Goal: Information Seeking & Learning: Find contact information

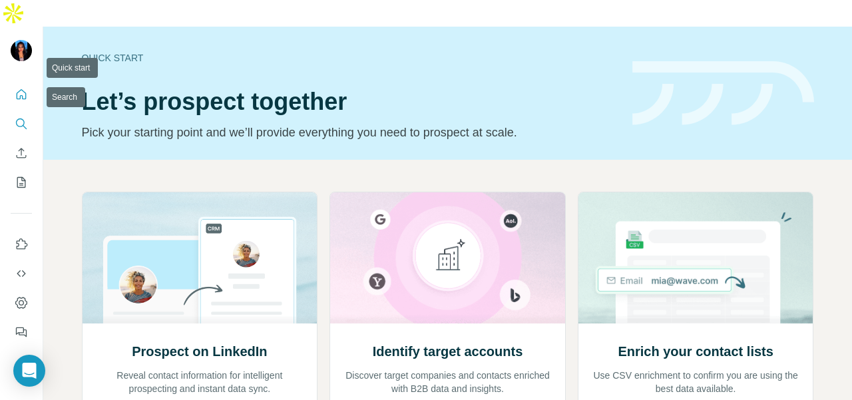
click at [15, 112] on button "Search" at bounding box center [21, 124] width 21 height 24
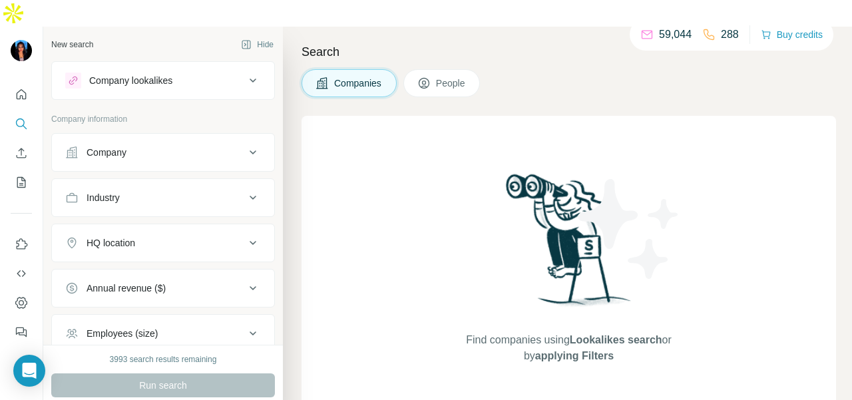
click at [139, 137] on button "Company" at bounding box center [163, 152] width 222 height 32
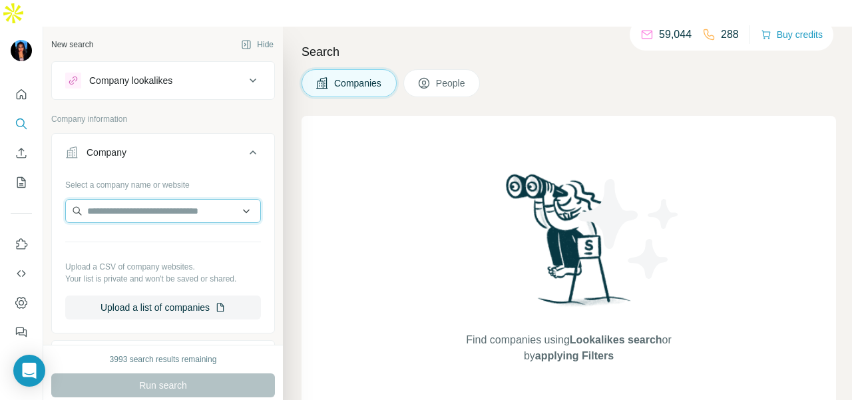
click at [129, 199] on input "text" at bounding box center [163, 211] width 196 height 24
paste input "**********"
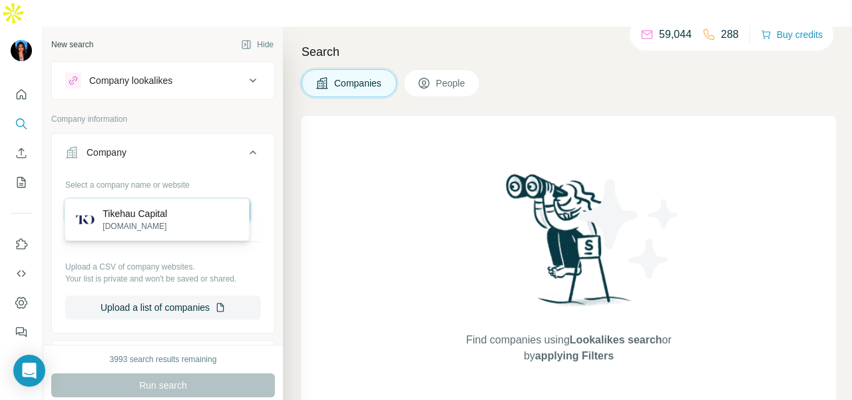
type input "**********"
click at [124, 220] on p "[DOMAIN_NAME]" at bounding box center [134, 226] width 65 height 12
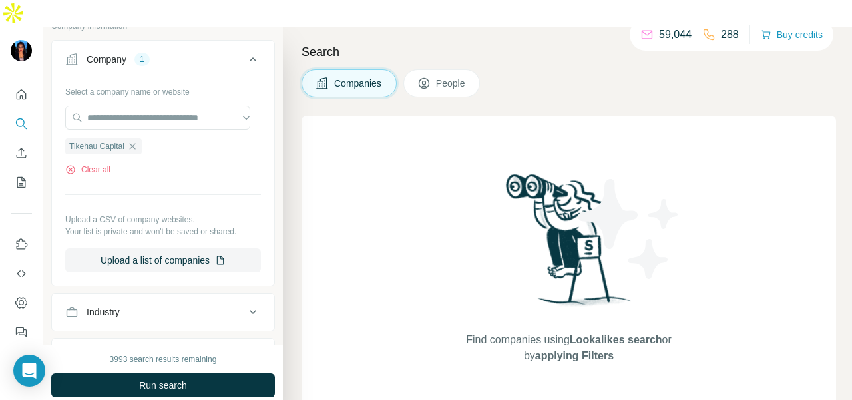
scroll to position [200, 0]
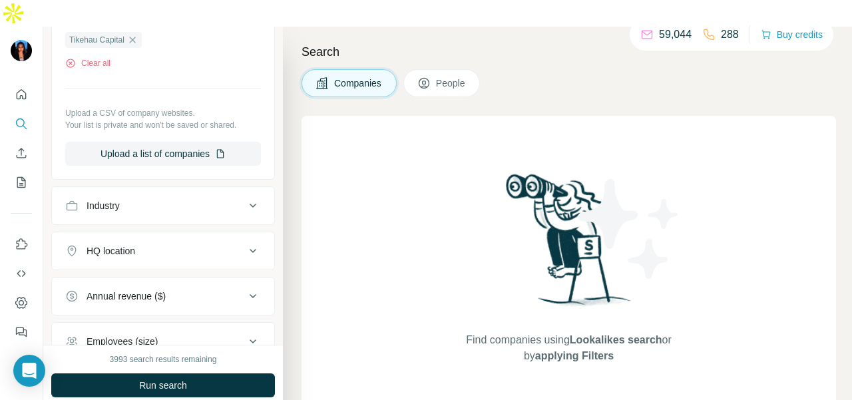
click at [425, 80] on icon at bounding box center [423, 83] width 7 height 7
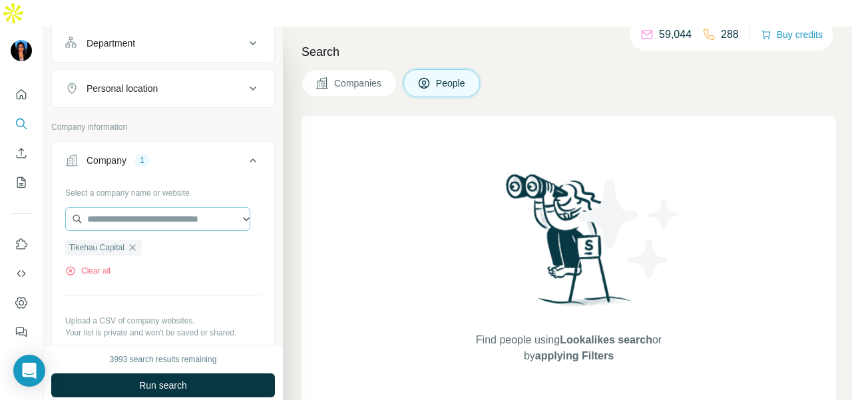
scroll to position [133, 0]
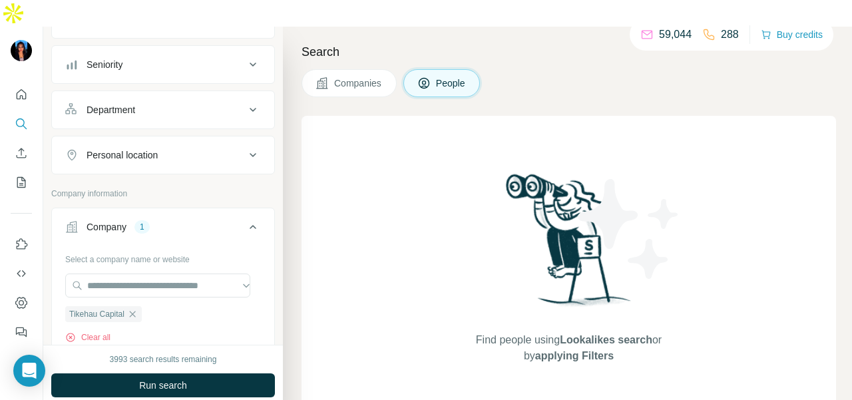
click at [150, 94] on button "Department" at bounding box center [163, 110] width 222 height 32
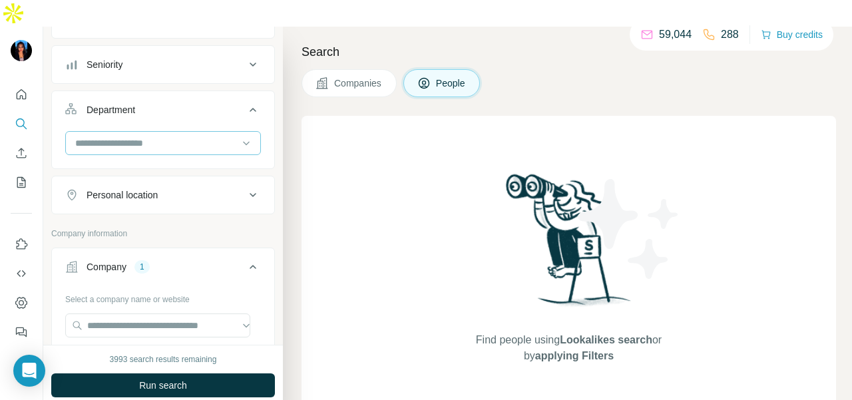
click at [161, 136] on input at bounding box center [156, 143] width 164 height 15
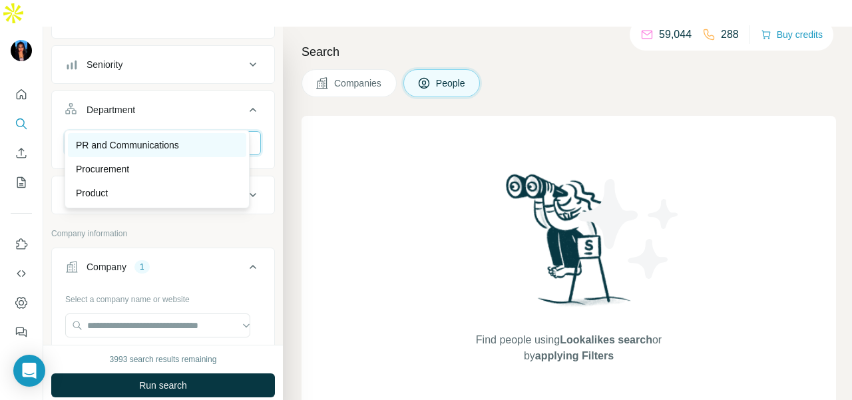
type input "**"
click at [168, 140] on p "PR and Communications" at bounding box center [127, 144] width 103 height 13
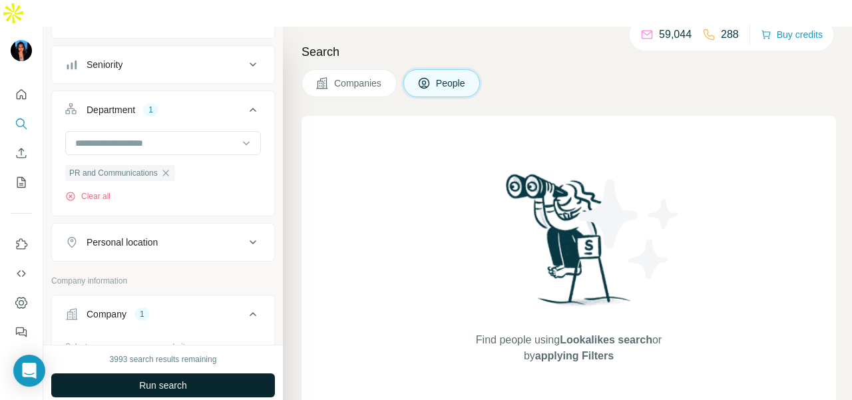
click at [227, 373] on button "Run search" at bounding box center [163, 385] width 224 height 24
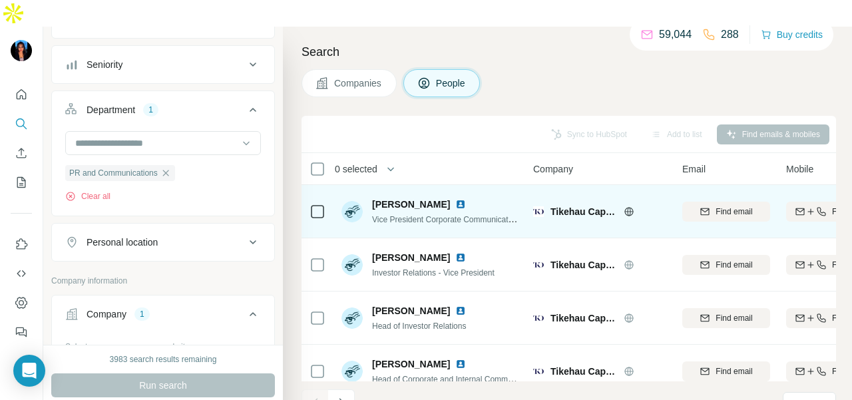
click at [455, 199] on img at bounding box center [460, 204] width 11 height 11
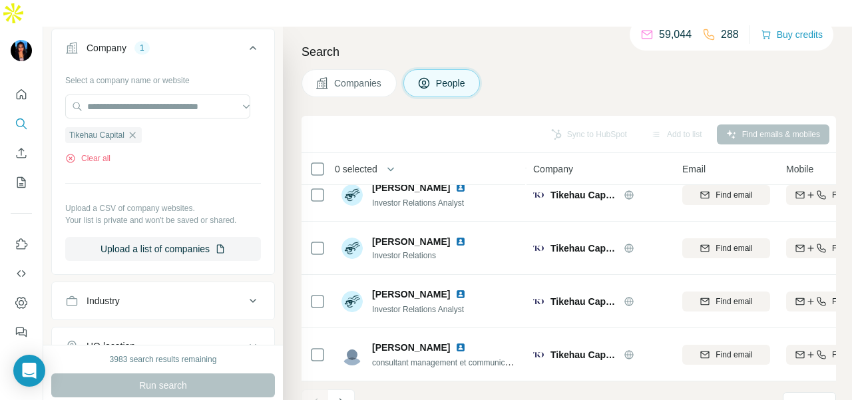
scroll to position [266, 0]
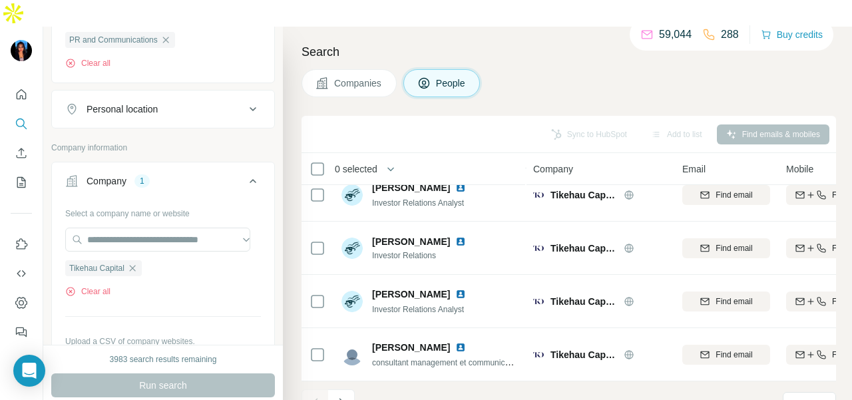
click at [170, 93] on button "Personal location" at bounding box center [163, 109] width 222 height 32
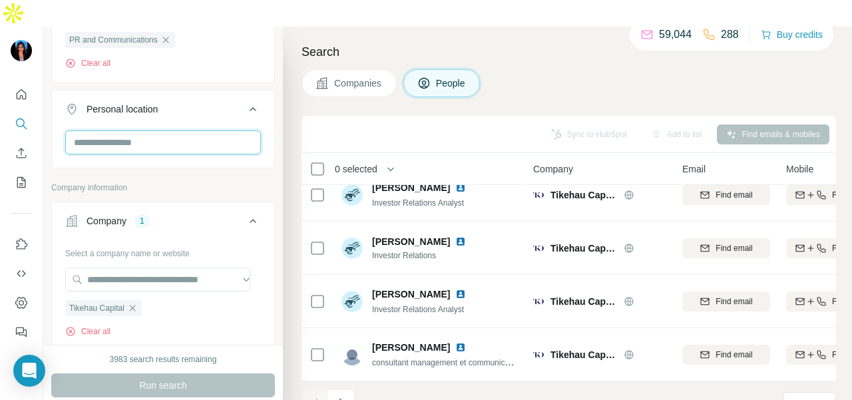
click at [169, 130] on input "text" at bounding box center [163, 142] width 196 height 24
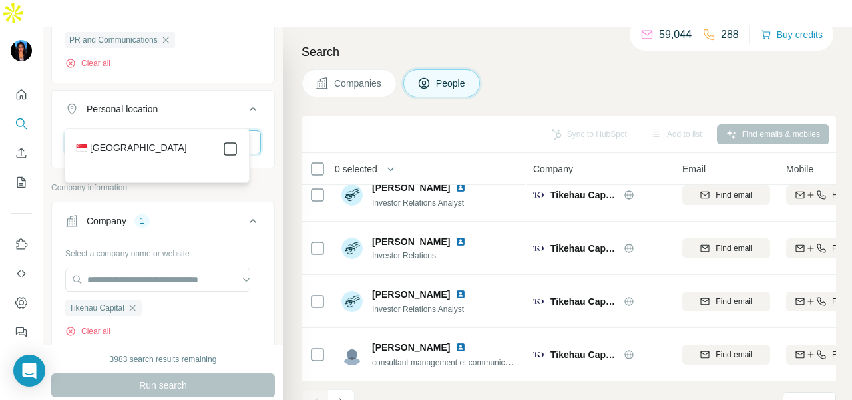
type input "****"
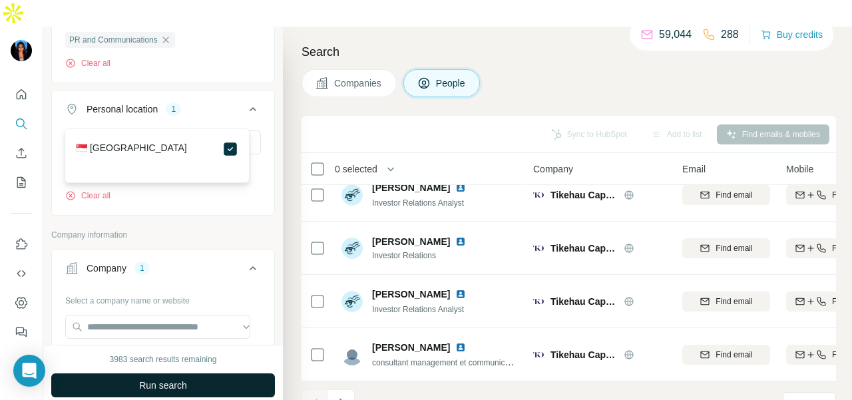
click at [233, 373] on button "Run search" at bounding box center [163, 385] width 224 height 24
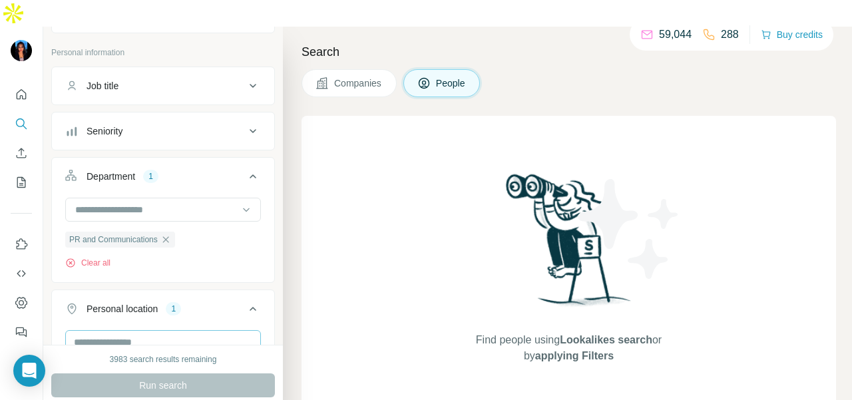
scroll to position [200, 0]
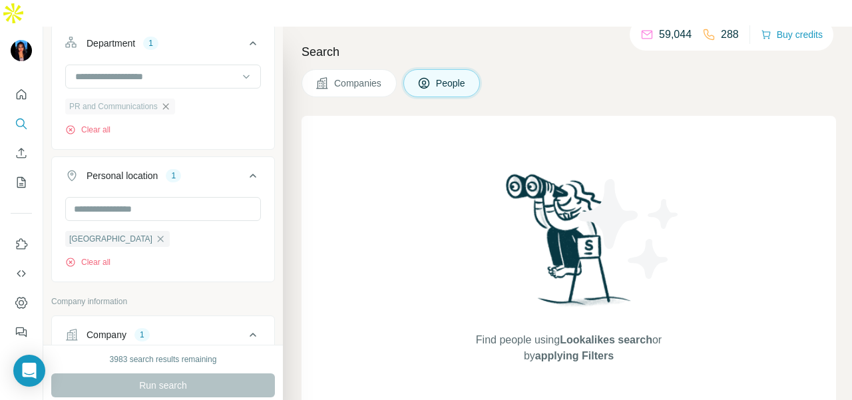
click at [169, 101] on icon "button" at bounding box center [165, 106] width 11 height 11
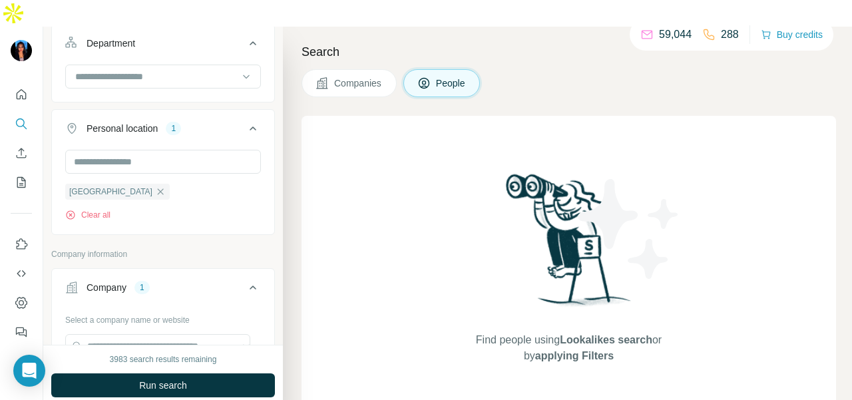
click at [173, 373] on button "Run search" at bounding box center [163, 385] width 224 height 24
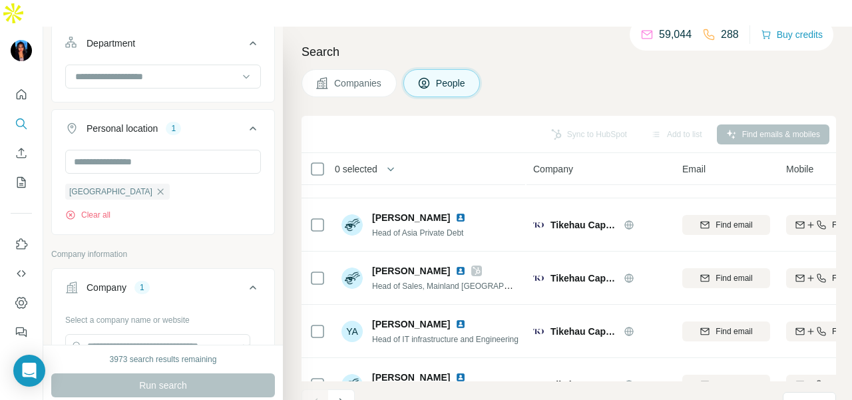
scroll to position [339, 0]
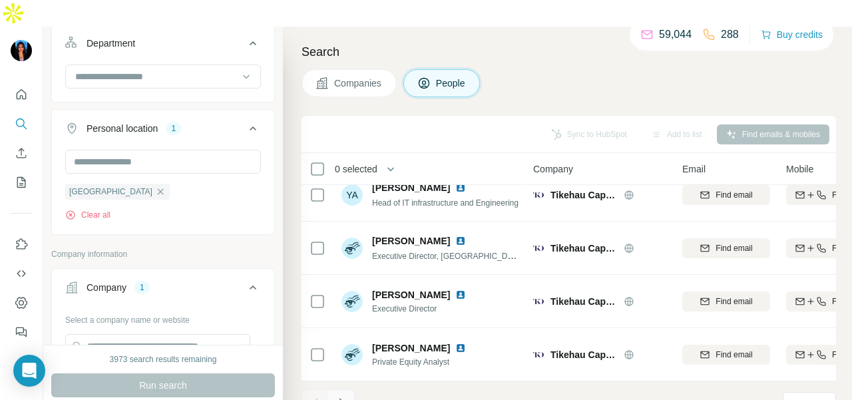
click at [338, 396] on icon "Navigate to next page" at bounding box center [341, 402] width 13 height 13
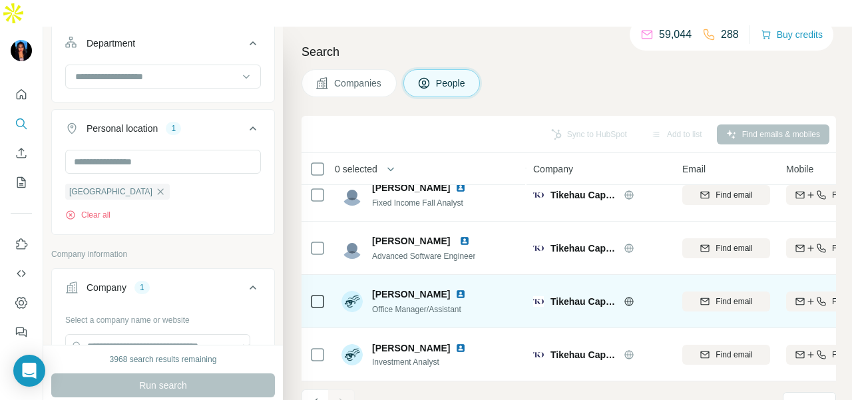
scroll to position [0, 0]
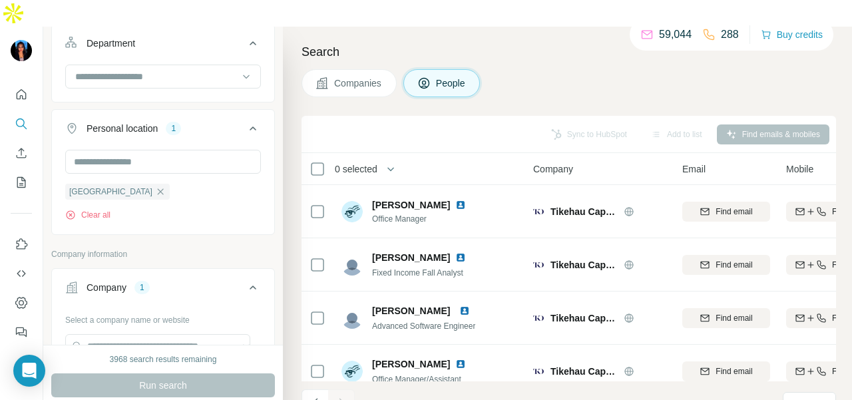
click at [8, 75] on div at bounding box center [21, 209] width 43 height 269
click at [19, 89] on icon "Quick start" at bounding box center [22, 94] width 10 height 10
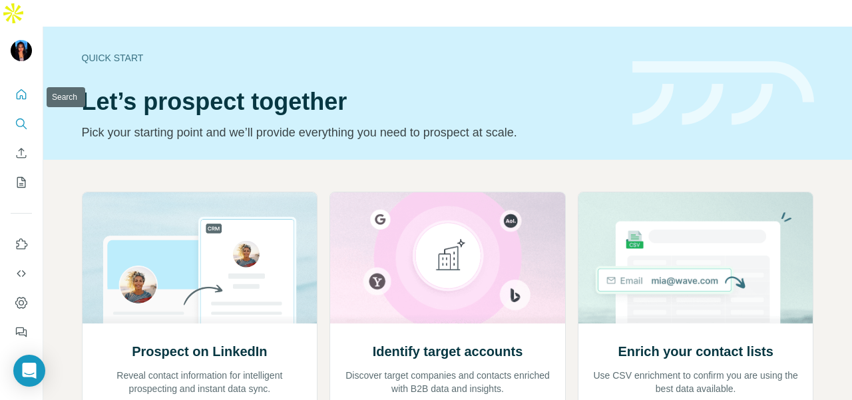
click at [25, 117] on icon "Search" at bounding box center [21, 123] width 13 height 13
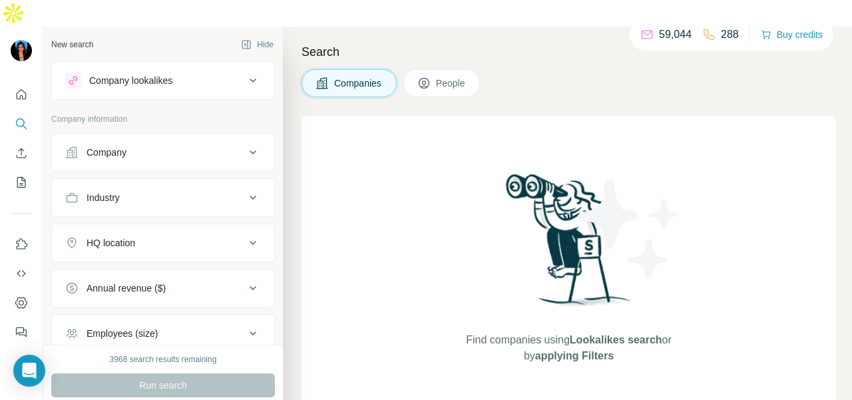
click at [101, 146] on div "Company" at bounding box center [106, 152] width 40 height 13
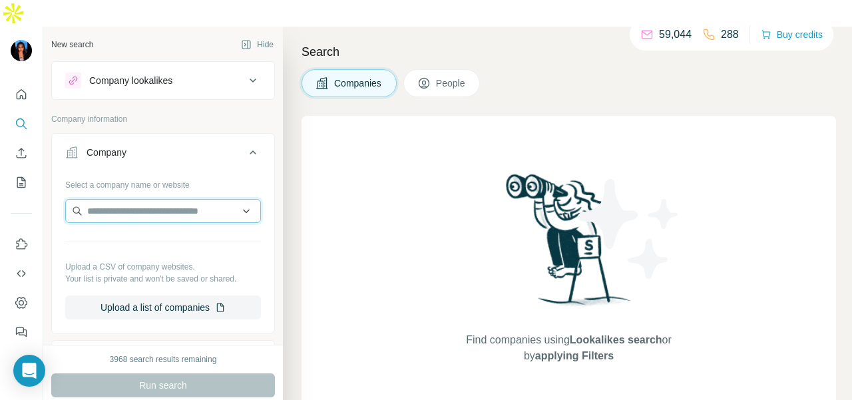
click at [105, 199] on input "text" at bounding box center [163, 211] width 196 height 24
paste input "**********"
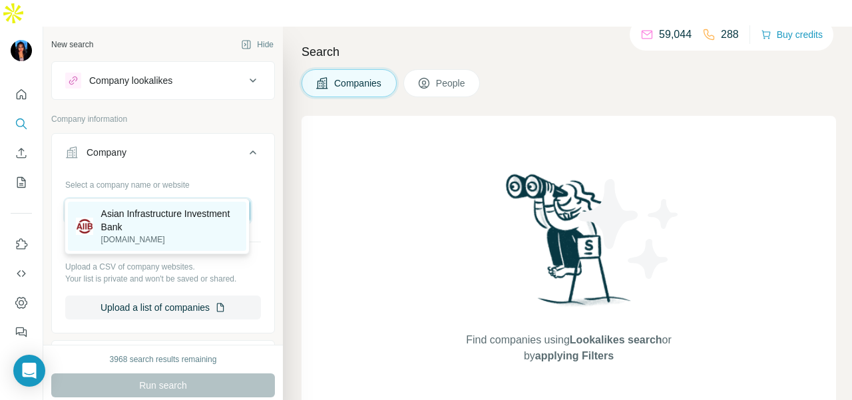
type input "**********"
click at [127, 213] on p "Asian Infrastructure Investment Bank" at bounding box center [170, 220] width 138 height 27
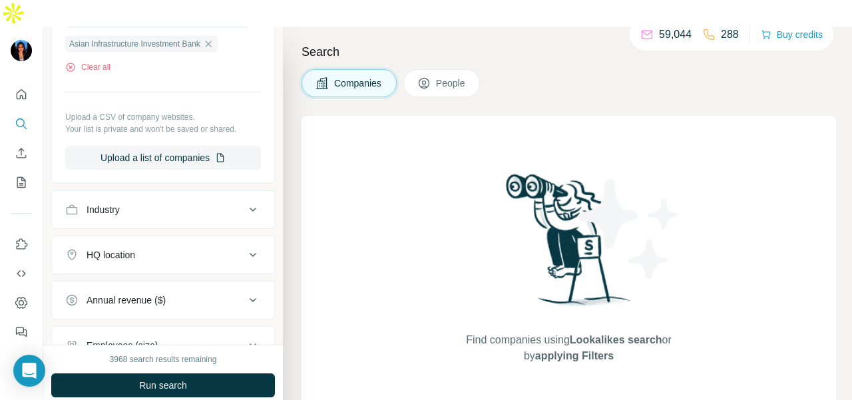
scroll to position [266, 0]
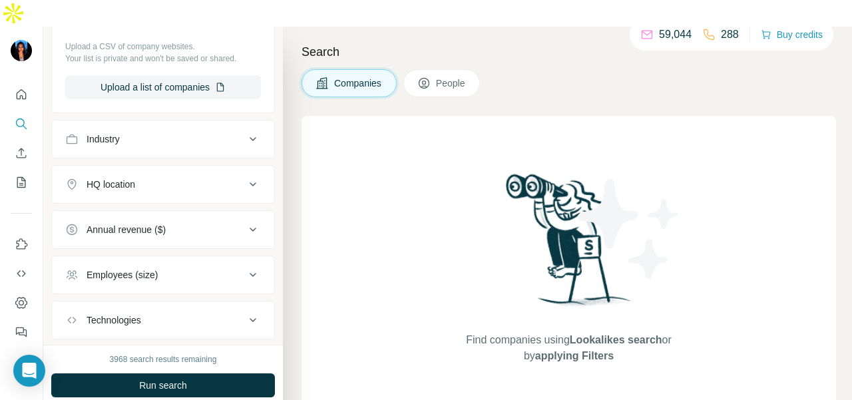
click at [426, 69] on button "People" at bounding box center [441, 83] width 77 height 28
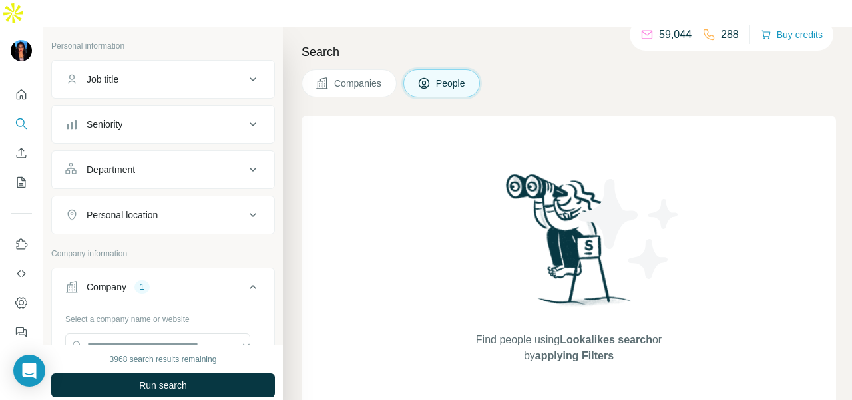
scroll to position [67, 0]
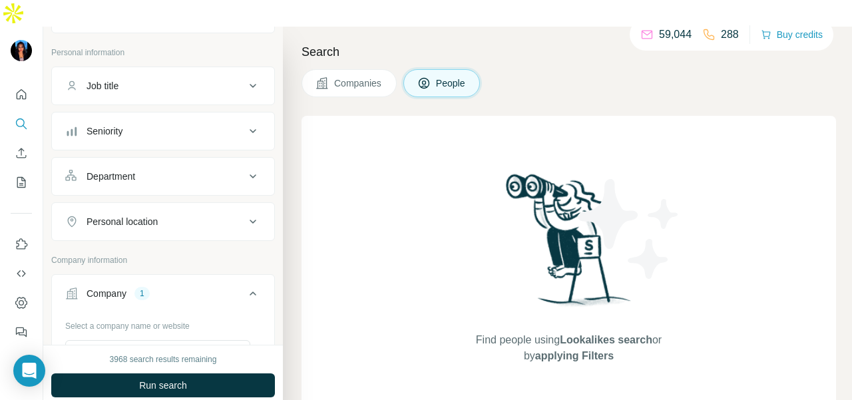
click at [154, 170] on div "Department" at bounding box center [155, 176] width 180 height 13
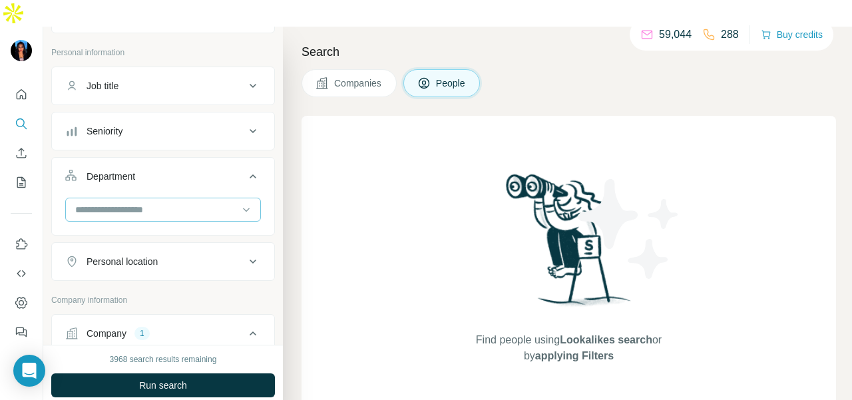
click at [150, 202] on input at bounding box center [156, 209] width 164 height 15
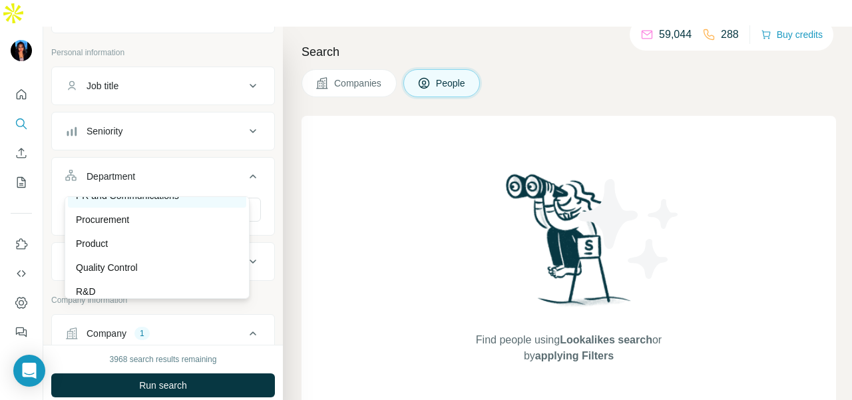
click at [160, 202] on p "PR and Communications" at bounding box center [127, 195] width 103 height 13
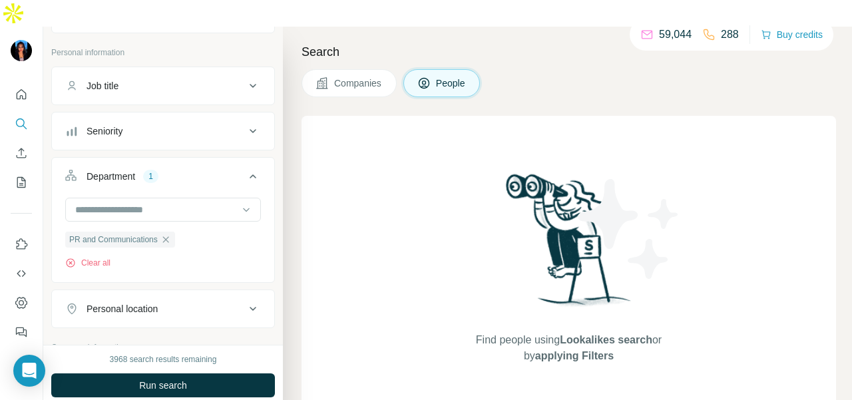
click at [177, 379] on span "Run search" at bounding box center [163, 385] width 48 height 13
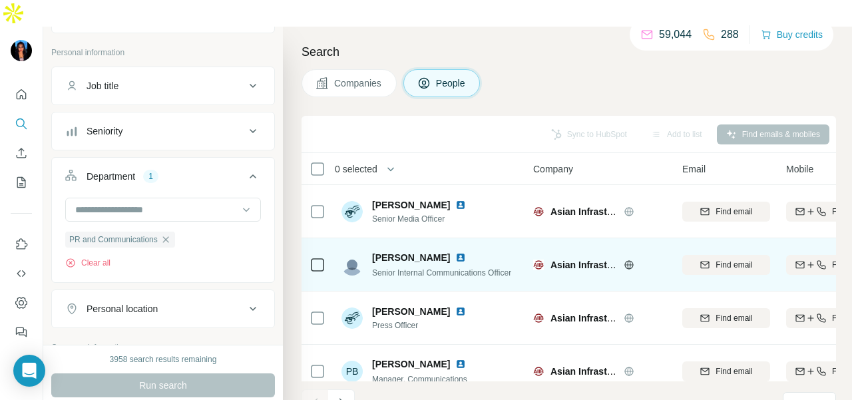
scroll to position [67, 0]
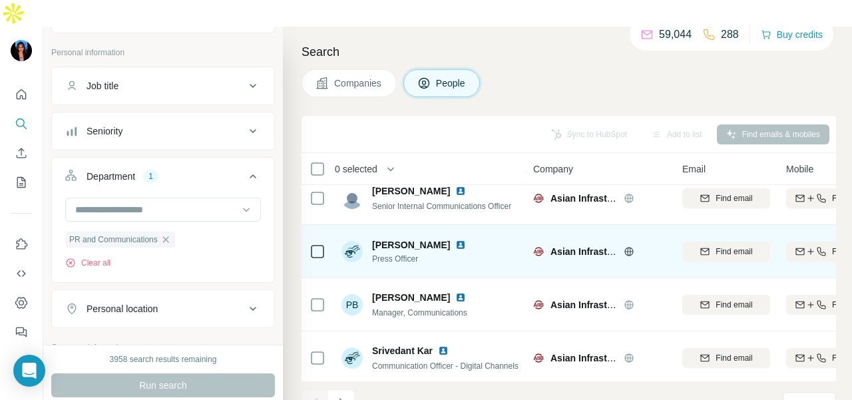
click at [455, 240] on img at bounding box center [460, 245] width 11 height 11
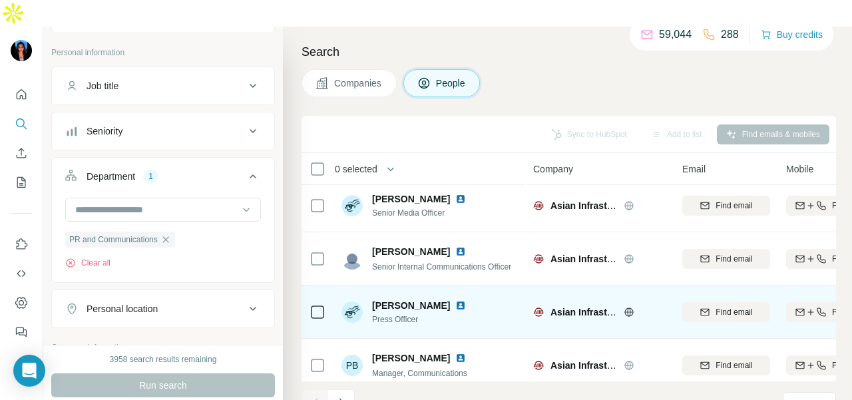
scroll to position [0, 0]
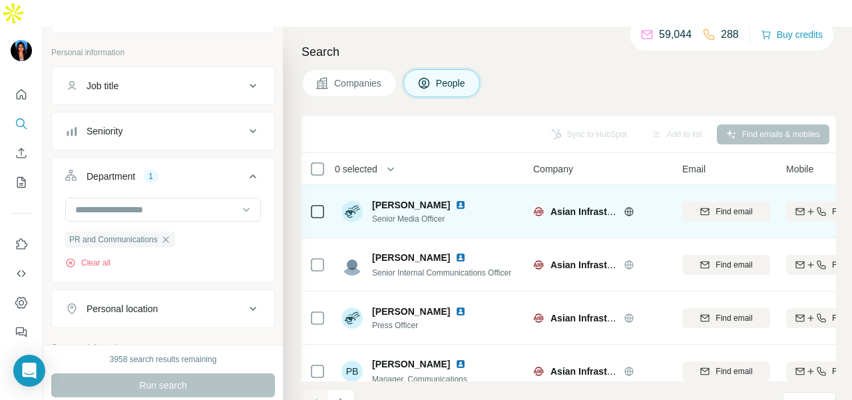
click at [455, 200] on img at bounding box center [460, 205] width 11 height 11
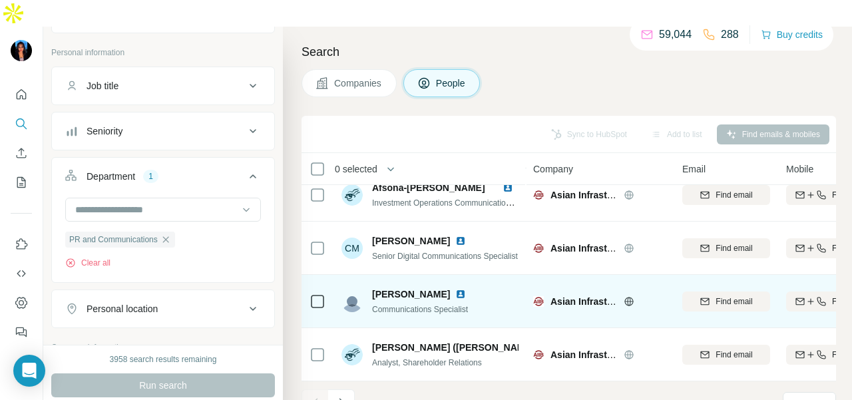
scroll to position [339, 0]
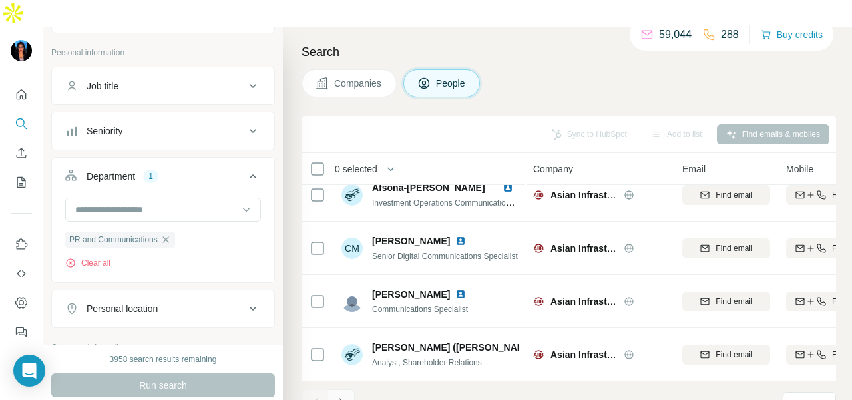
click at [338, 396] on icon "Navigate to next page" at bounding box center [341, 402] width 13 height 13
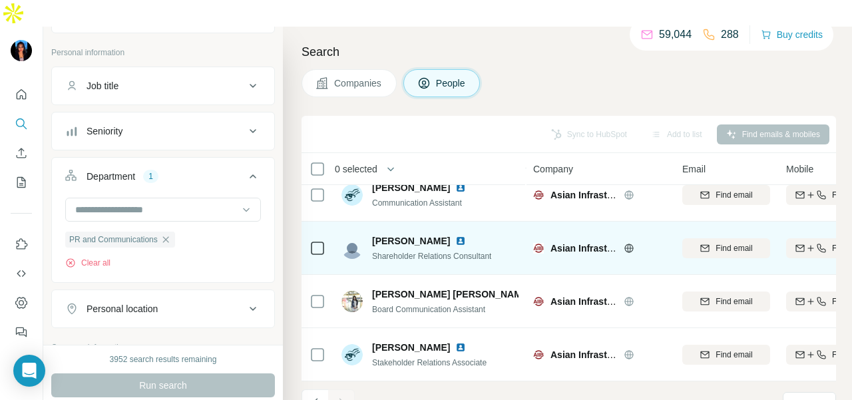
scroll to position [0, 0]
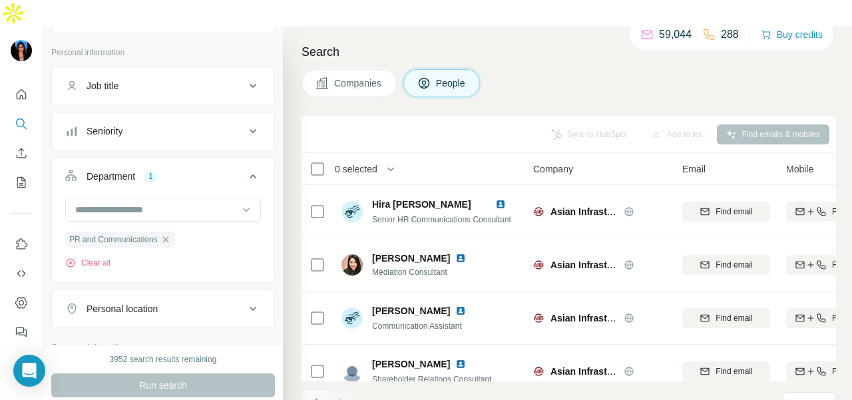
click at [321, 396] on icon "Navigate to previous page" at bounding box center [315, 402] width 13 height 13
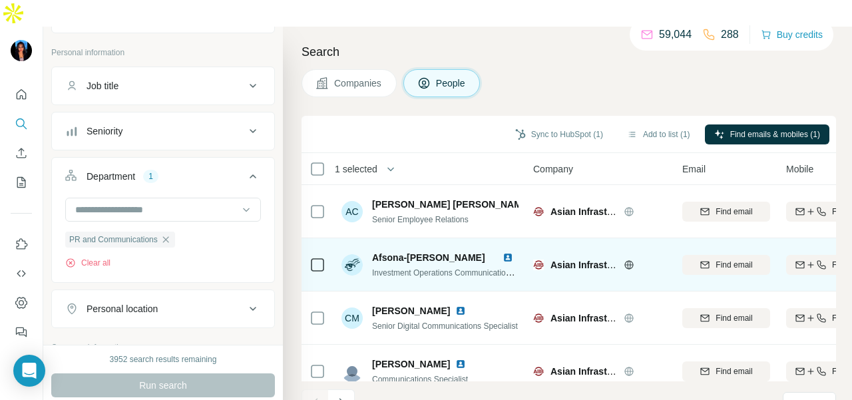
scroll to position [339, 0]
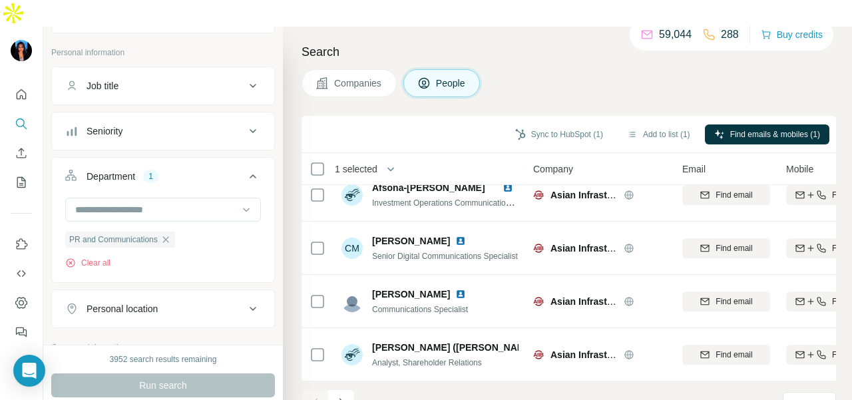
click at [343, 396] on icon "Navigate to next page" at bounding box center [341, 402] width 13 height 13
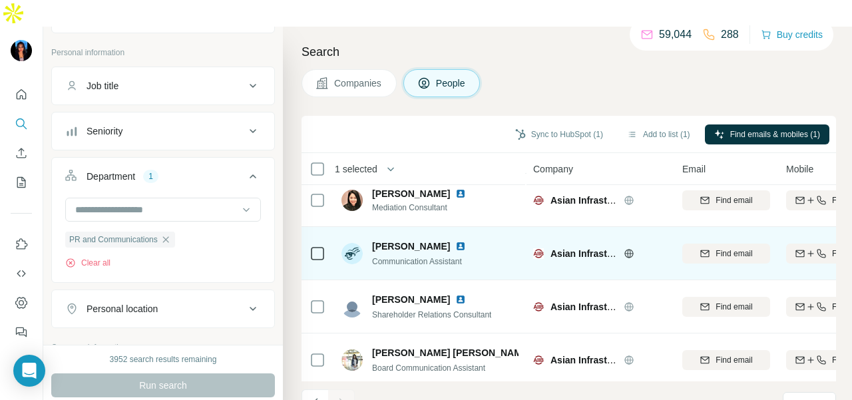
scroll to position [126, 0]
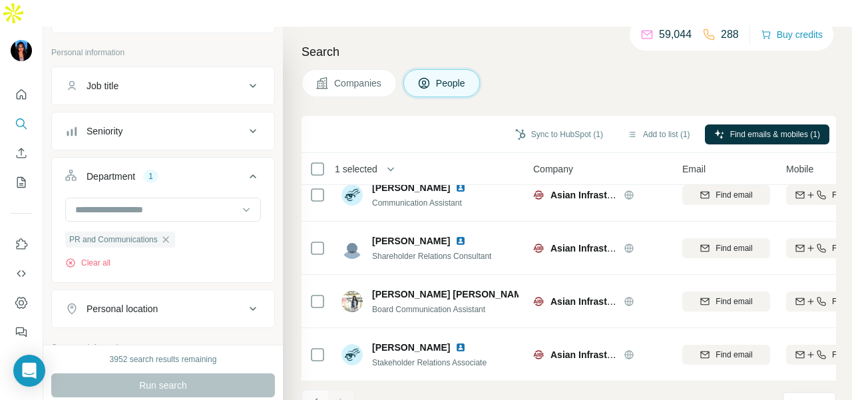
click at [319, 389] on button "Navigate to previous page" at bounding box center [314, 402] width 27 height 27
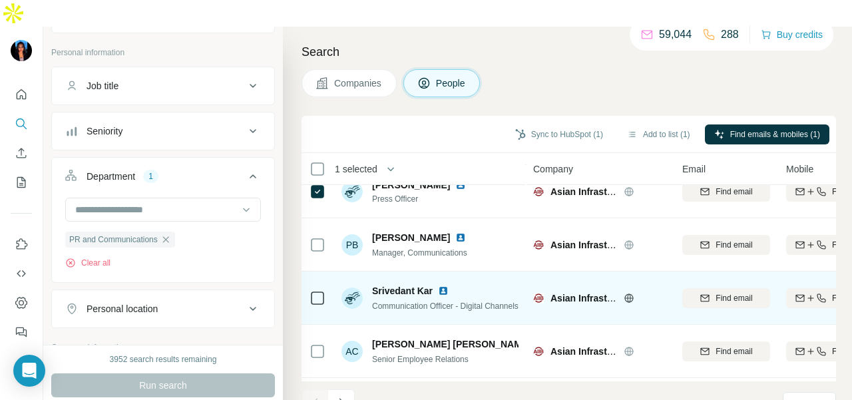
scroll to position [0, 0]
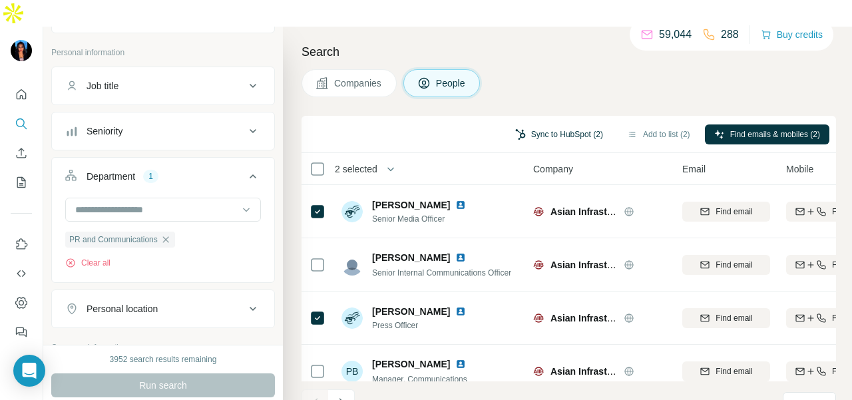
click at [589, 124] on button "Sync to HubSpot (2)" at bounding box center [559, 134] width 106 height 20
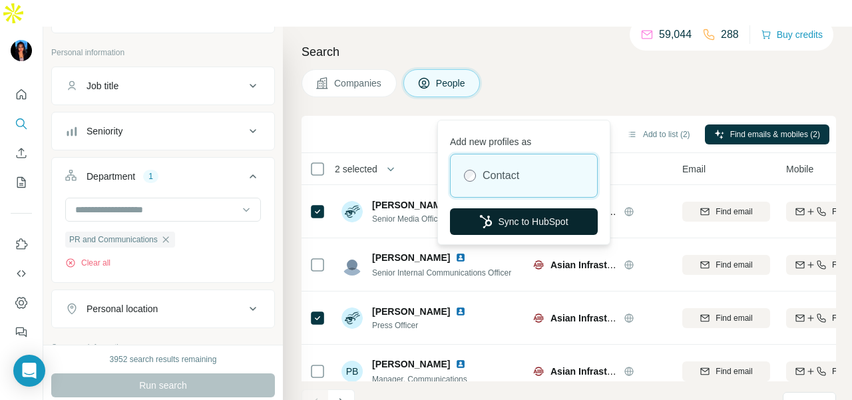
click at [493, 216] on button "Sync to HubSpot" at bounding box center [524, 221] width 148 height 27
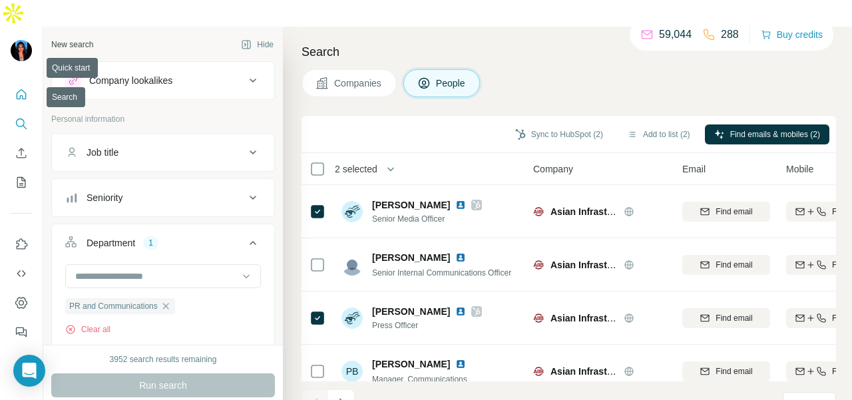
click at [26, 82] on button "Quick start" at bounding box center [21, 94] width 21 height 24
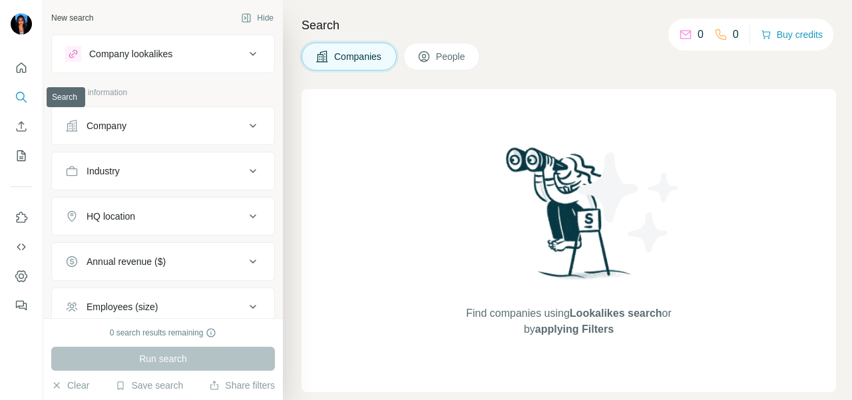
click at [28, 100] on button "Search" at bounding box center [21, 97] width 21 height 24
click at [128, 124] on div "Company" at bounding box center [155, 125] width 180 height 13
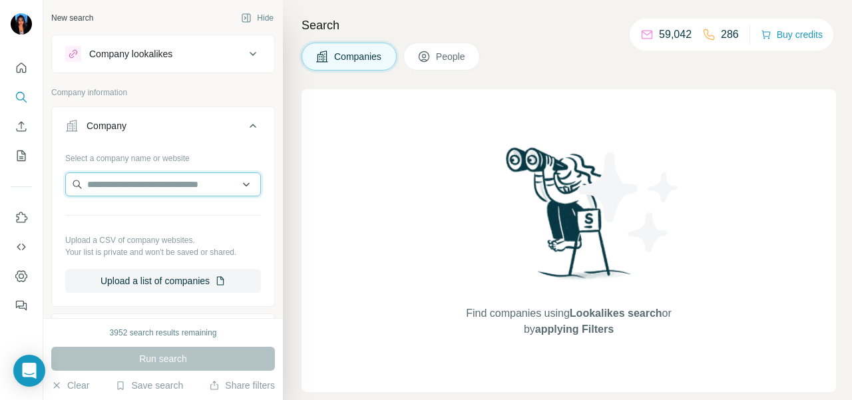
click at [118, 179] on input "text" at bounding box center [163, 184] width 196 height 24
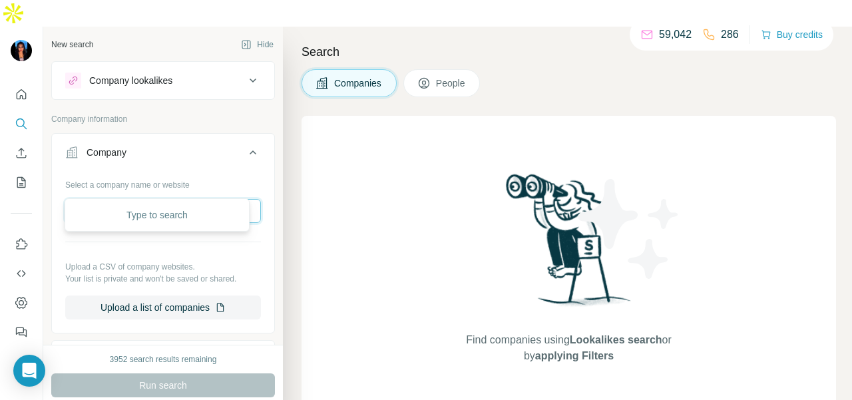
paste input "**********"
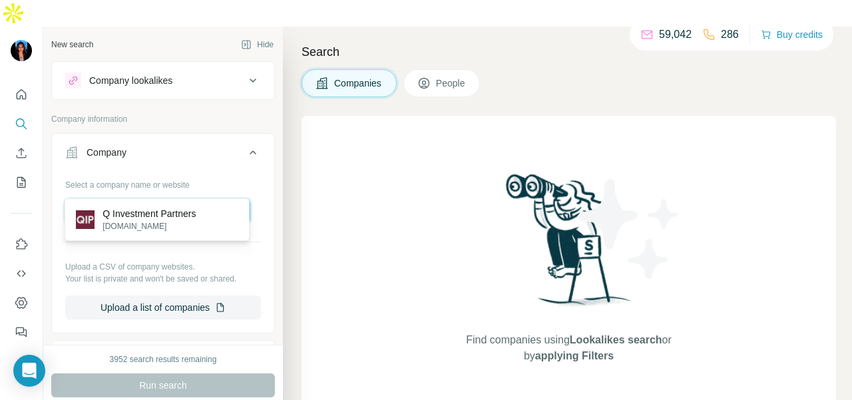
type input "**********"
click at [170, 220] on p "[DOMAIN_NAME]" at bounding box center [148, 226] width 93 height 12
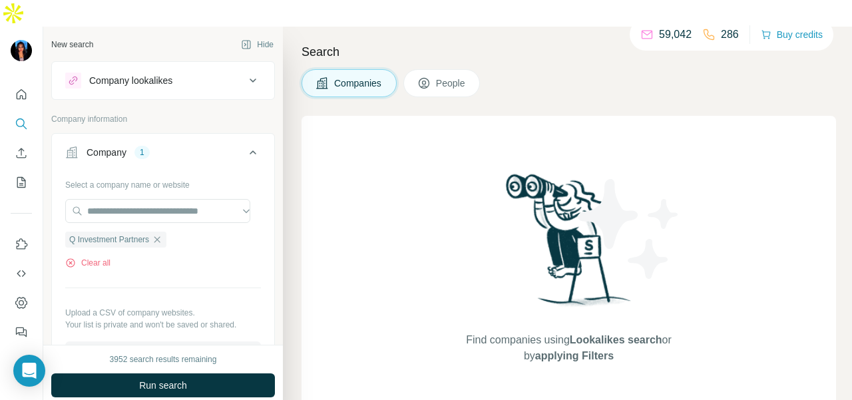
scroll to position [0, 0]
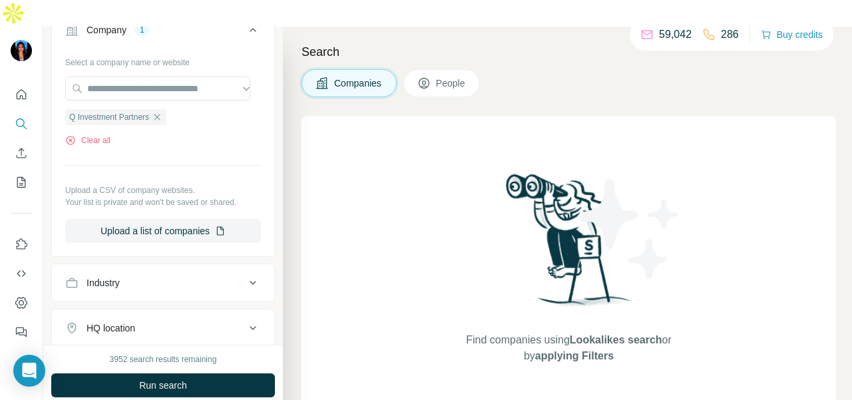
scroll to position [67, 0]
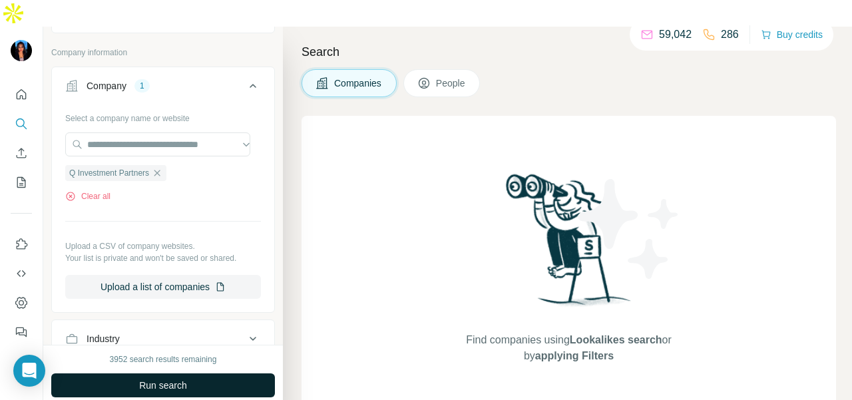
click at [161, 379] on span "Run search" at bounding box center [163, 385] width 48 height 13
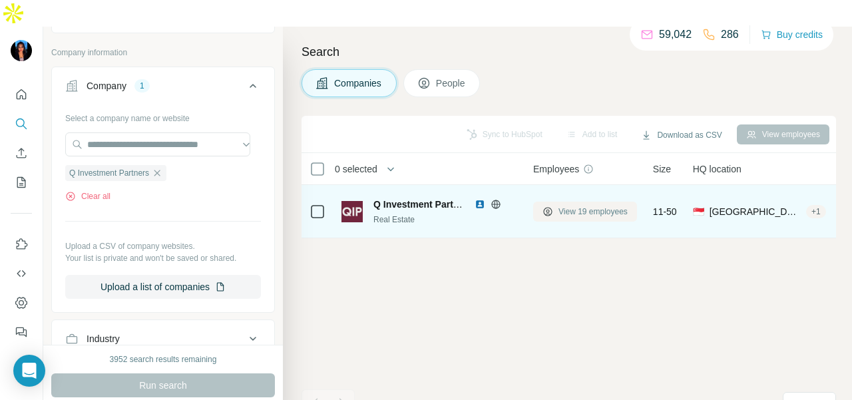
click at [597, 206] on span "View 19 employees" at bounding box center [592, 212] width 69 height 12
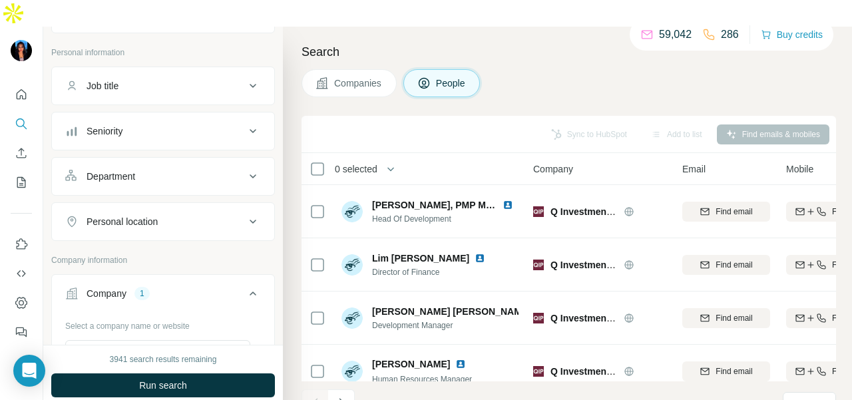
scroll to position [339, 0]
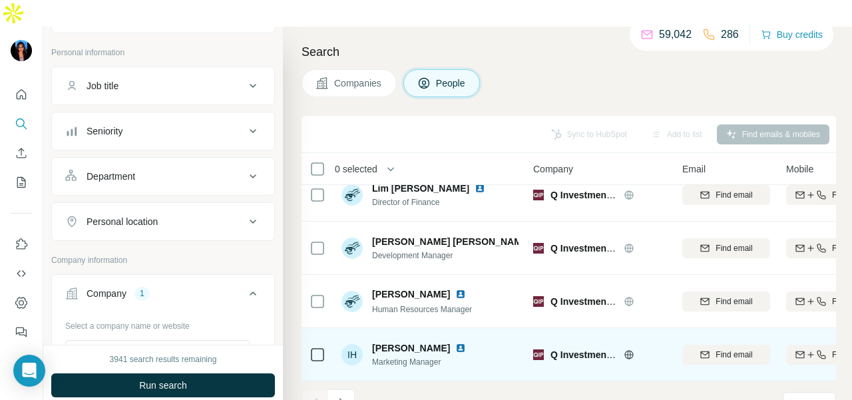
click at [455, 343] on img at bounding box center [460, 348] width 11 height 11
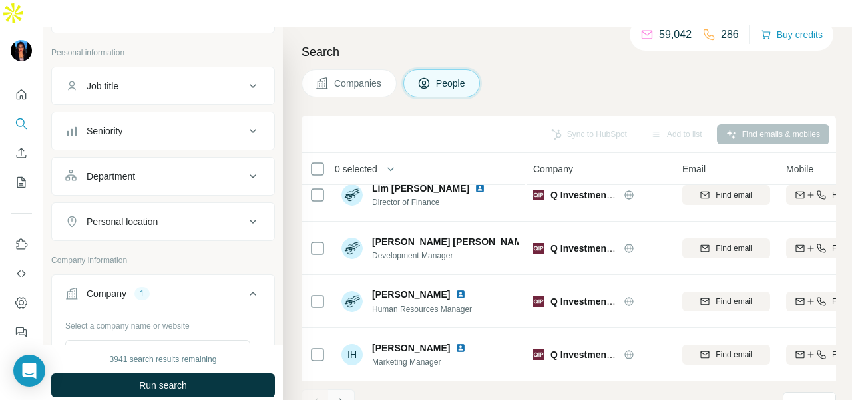
click at [340, 396] on icon "Navigate to next page" at bounding box center [341, 402] width 13 height 13
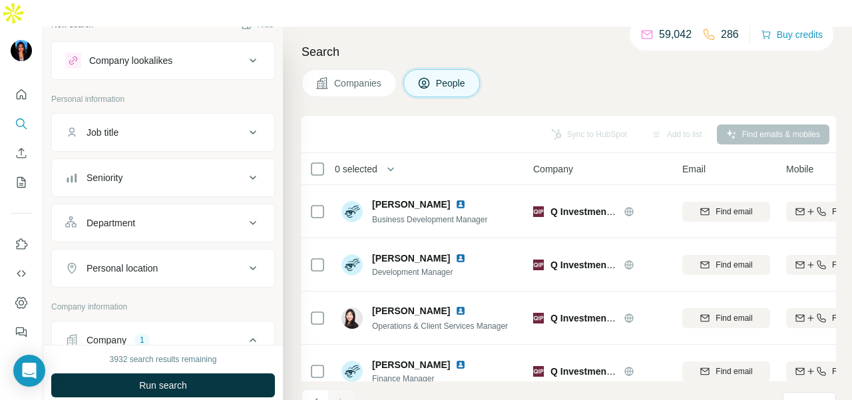
scroll to position [0, 0]
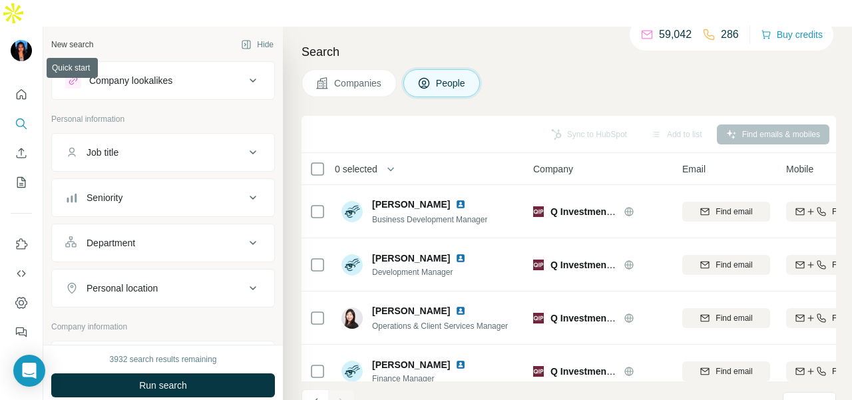
click at [12, 82] on button "Quick start" at bounding box center [21, 94] width 21 height 24
click at [17, 89] on icon "Quick start" at bounding box center [22, 94] width 10 height 10
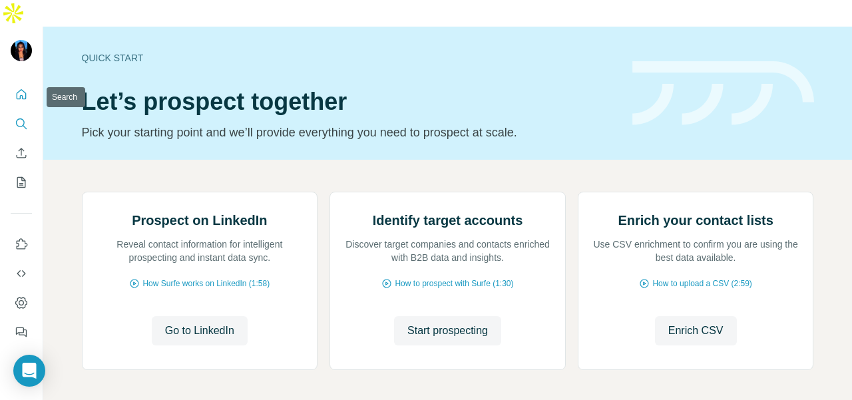
click at [19, 117] on icon "Search" at bounding box center [21, 123] width 13 height 13
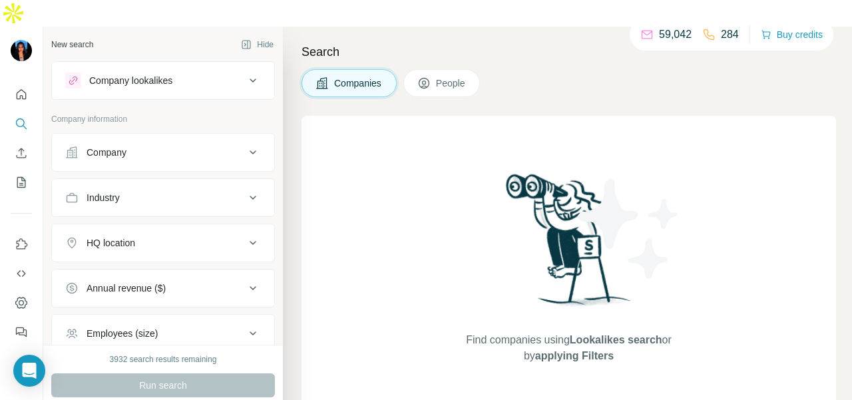
click at [116, 136] on button "Company" at bounding box center [163, 152] width 222 height 32
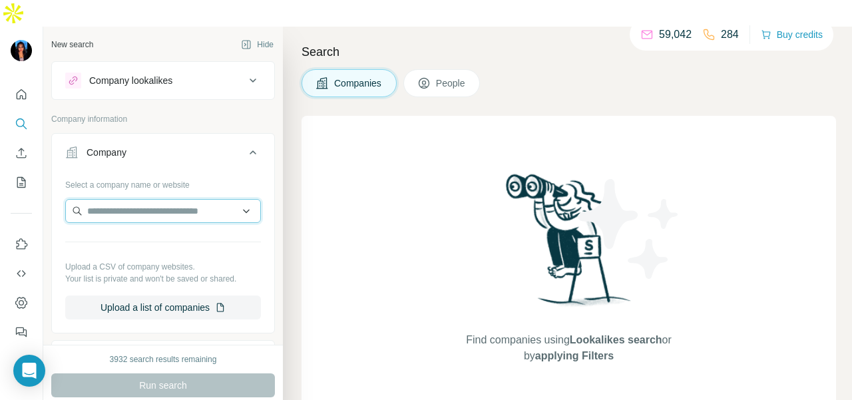
click at [122, 199] on input "text" at bounding box center [163, 211] width 196 height 24
paste input "**********"
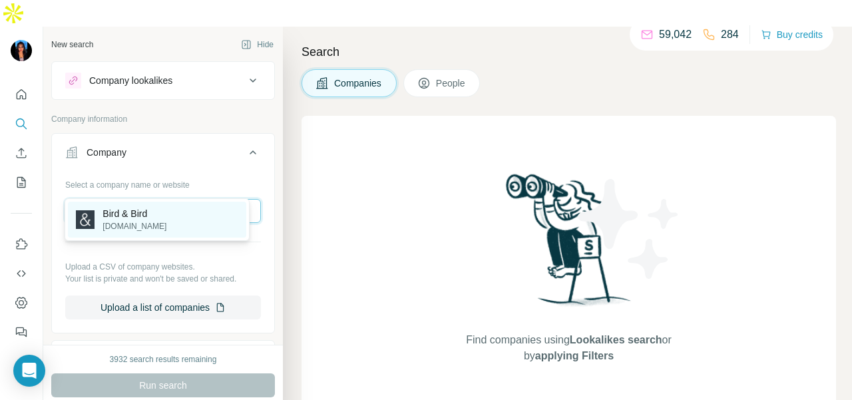
type input "**********"
click at [196, 219] on div "Bird & Bird [DOMAIN_NAME]" at bounding box center [157, 220] width 178 height 36
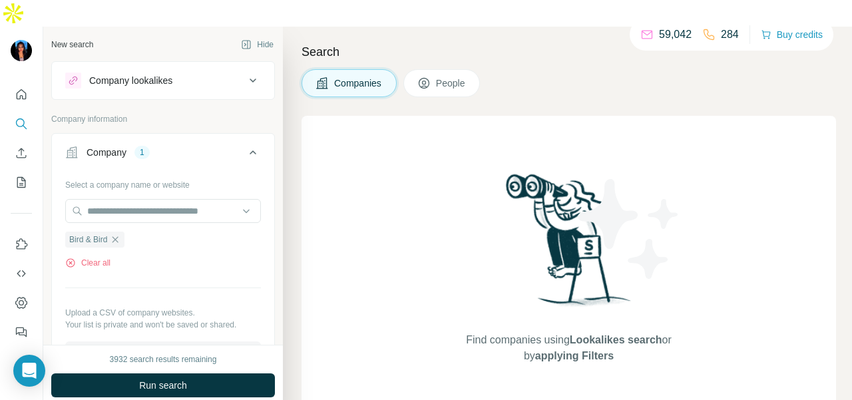
click at [456, 77] on span "People" at bounding box center [451, 83] width 31 height 13
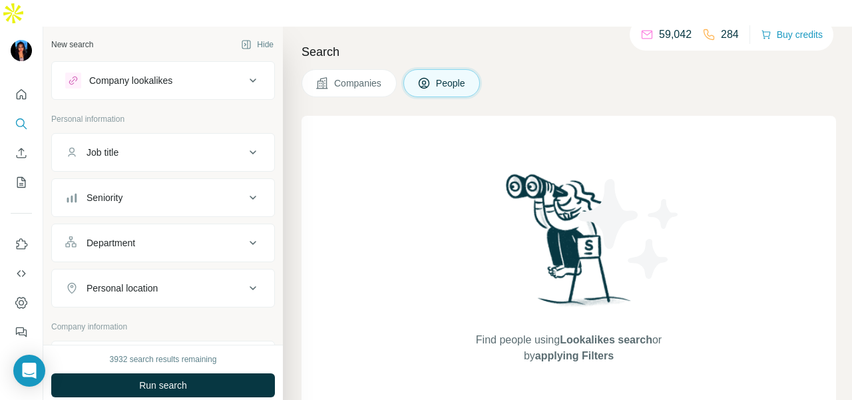
click at [194, 227] on button "Department" at bounding box center [163, 243] width 222 height 32
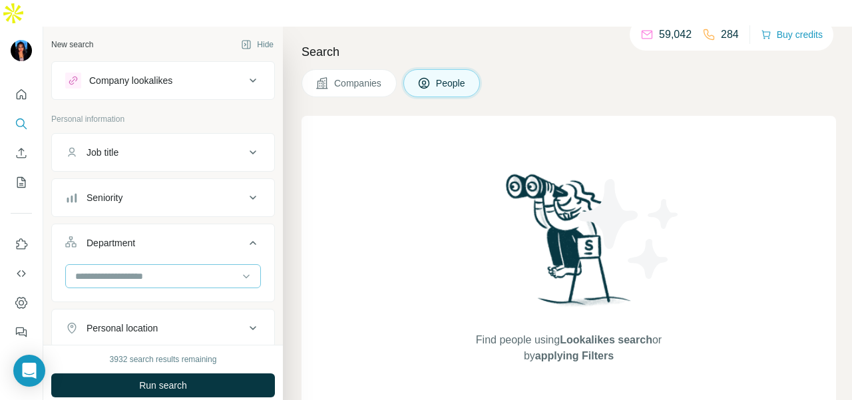
click at [195, 269] on input at bounding box center [156, 276] width 164 height 15
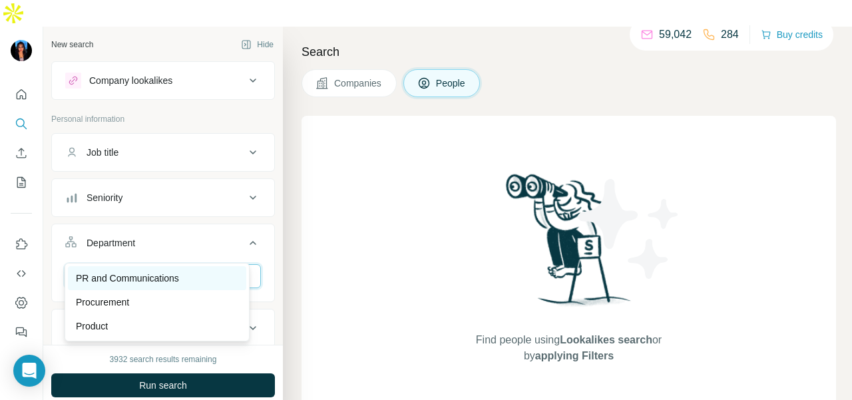
type input "**"
click at [183, 283] on div "PR and Communications" at bounding box center [157, 277] width 162 height 13
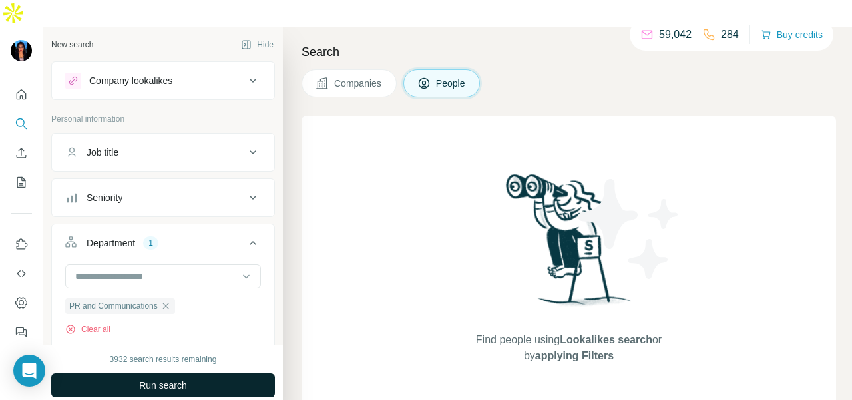
click at [224, 373] on button "Run search" at bounding box center [163, 385] width 224 height 24
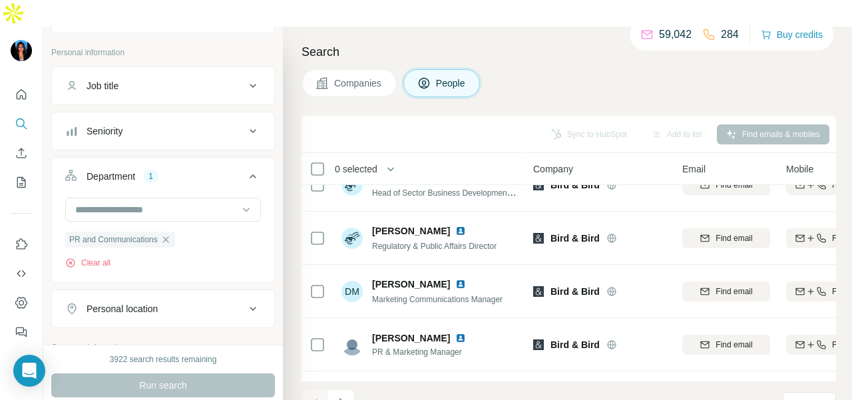
scroll to position [133, 0]
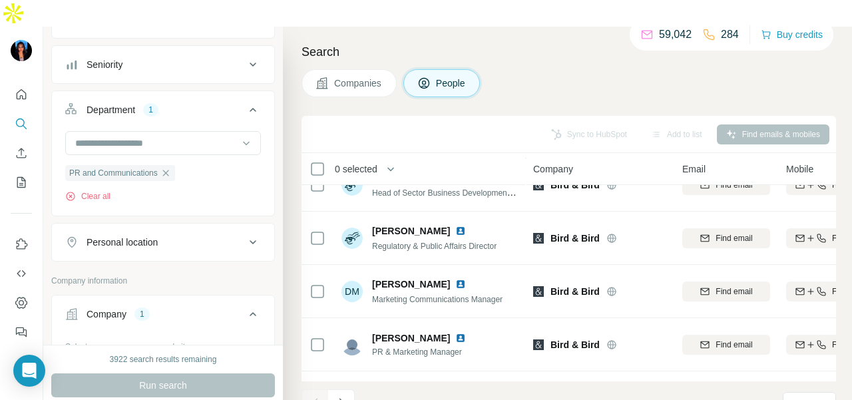
click at [188, 236] on div "Personal location" at bounding box center [155, 242] width 180 height 13
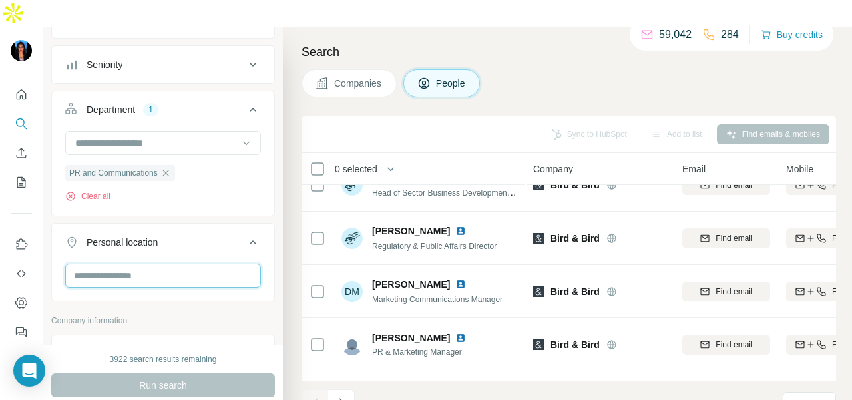
click at [143, 263] on input "text" at bounding box center [163, 275] width 196 height 24
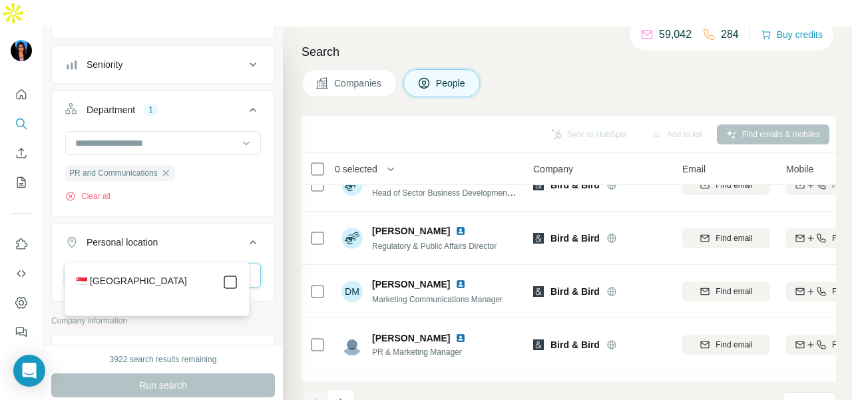
type input "****"
click at [233, 289] on icon at bounding box center [230, 282] width 16 height 16
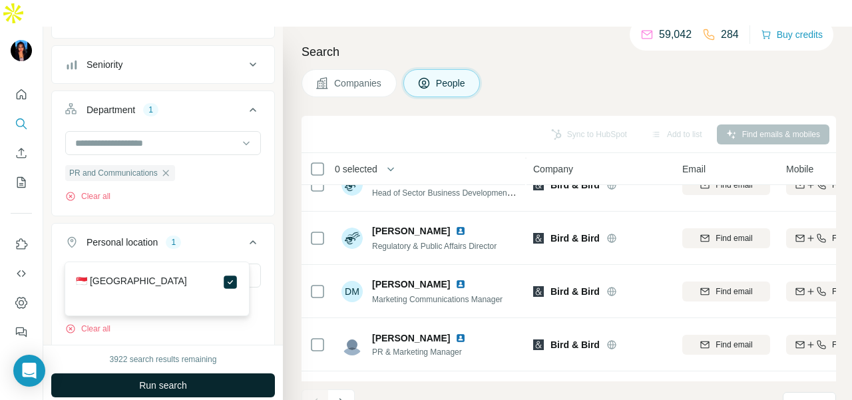
click at [231, 373] on button "Run search" at bounding box center [163, 385] width 224 height 24
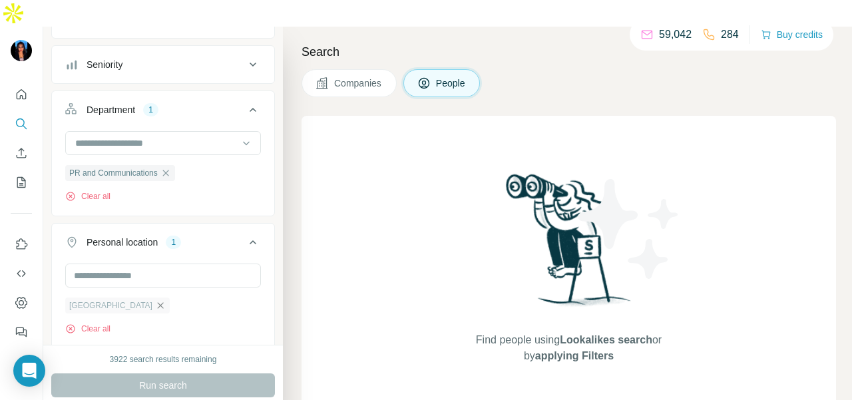
click at [155, 300] on icon "button" at bounding box center [160, 305] width 11 height 11
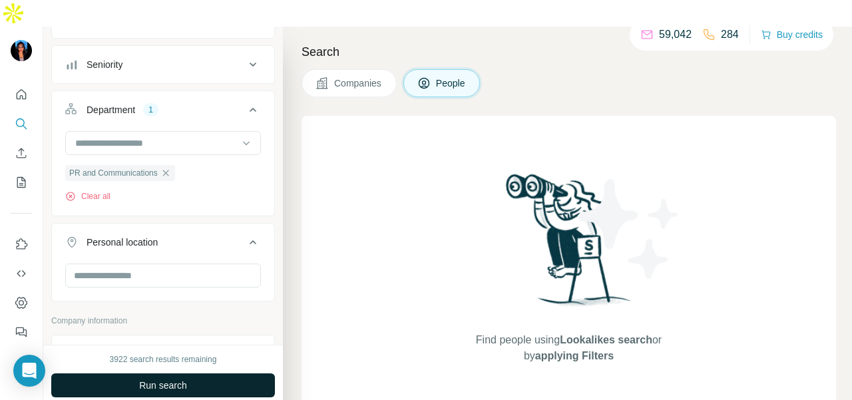
click at [131, 373] on button "Run search" at bounding box center [163, 385] width 224 height 24
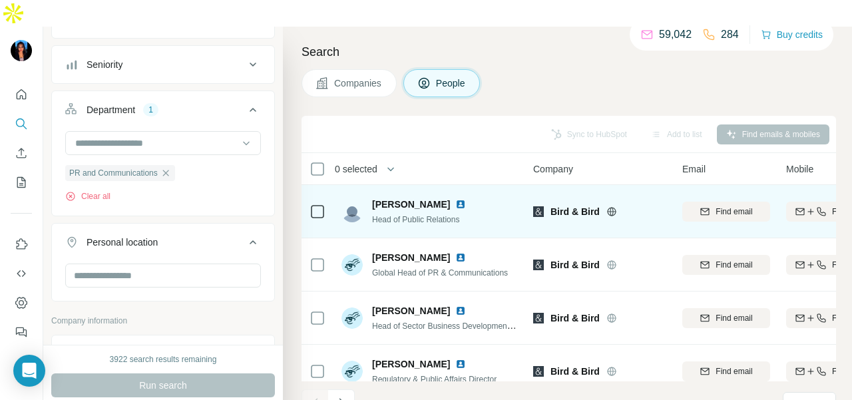
click at [455, 199] on img at bounding box center [460, 204] width 11 height 11
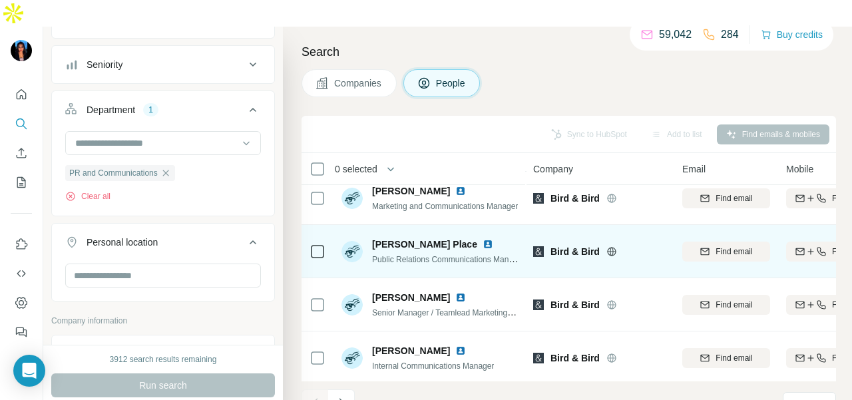
scroll to position [339, 0]
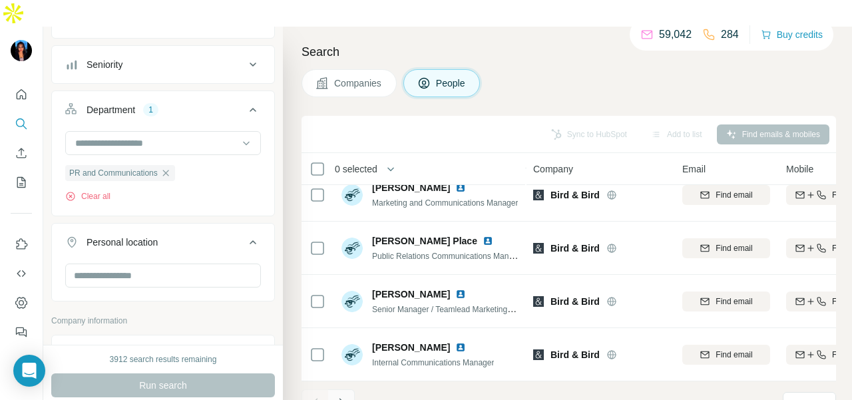
click at [337, 396] on icon "Navigate to next page" at bounding box center [341, 402] width 13 height 13
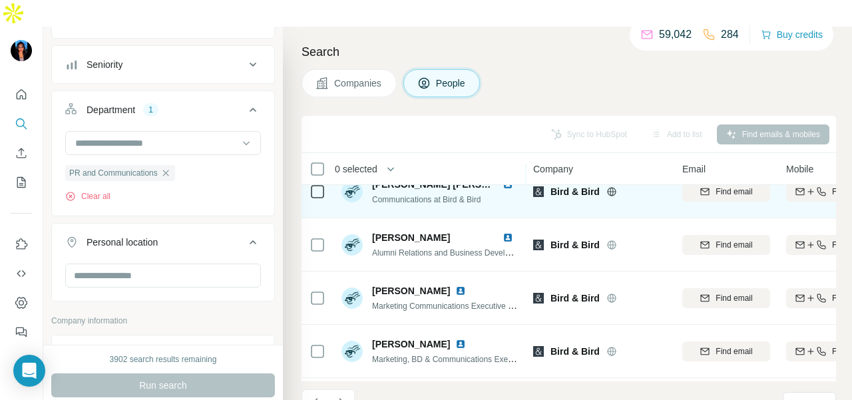
scroll to position [0, 0]
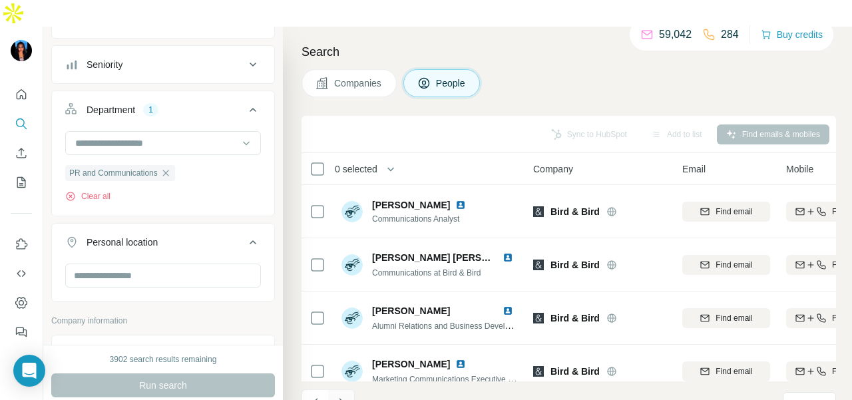
click at [354, 389] on button "Navigate to next page" at bounding box center [341, 402] width 27 height 27
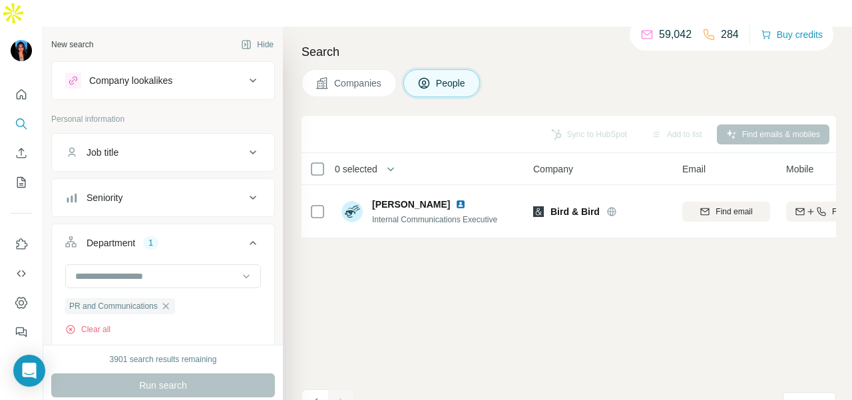
click at [11, 82] on nav at bounding box center [21, 138] width 21 height 112
click at [3, 80] on div at bounding box center [21, 209] width 43 height 269
click at [12, 82] on button "Quick start" at bounding box center [21, 94] width 21 height 24
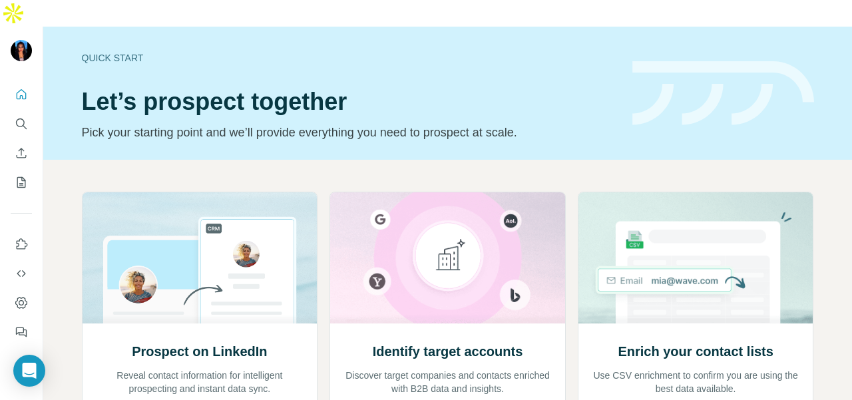
scroll to position [160, 0]
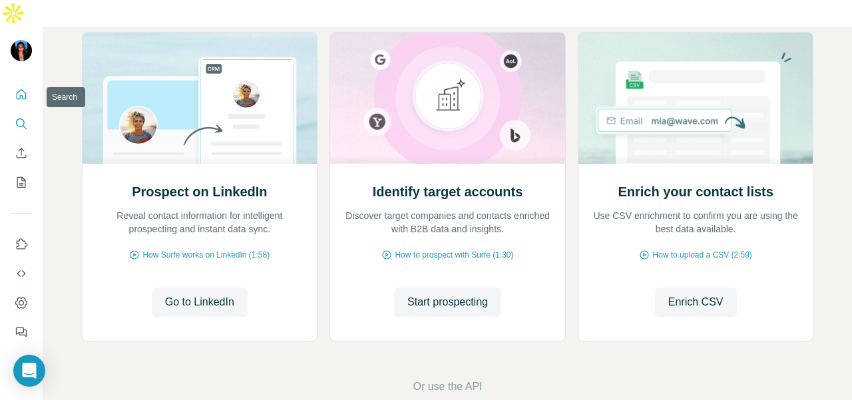
click at [23, 117] on icon "Search" at bounding box center [21, 123] width 13 height 13
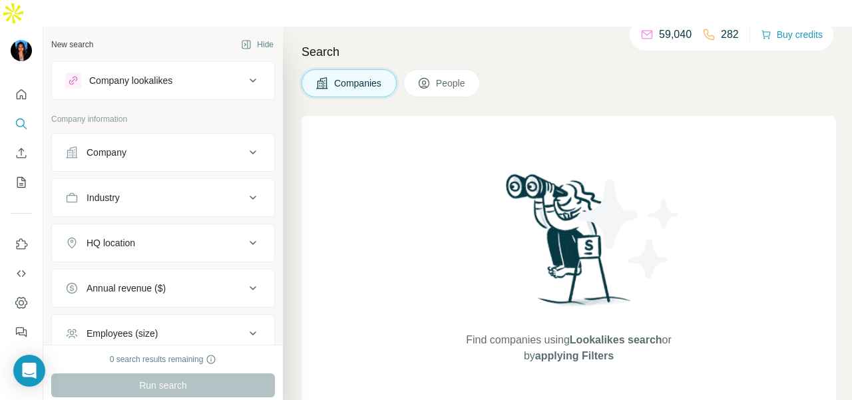
click at [94, 137] on button "Company" at bounding box center [163, 152] width 222 height 32
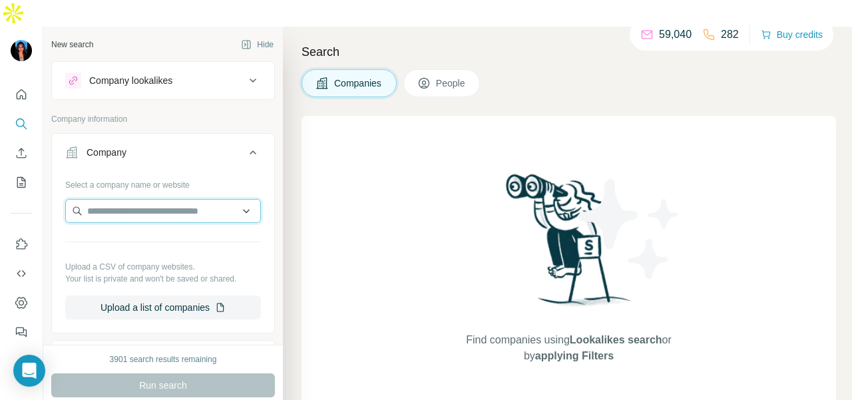
paste input "**********"
click at [208, 199] on input "**********" at bounding box center [163, 211] width 196 height 24
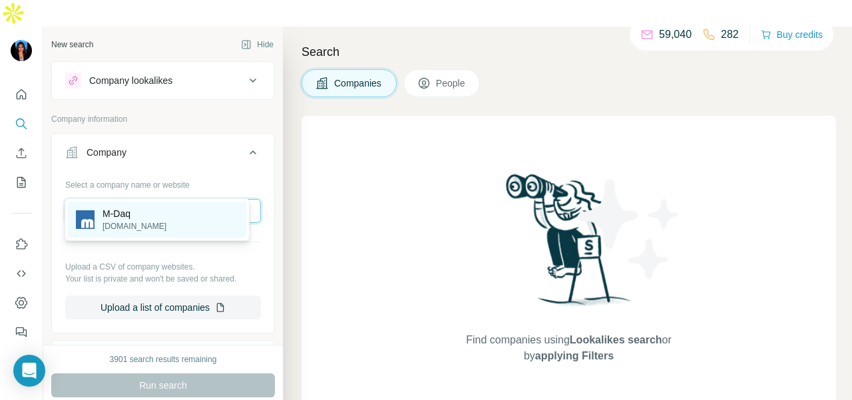
type input "**********"
click at [193, 221] on div "M-Daq [DOMAIN_NAME]" at bounding box center [157, 220] width 178 height 36
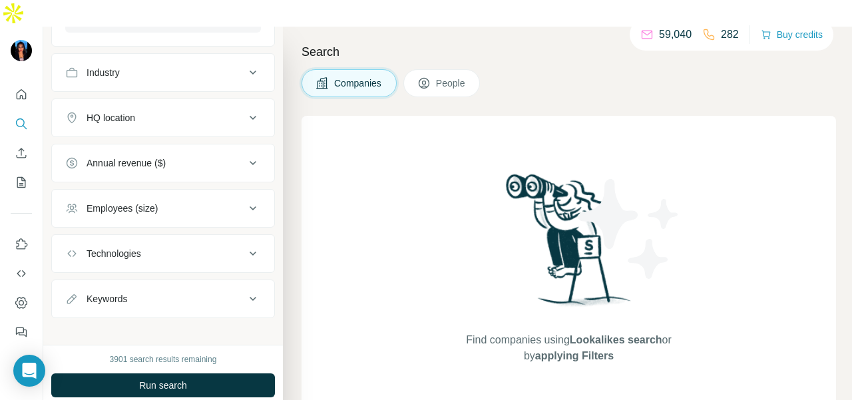
scroll to position [133, 0]
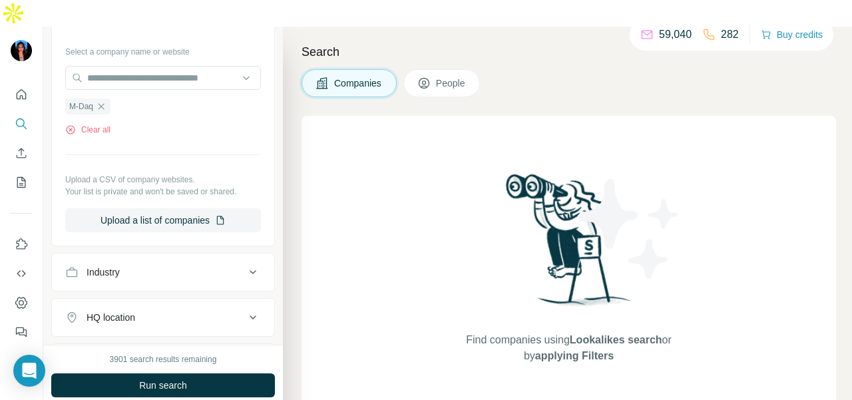
drag, startPoint x: 428, startPoint y: 70, endPoint x: 430, endPoint y: 63, distance: 6.8
click at [428, 69] on button "People" at bounding box center [441, 83] width 77 height 28
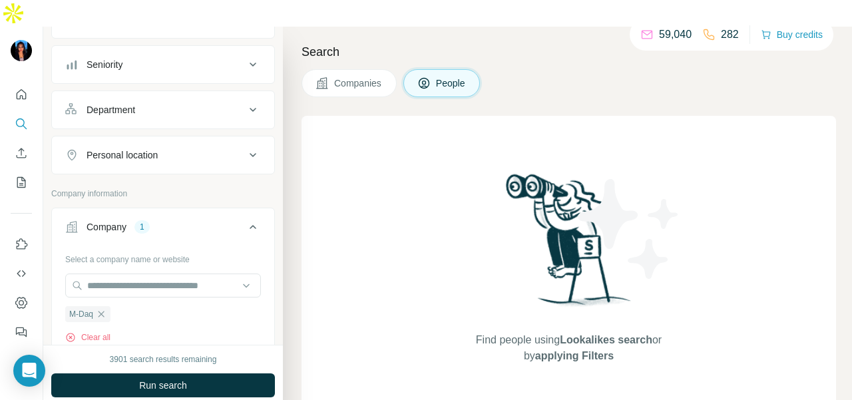
click at [430, 69] on button "People" at bounding box center [441, 83] width 77 height 28
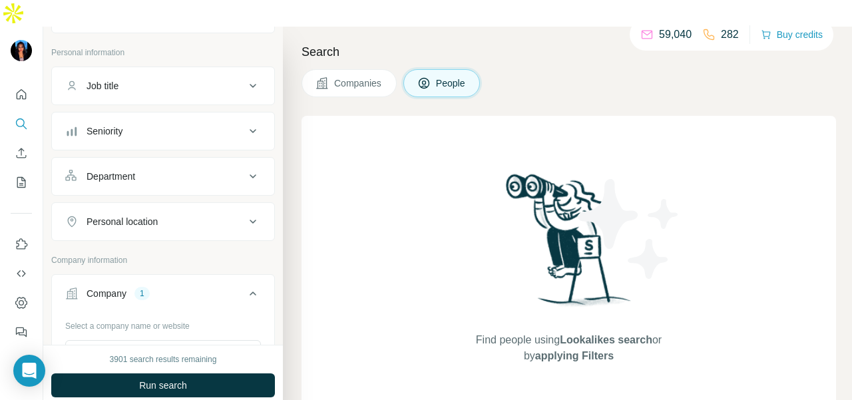
click at [158, 160] on button "Department" at bounding box center [163, 176] width 222 height 32
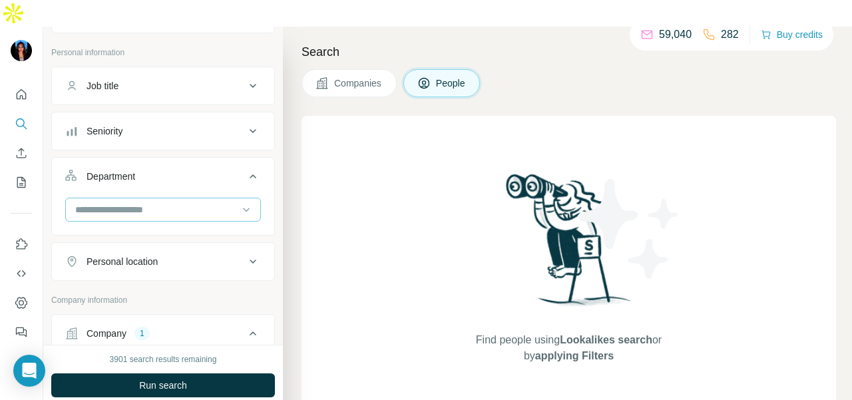
click at [166, 202] on input at bounding box center [156, 209] width 164 height 15
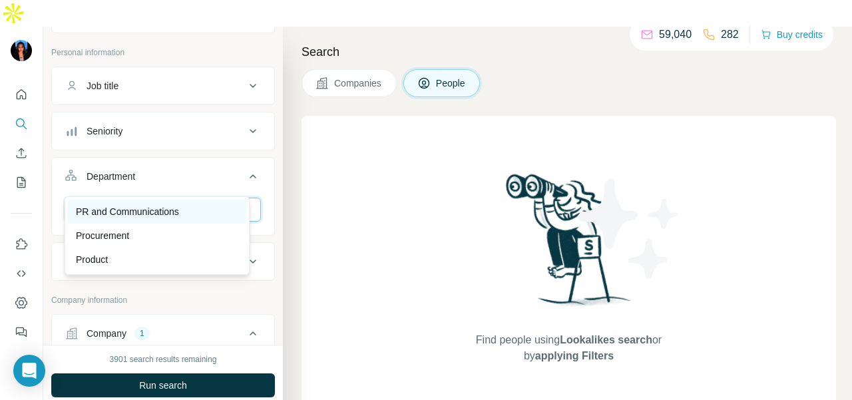
type input "**"
click at [177, 216] on p "PR and Communications" at bounding box center [127, 211] width 103 height 13
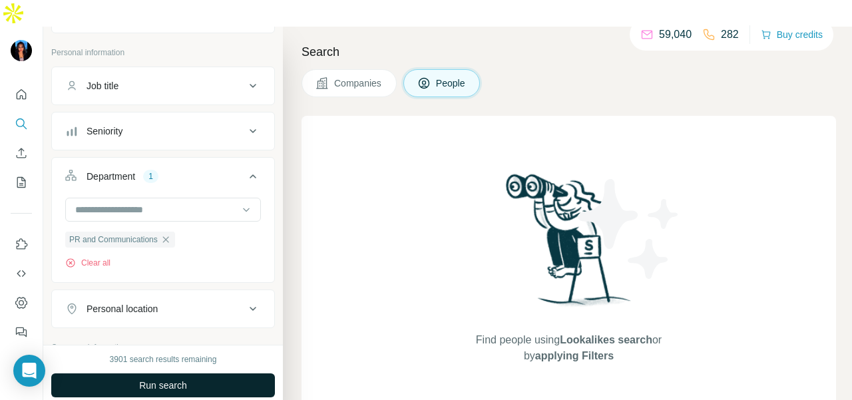
click at [158, 379] on span "Run search" at bounding box center [163, 385] width 48 height 13
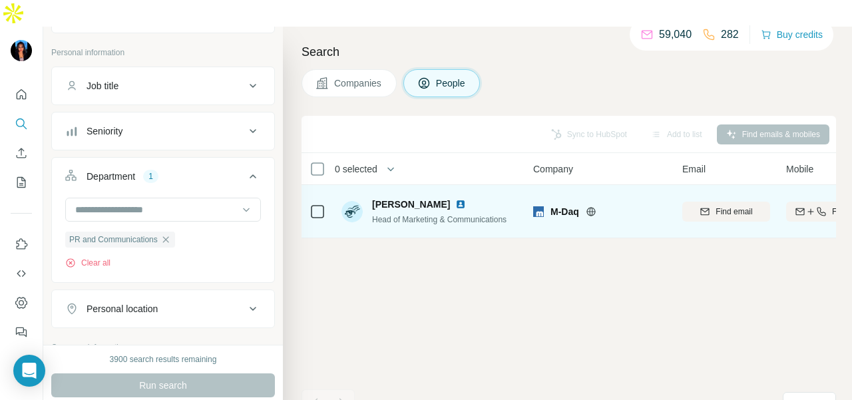
click at [455, 199] on img at bounding box center [460, 204] width 11 height 11
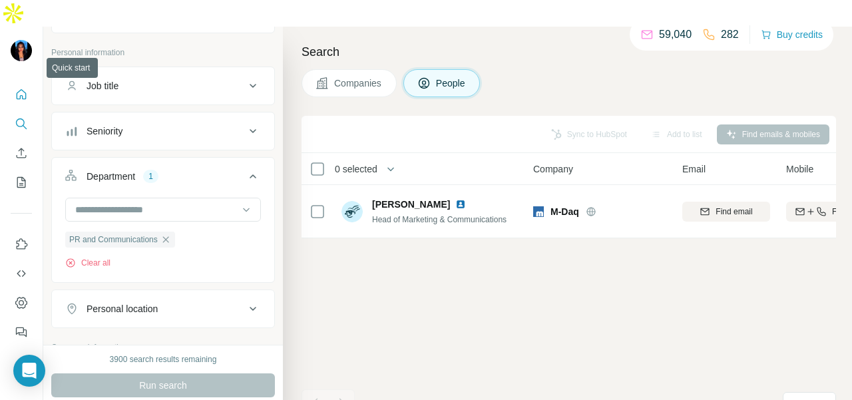
click at [19, 82] on button "Quick start" at bounding box center [21, 94] width 21 height 24
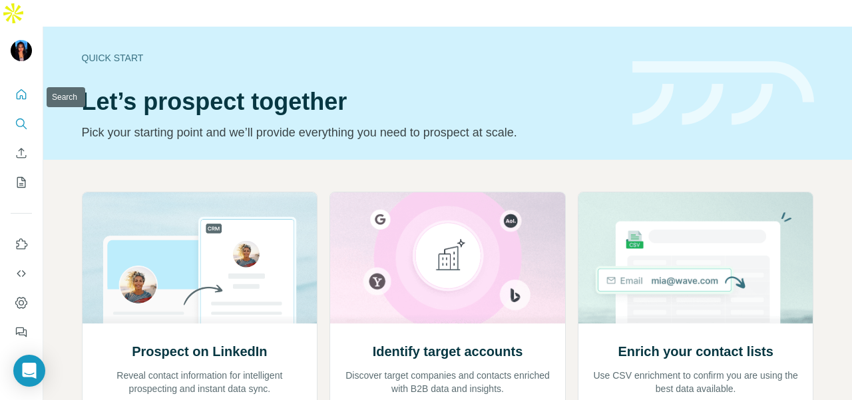
click at [21, 117] on icon "Search" at bounding box center [21, 123] width 13 height 13
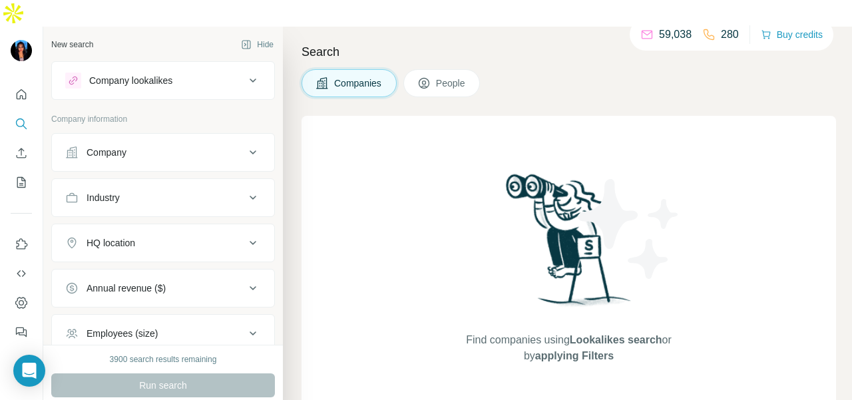
click at [106, 146] on div "Company" at bounding box center [106, 152] width 40 height 13
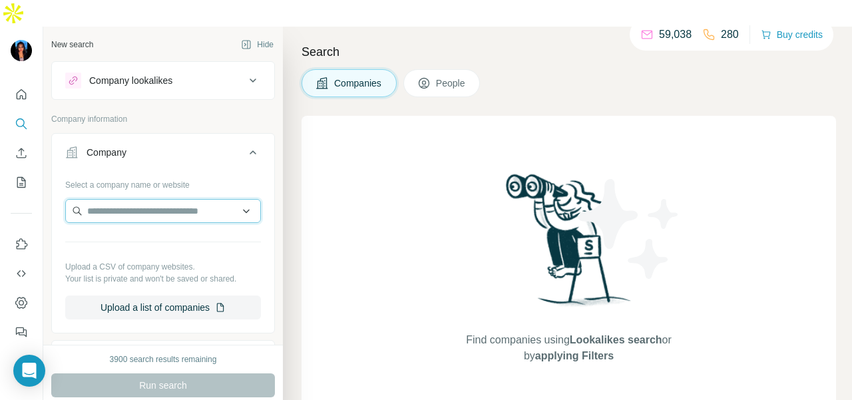
click at [107, 199] on input "text" at bounding box center [163, 211] width 196 height 24
paste input "**********"
type input "**********"
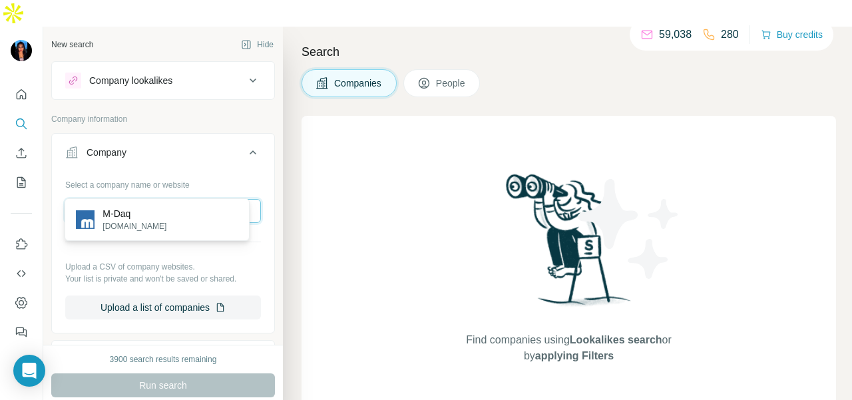
click at [211, 199] on input "**********" at bounding box center [163, 211] width 196 height 24
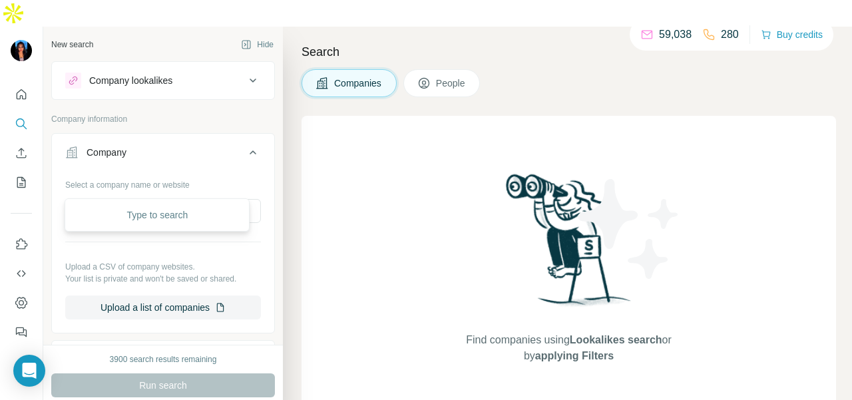
click at [202, 73] on div "Company lookalikes" at bounding box center [155, 81] width 180 height 16
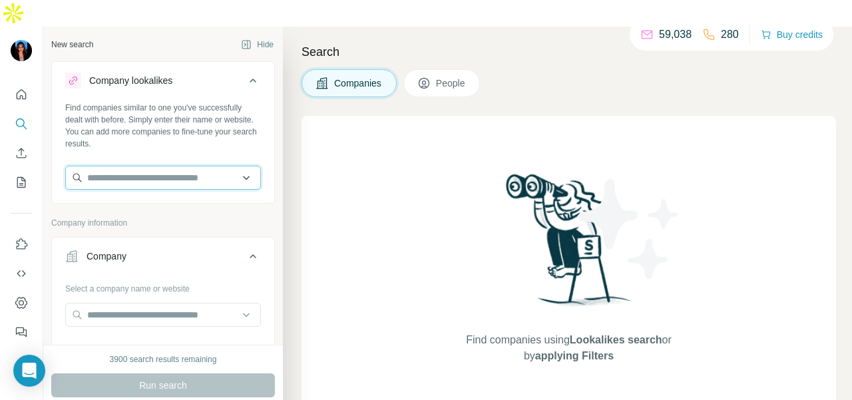
click at [162, 166] on input "text" at bounding box center [163, 178] width 196 height 24
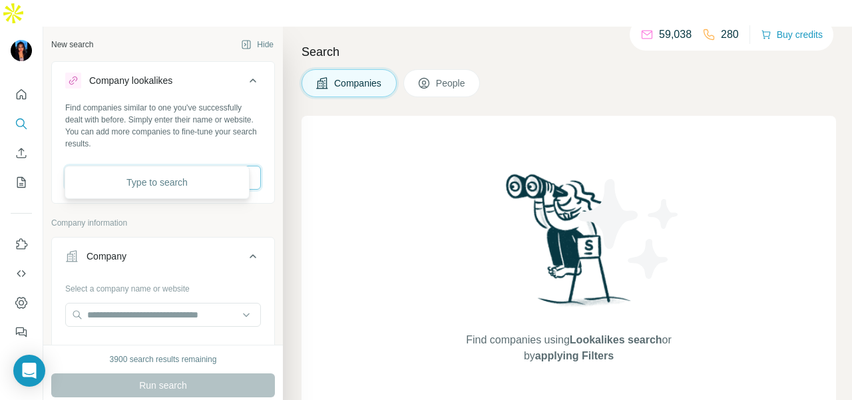
paste input "**********"
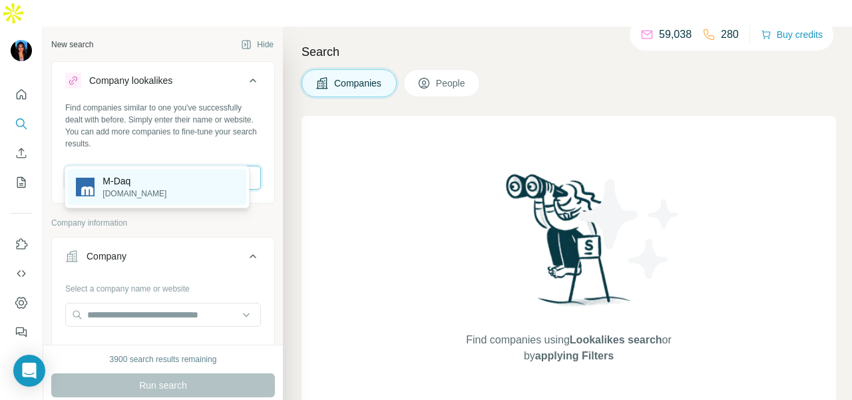
type input "**********"
click at [183, 178] on div "M-Daq [DOMAIN_NAME]" at bounding box center [157, 187] width 178 height 36
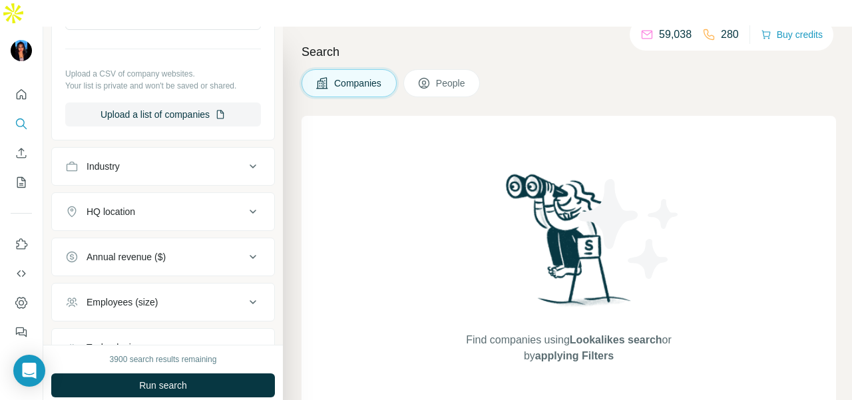
scroll to position [448, 0]
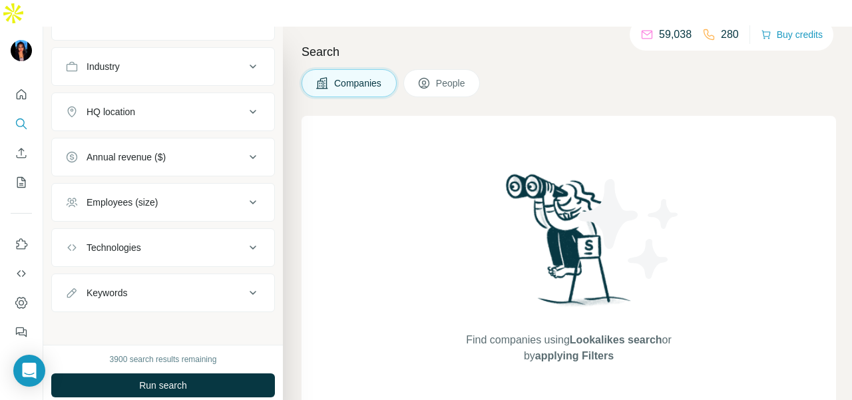
click at [180, 105] on div "HQ location" at bounding box center [155, 111] width 180 height 13
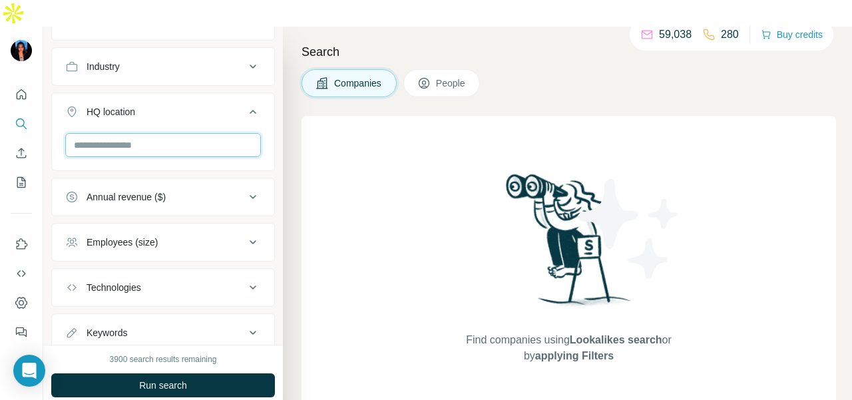
click at [173, 133] on input "text" at bounding box center [163, 145] width 196 height 24
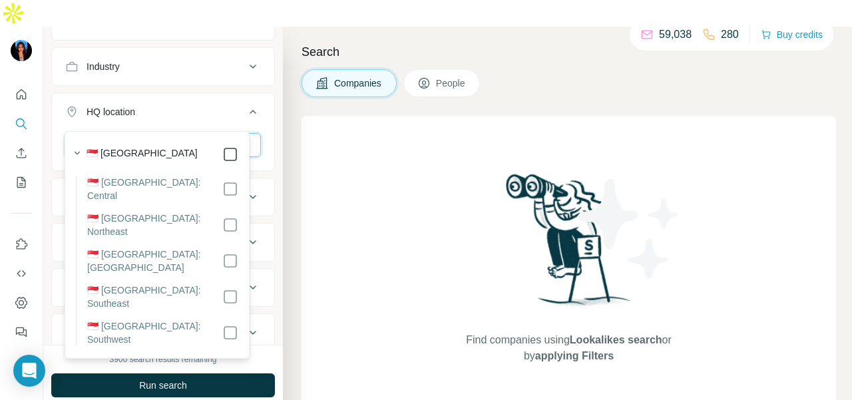
type input "*******"
click at [223, 152] on icon at bounding box center [230, 154] width 16 height 16
click at [228, 105] on div "HQ location 1" at bounding box center [155, 111] width 180 height 13
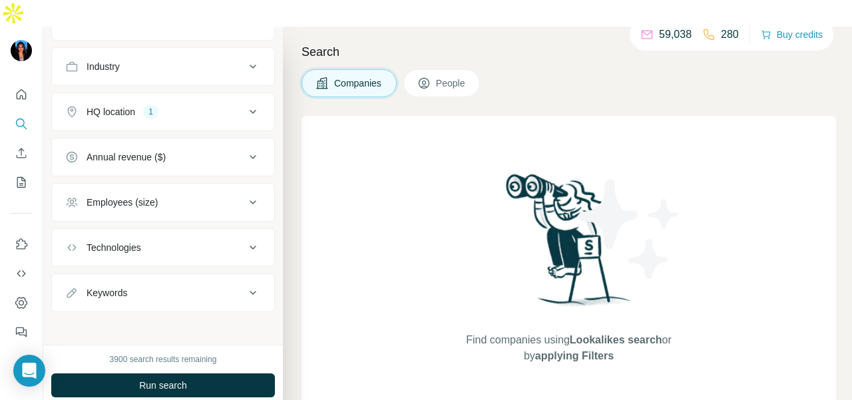
scroll to position [315, 0]
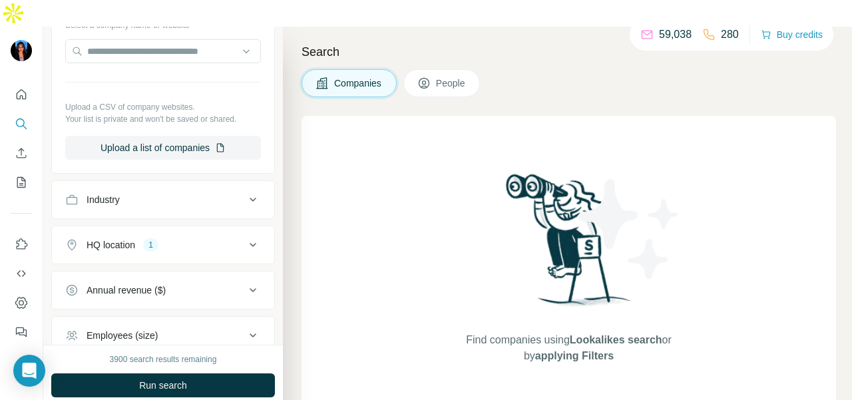
click at [209, 193] on div "Industry" at bounding box center [155, 199] width 180 height 13
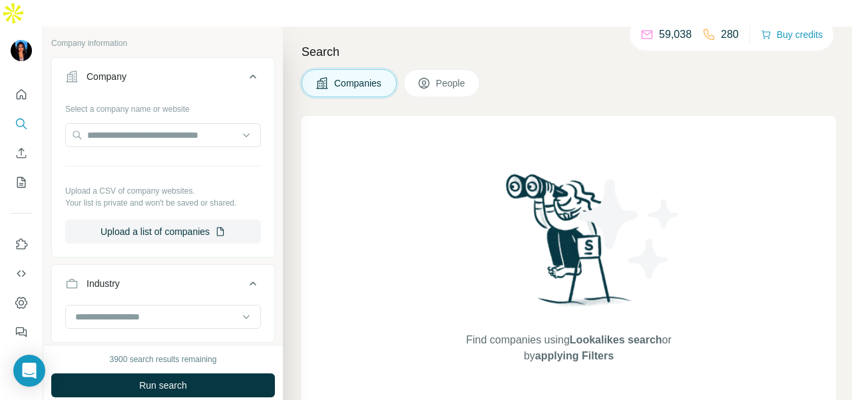
scroll to position [182, 0]
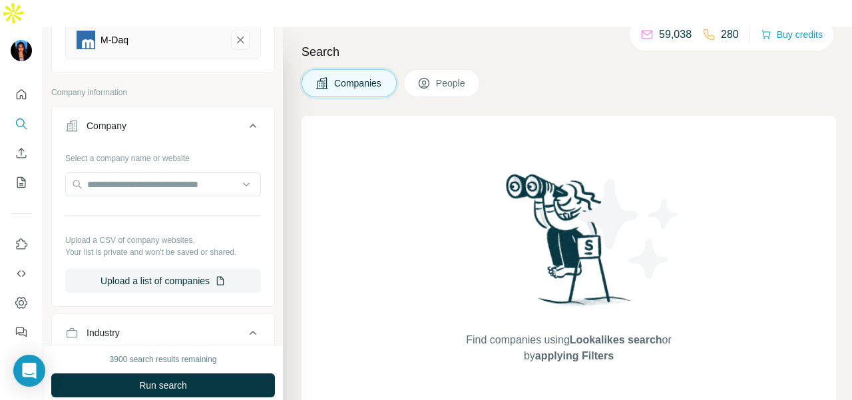
click at [462, 75] on div "Search Companies People Find companies using Lookalikes search or by applying F…" at bounding box center [567, 227] width 569 height 400
click at [459, 69] on button "People" at bounding box center [441, 83] width 77 height 28
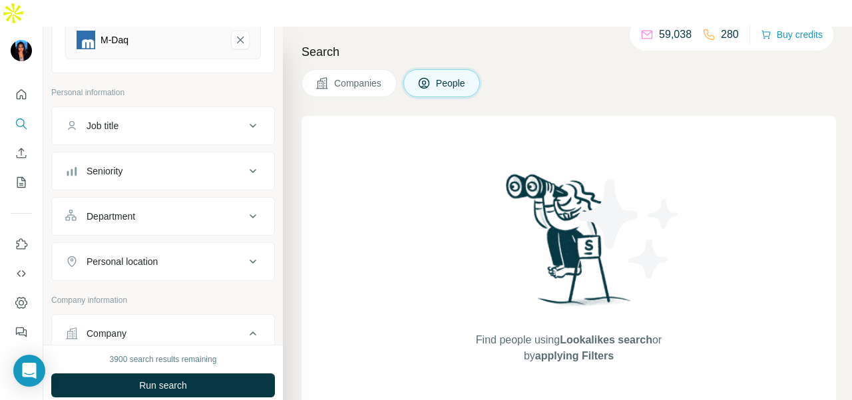
click at [151, 210] on div "Department" at bounding box center [155, 216] width 180 height 13
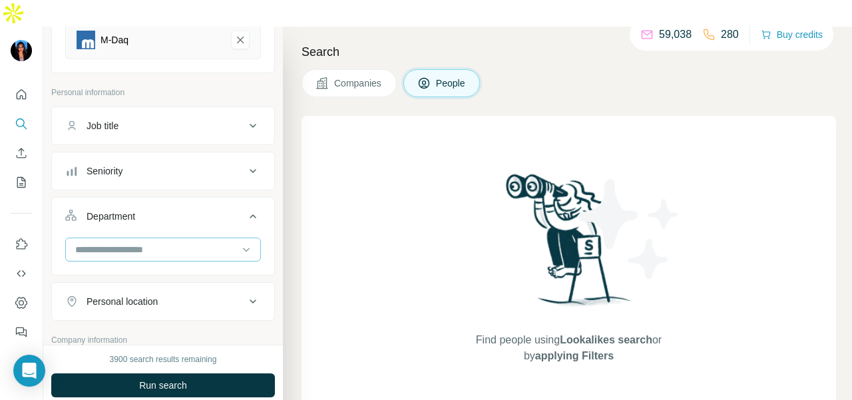
click at [160, 242] on input at bounding box center [156, 249] width 164 height 15
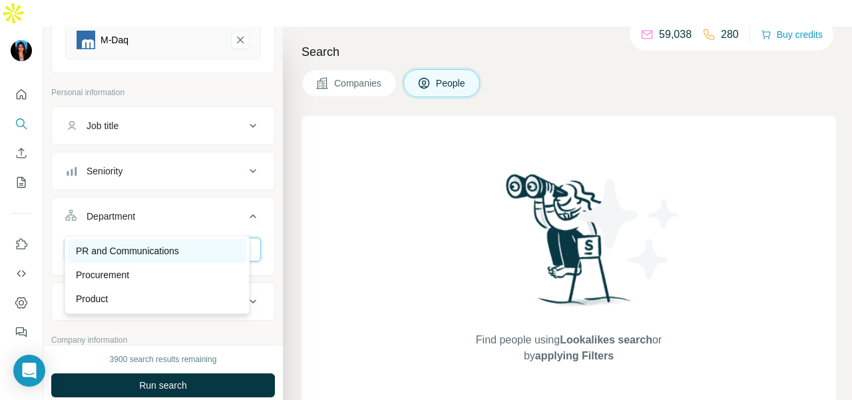
type input "**"
drag, startPoint x: 173, startPoint y: 257, endPoint x: 212, endPoint y: 393, distance: 141.3
click at [173, 257] on div "PR and Communications" at bounding box center [157, 251] width 178 height 24
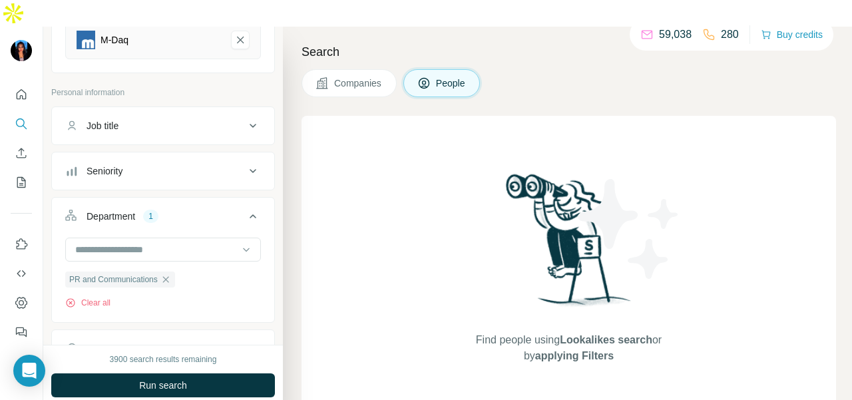
drag, startPoint x: 218, startPoint y: 368, endPoint x: 255, endPoint y: 364, distance: 38.1
click at [218, 373] on button "Run search" at bounding box center [163, 385] width 224 height 24
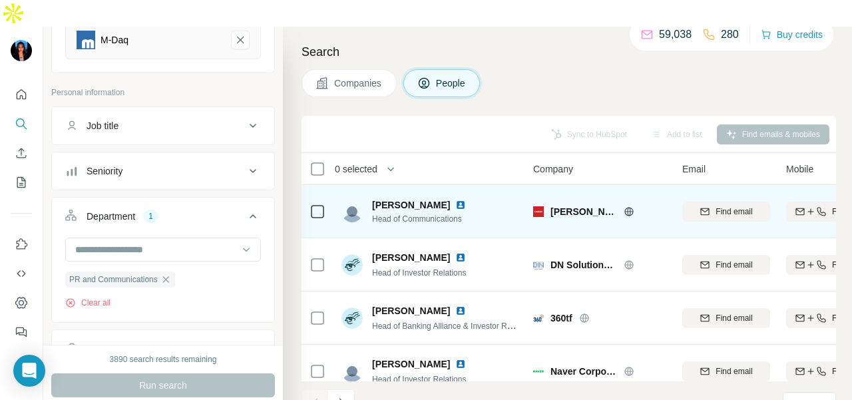
click at [455, 200] on img at bounding box center [460, 205] width 11 height 11
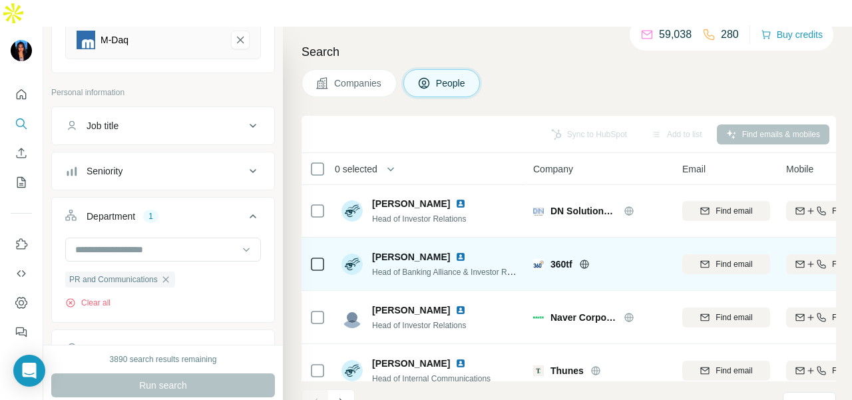
scroll to position [67, 0]
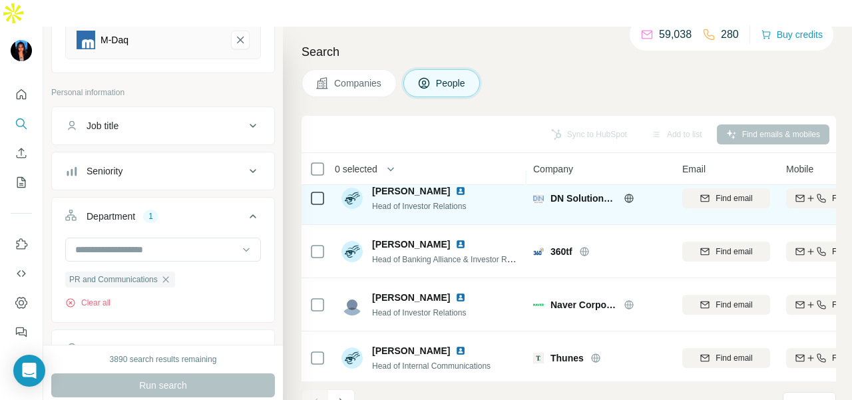
click at [455, 186] on img at bounding box center [460, 191] width 11 height 11
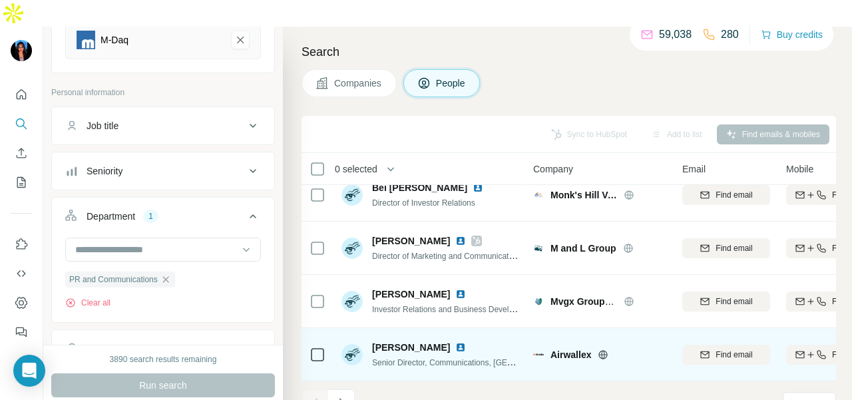
scroll to position [339, 0]
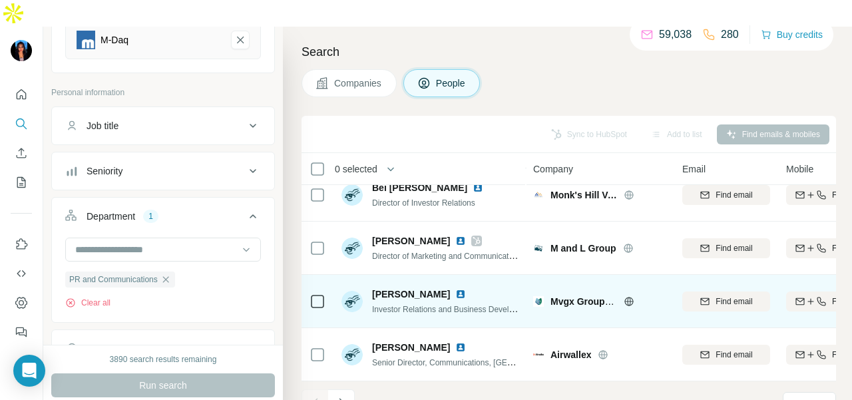
click at [455, 289] on img at bounding box center [460, 294] width 11 height 11
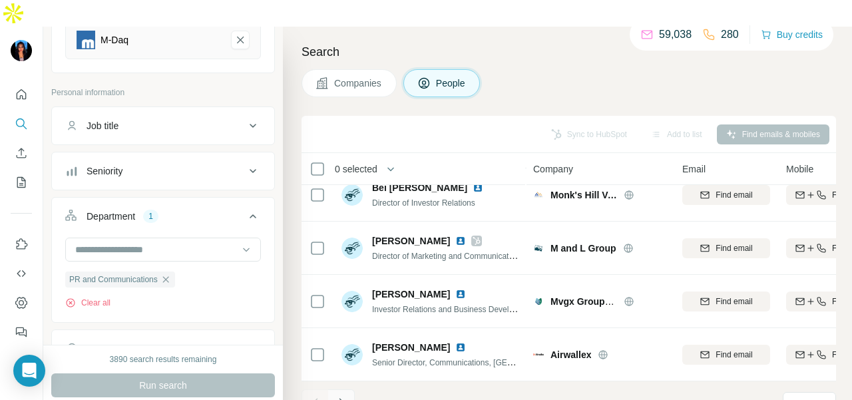
click at [345, 389] on button "Navigate to next page" at bounding box center [341, 402] width 27 height 27
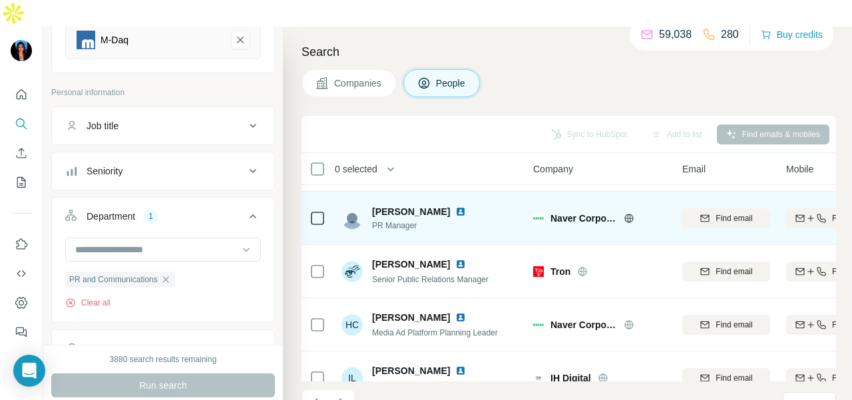
scroll to position [140, 0]
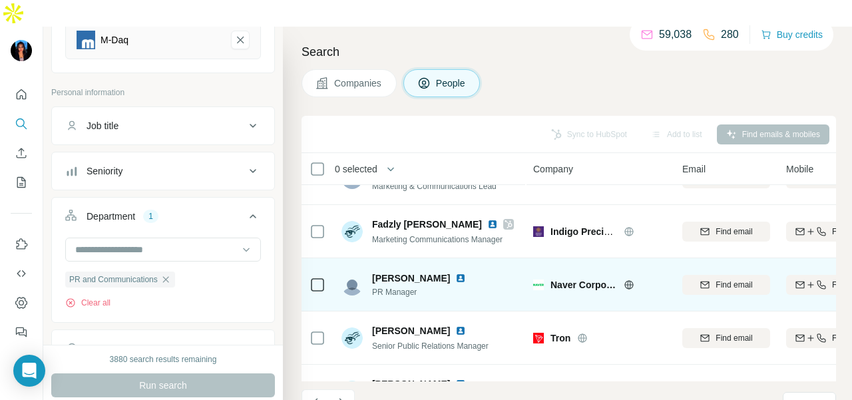
click at [455, 273] on img at bounding box center [460, 278] width 11 height 11
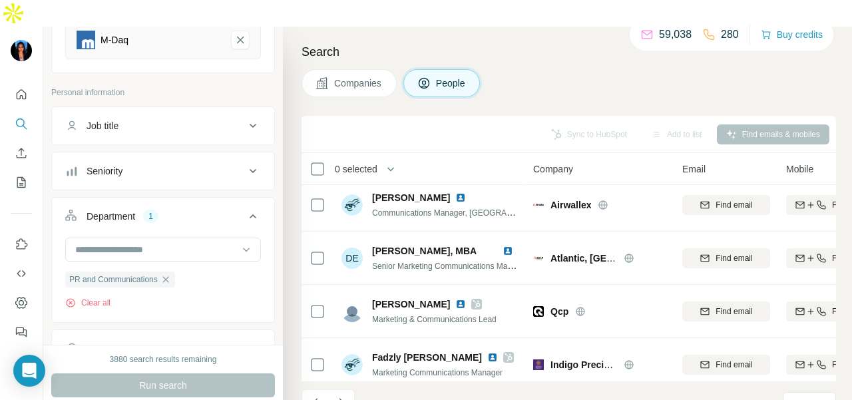
scroll to position [0, 0]
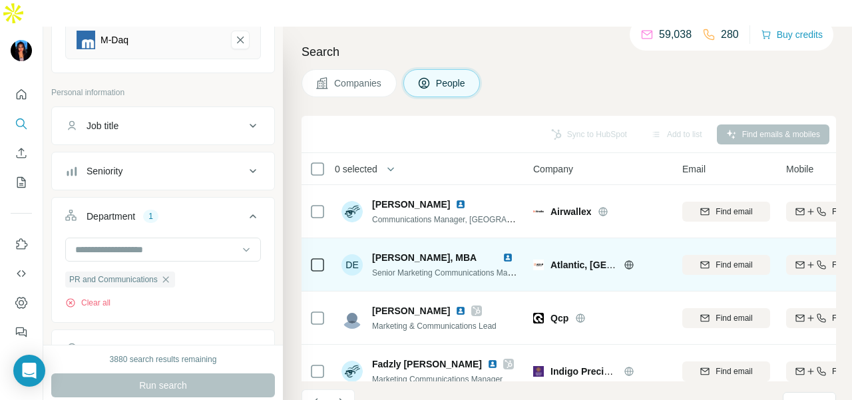
click at [507, 252] on img at bounding box center [507, 257] width 11 height 11
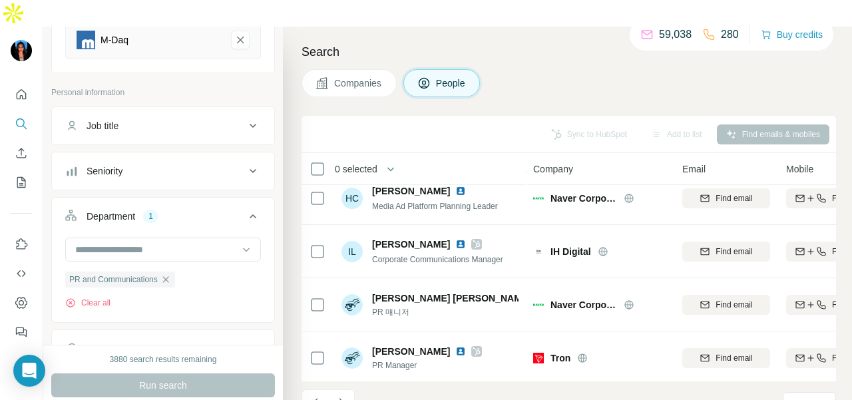
scroll to position [339, 0]
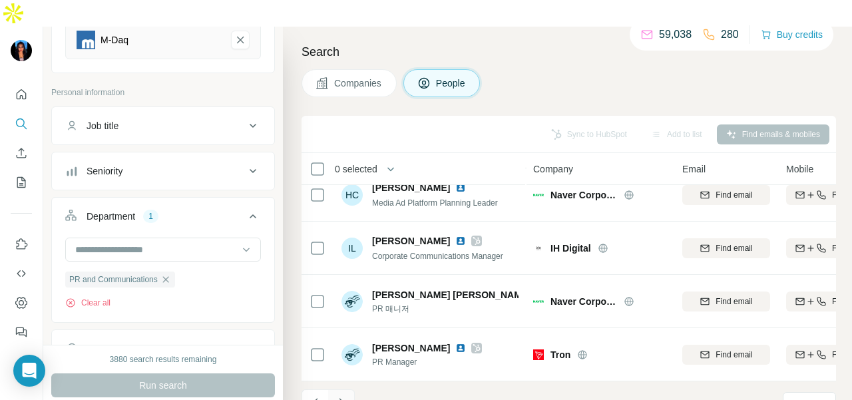
click at [346, 396] on icon "Navigate to next page" at bounding box center [341, 402] width 13 height 13
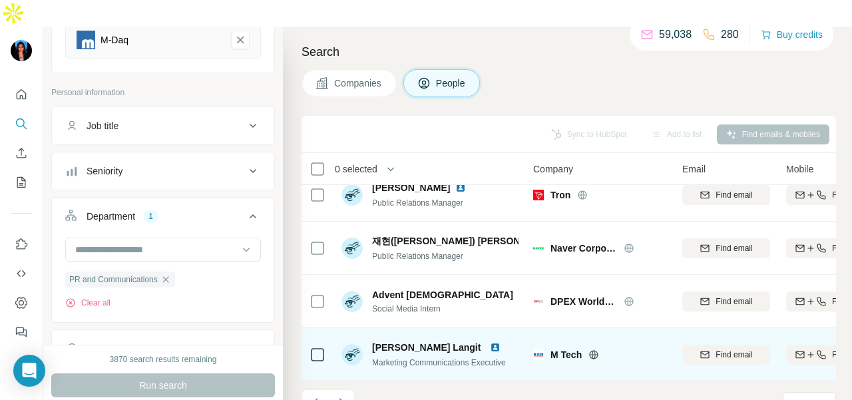
click at [500, 342] on img at bounding box center [495, 347] width 11 height 11
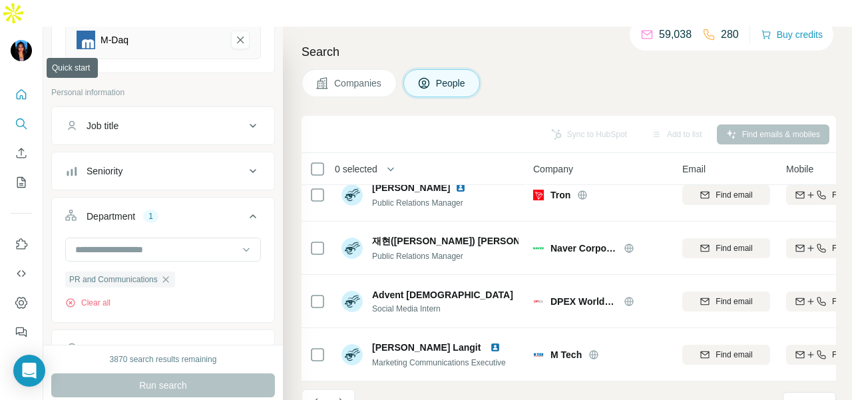
click at [19, 88] on icon "Quick start" at bounding box center [21, 94] width 13 height 13
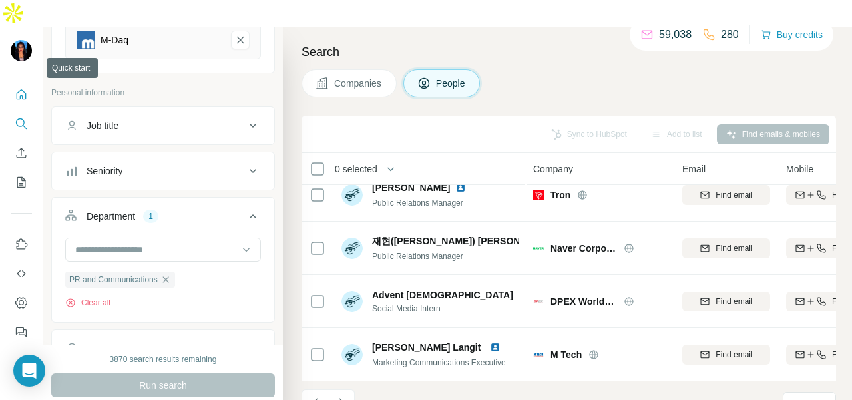
click at [19, 88] on icon "Quick start" at bounding box center [21, 94] width 13 height 13
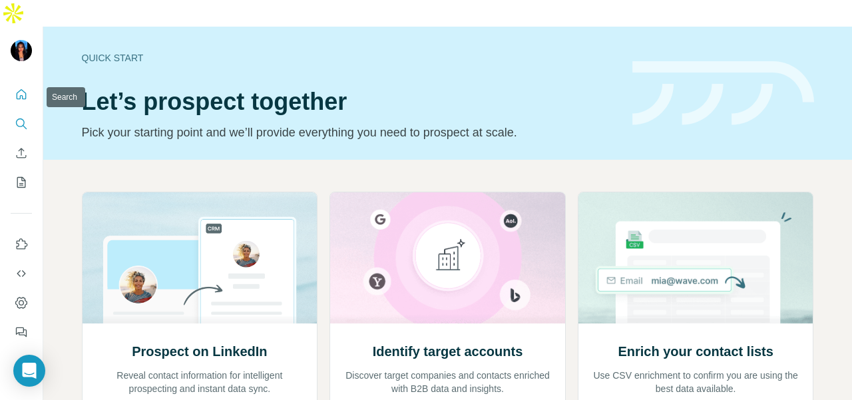
click at [25, 117] on icon "Search" at bounding box center [21, 123] width 13 height 13
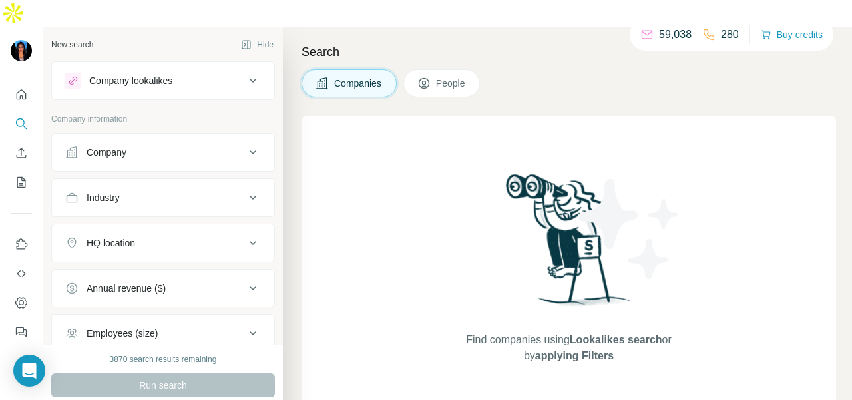
click at [116, 146] on div "Company" at bounding box center [106, 152] width 40 height 13
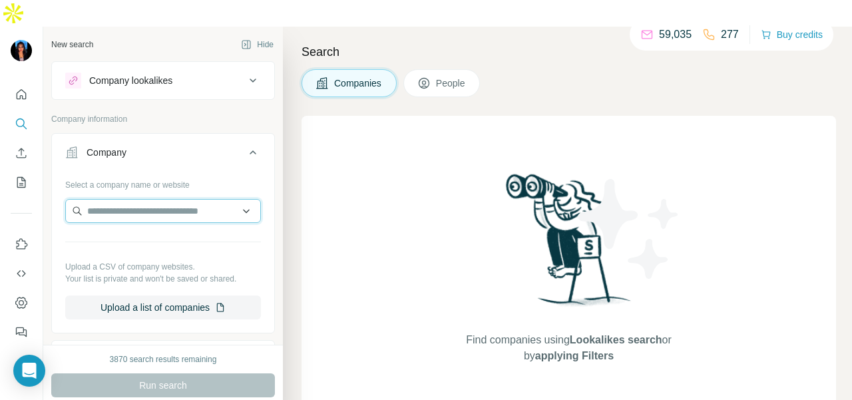
click at [123, 199] on input "text" at bounding box center [163, 211] width 196 height 24
paste input "**********"
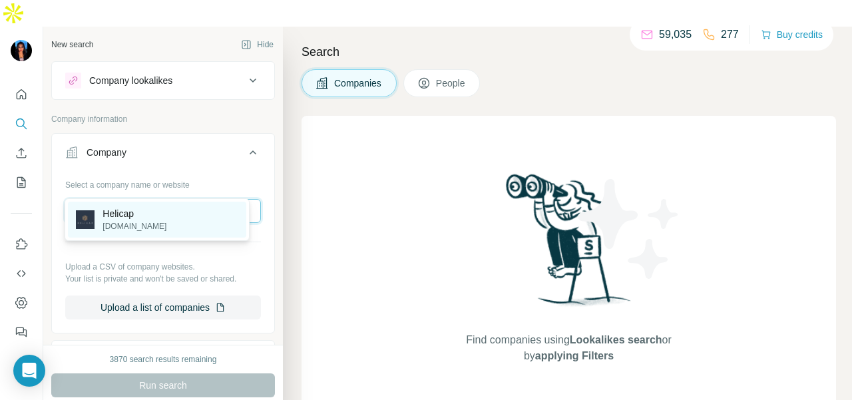
type input "**********"
click at [165, 214] on div "Helicap [DOMAIN_NAME]" at bounding box center [157, 220] width 178 height 36
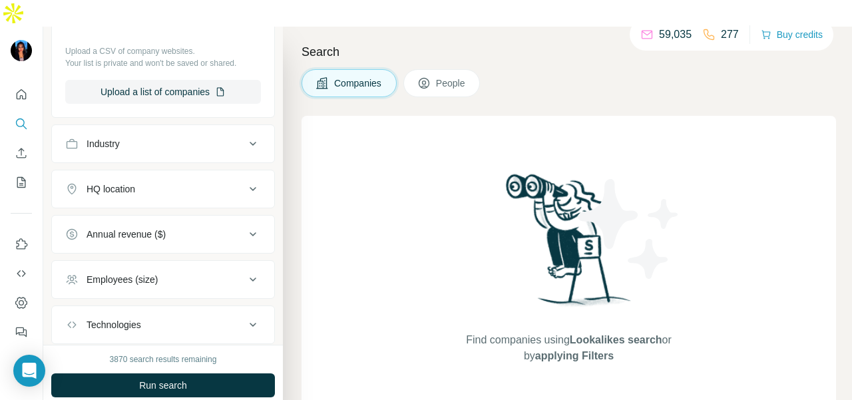
scroll to position [333, 0]
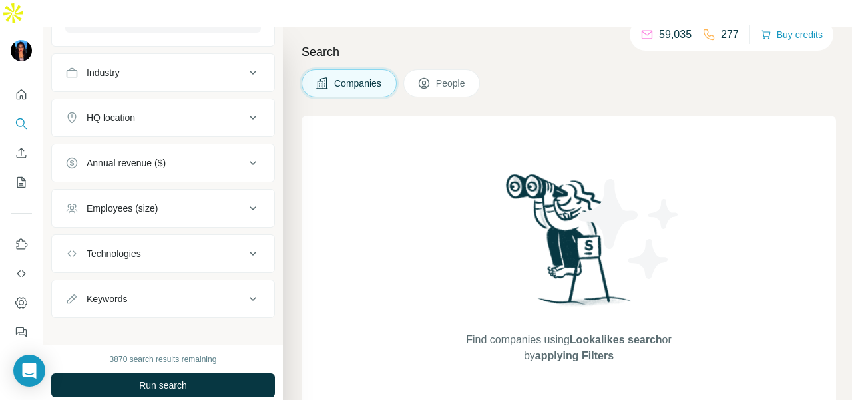
click at [466, 77] on span "People" at bounding box center [451, 83] width 31 height 13
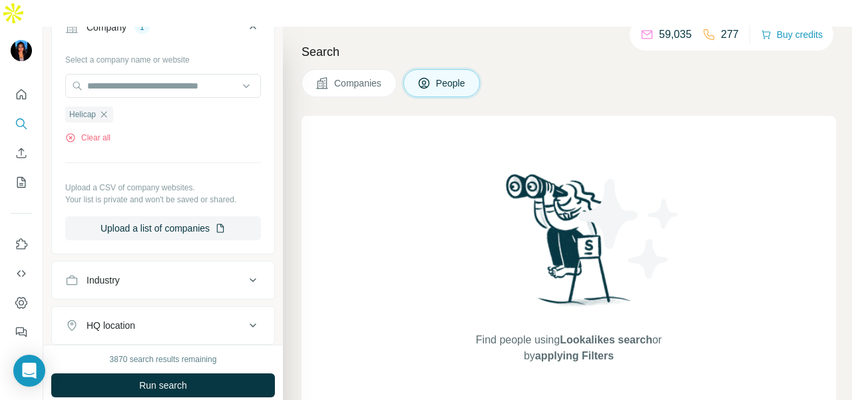
scroll to position [67, 0]
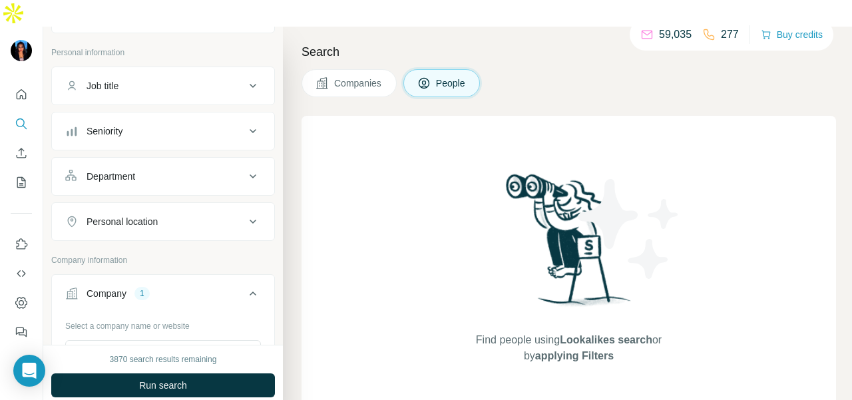
click at [164, 160] on button "Department" at bounding box center [163, 176] width 222 height 32
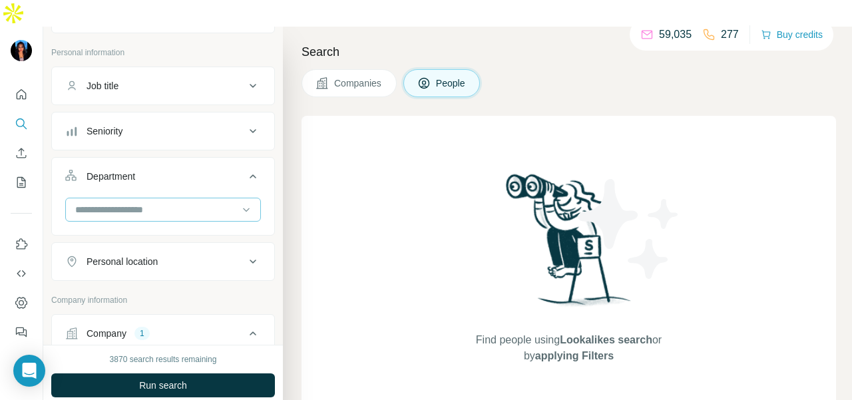
click at [164, 202] on input at bounding box center [156, 209] width 164 height 15
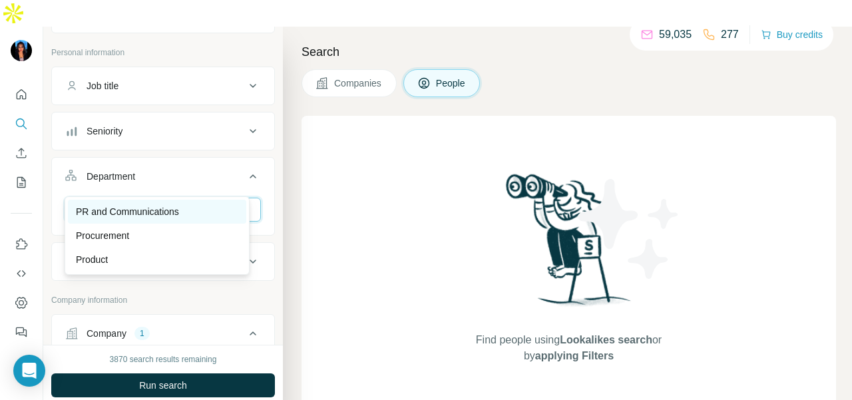
type input "**"
click at [173, 201] on div "PR and Communications" at bounding box center [157, 212] width 178 height 24
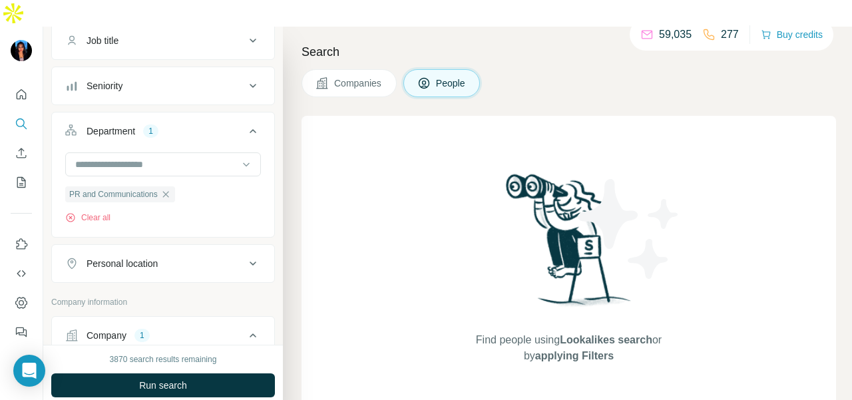
scroll to position [133, 0]
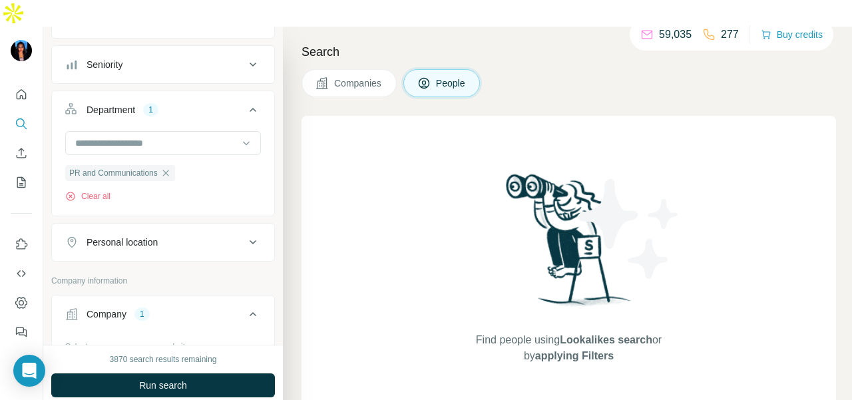
click at [176, 226] on button "Personal location" at bounding box center [163, 242] width 222 height 32
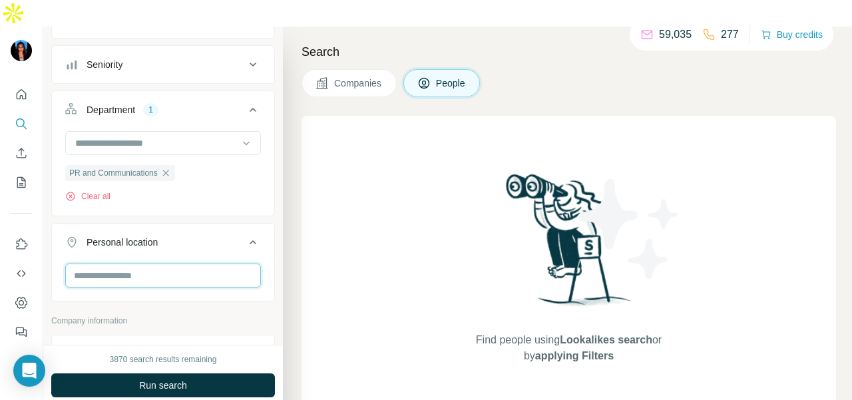
click at [166, 263] on input "text" at bounding box center [163, 275] width 196 height 24
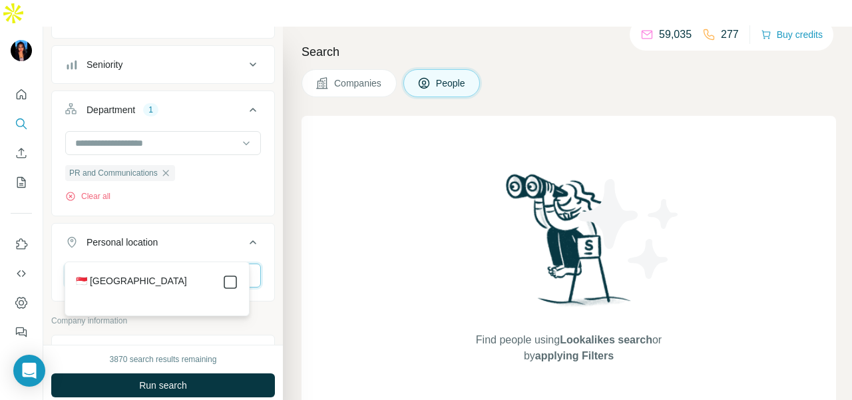
type input "****"
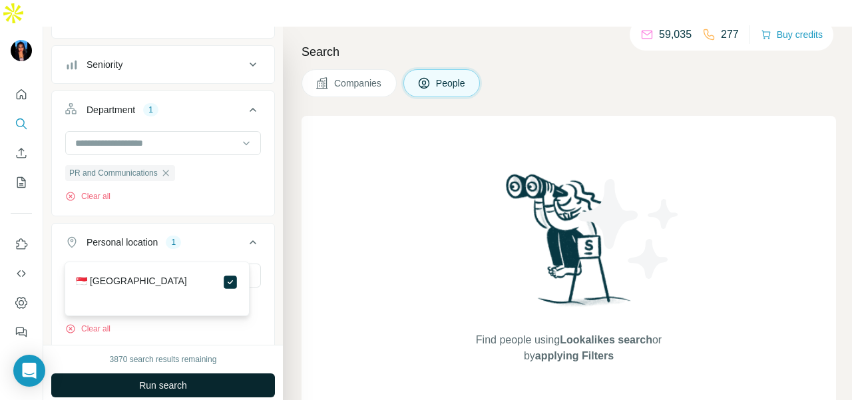
click at [222, 373] on button "Run search" at bounding box center [163, 385] width 224 height 24
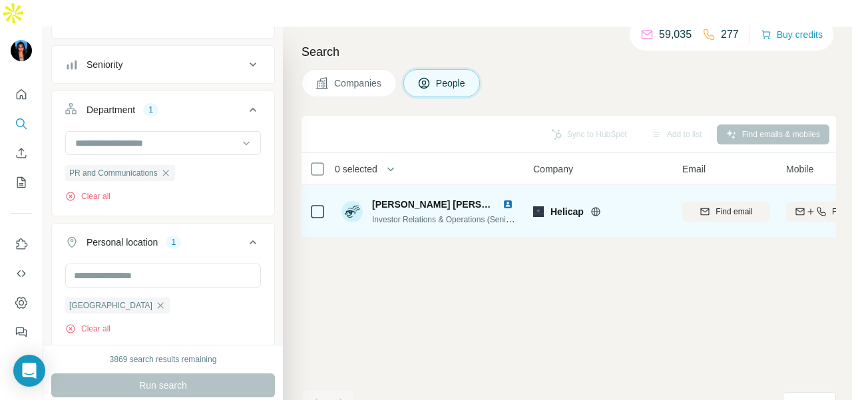
click at [508, 199] on img at bounding box center [507, 204] width 11 height 11
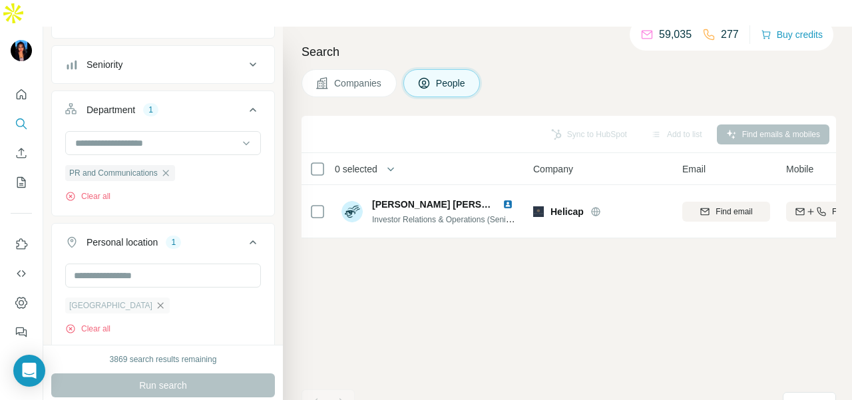
click at [158, 302] on icon "button" at bounding box center [161, 305] width 6 height 6
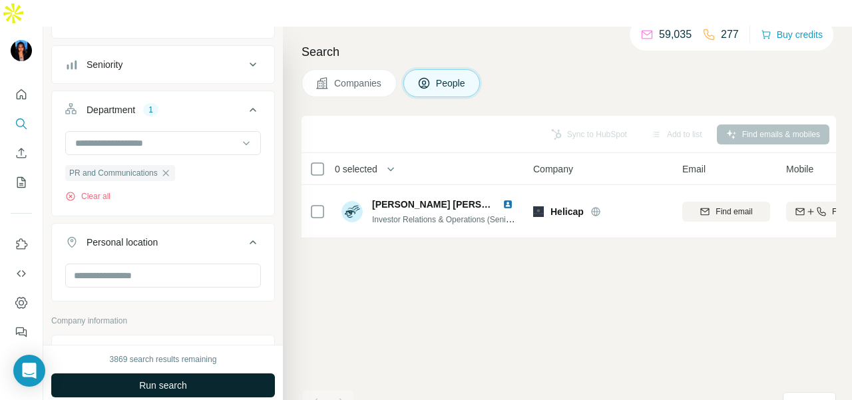
click at [172, 373] on button "Run search" at bounding box center [163, 385] width 224 height 24
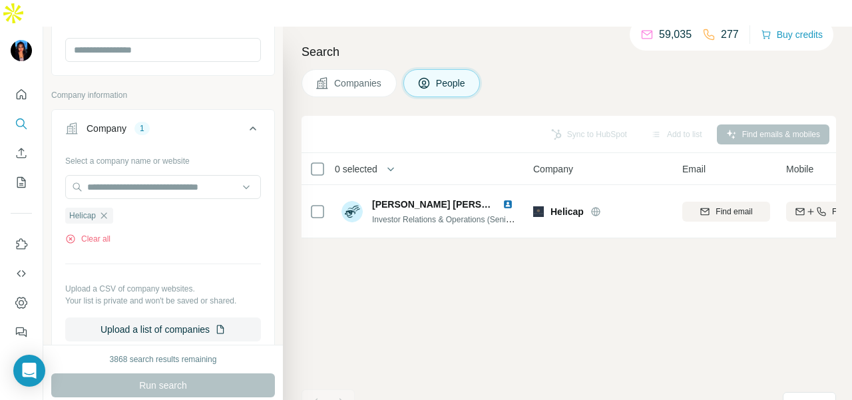
scroll to position [399, 0]
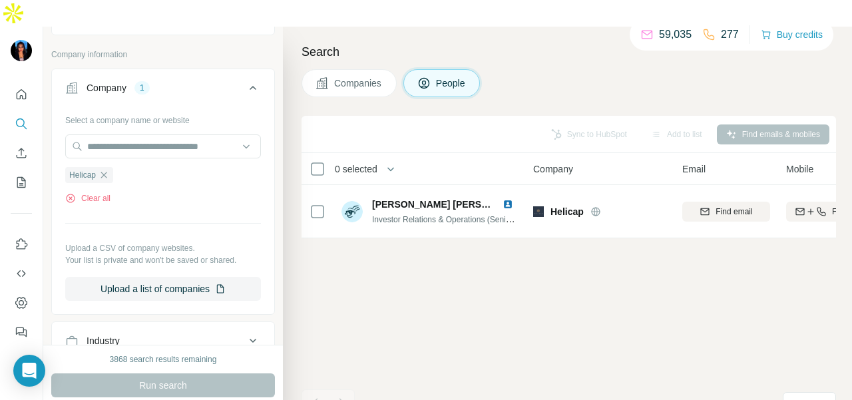
click at [164, 373] on div "Run search" at bounding box center [163, 385] width 224 height 24
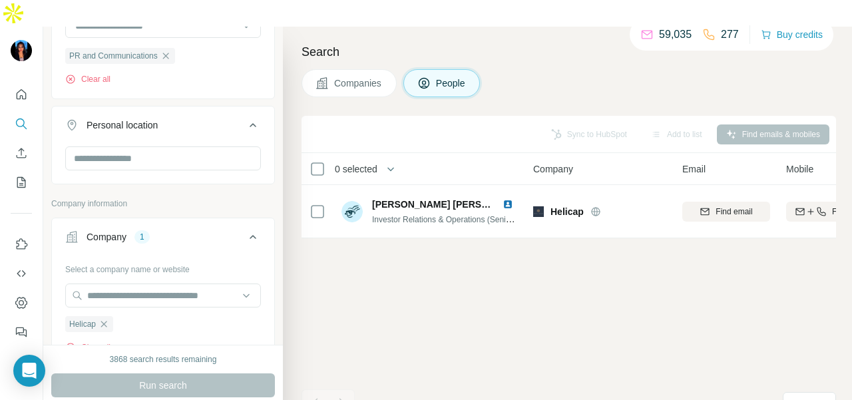
scroll to position [133, 0]
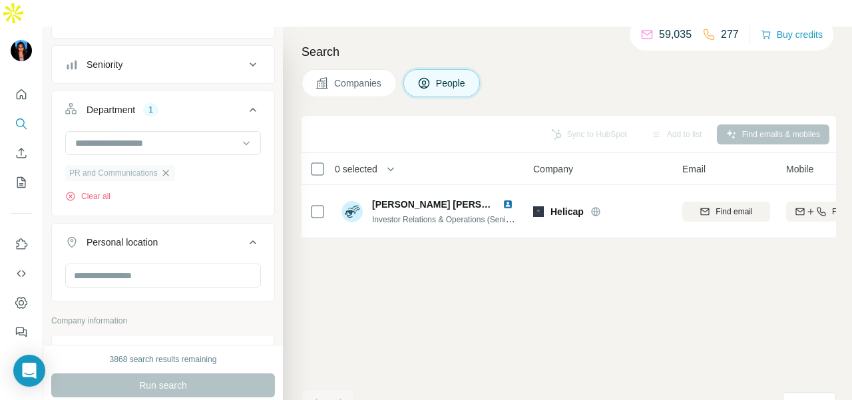
click at [168, 168] on icon "button" at bounding box center [165, 173] width 11 height 11
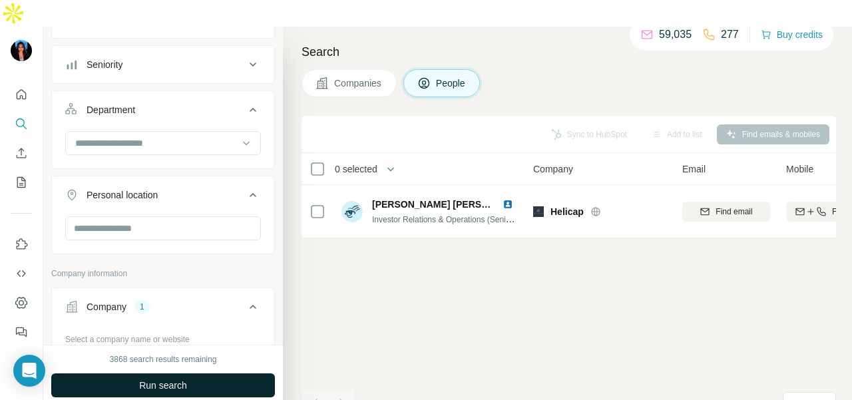
click at [175, 379] on span "Run search" at bounding box center [163, 385] width 48 height 13
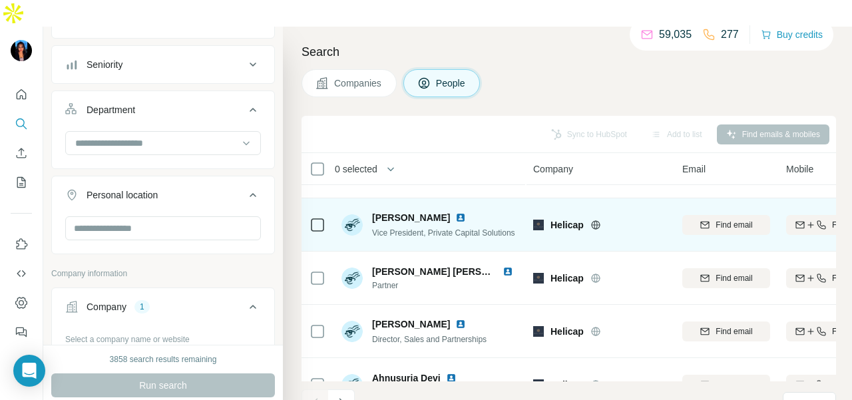
scroll to position [339, 0]
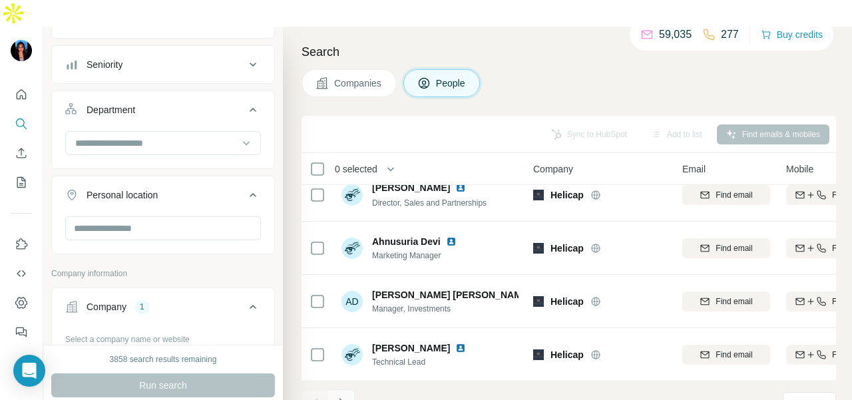
click at [341, 396] on icon "Navigate to next page" at bounding box center [341, 402] width 13 height 13
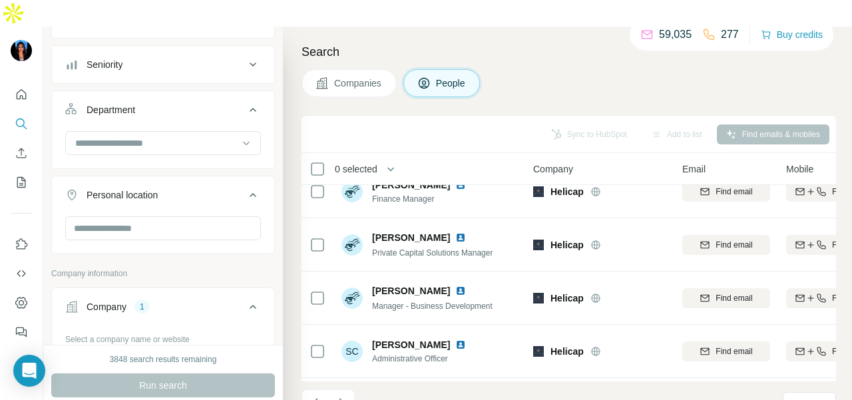
scroll to position [0, 0]
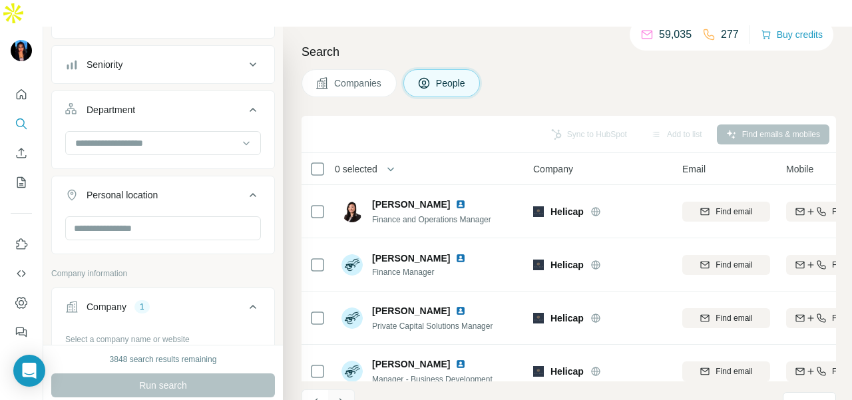
click at [344, 396] on icon "Navigate to next page" at bounding box center [341, 402] width 13 height 13
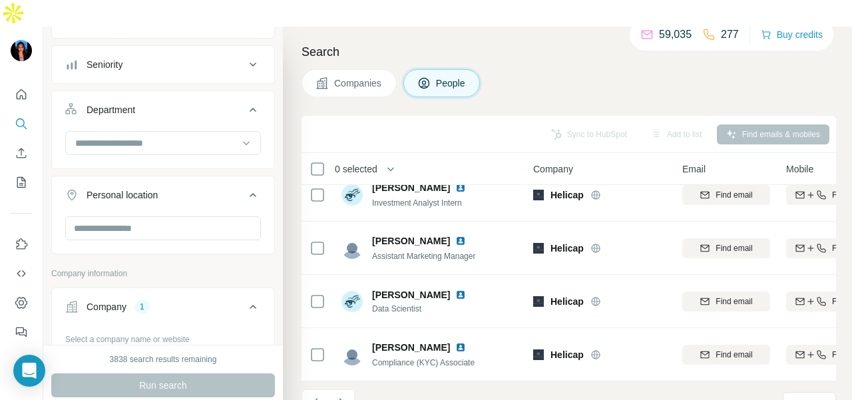
scroll to position [339, 0]
click at [345, 396] on icon "Navigate to next page" at bounding box center [341, 402] width 13 height 13
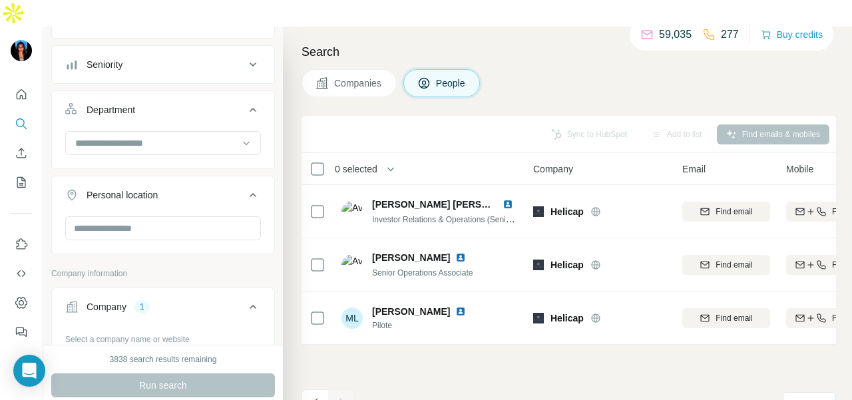
scroll to position [0, 0]
click at [11, 82] on button "Quick start" at bounding box center [21, 94] width 21 height 24
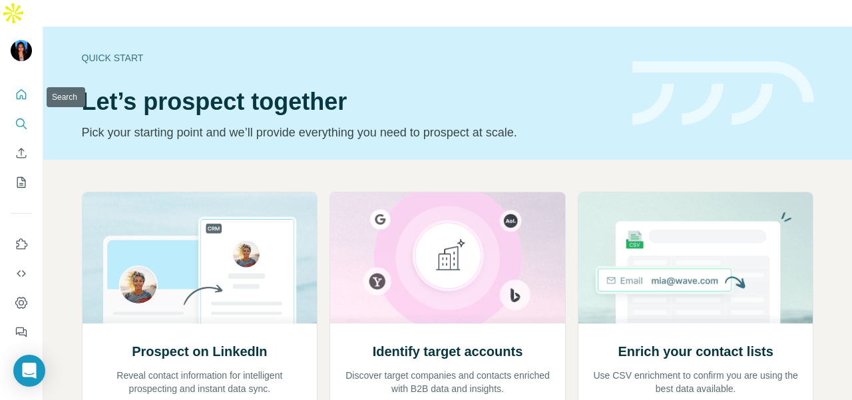
click at [24, 117] on icon "Search" at bounding box center [21, 123] width 13 height 13
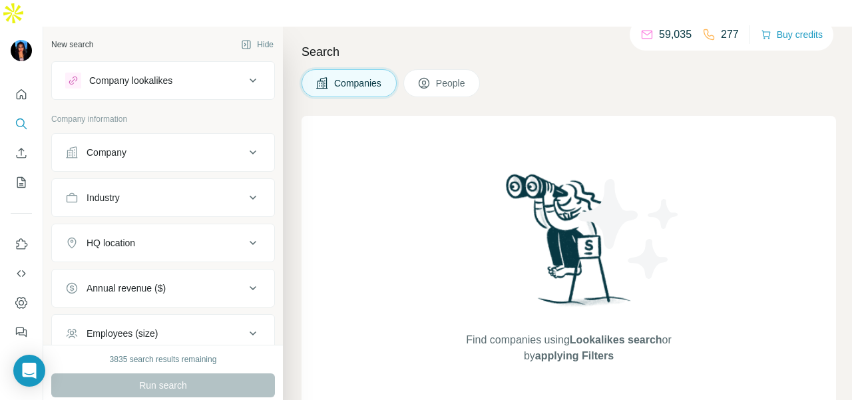
click at [178, 146] on div "Company" at bounding box center [155, 152] width 180 height 13
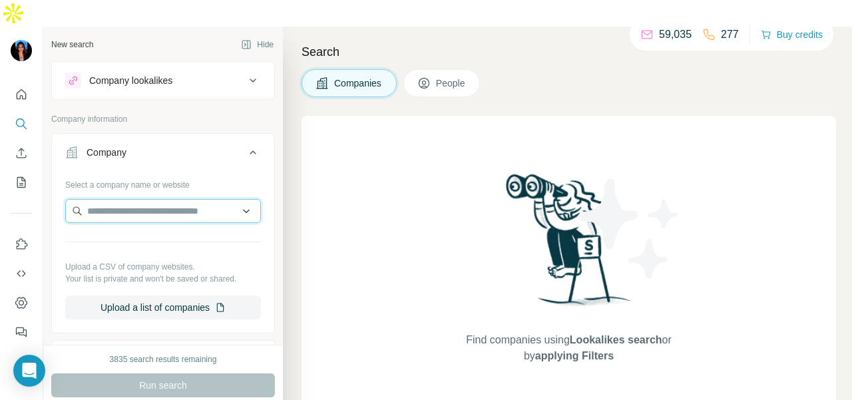
click at [178, 199] on input "text" at bounding box center [163, 211] width 196 height 24
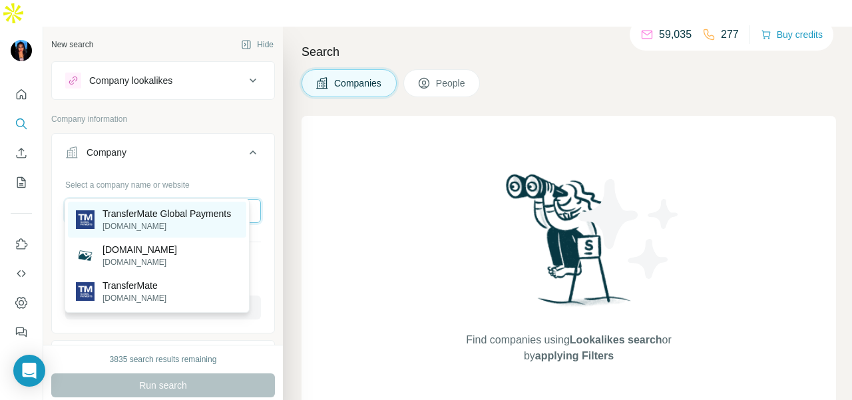
type input "**********"
click at [178, 220] on p "TransferMate Global Payments" at bounding box center [166, 213] width 128 height 13
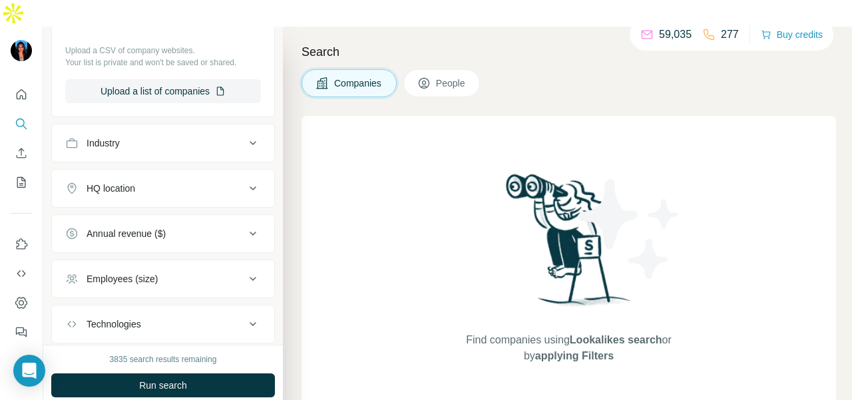
scroll to position [200, 0]
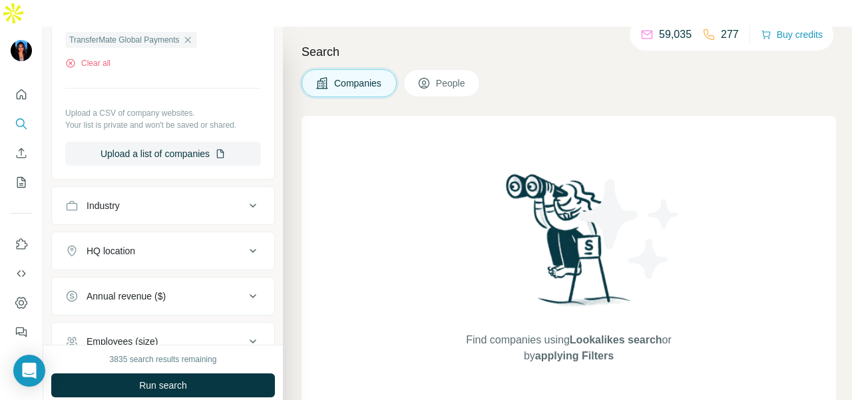
click at [438, 77] on span "People" at bounding box center [451, 83] width 31 height 13
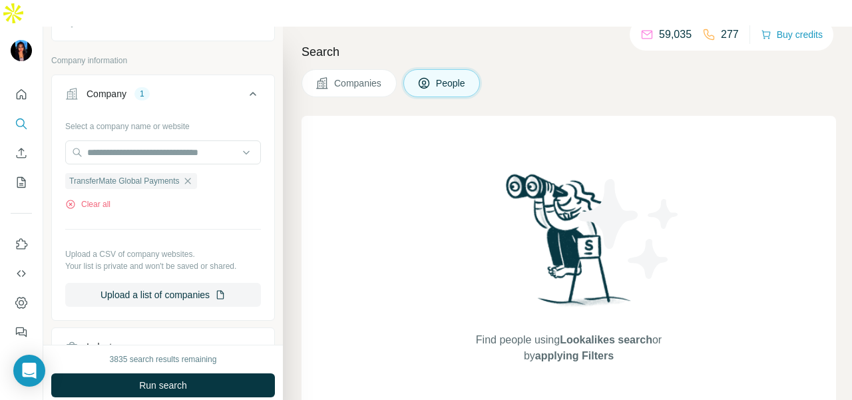
scroll to position [67, 0]
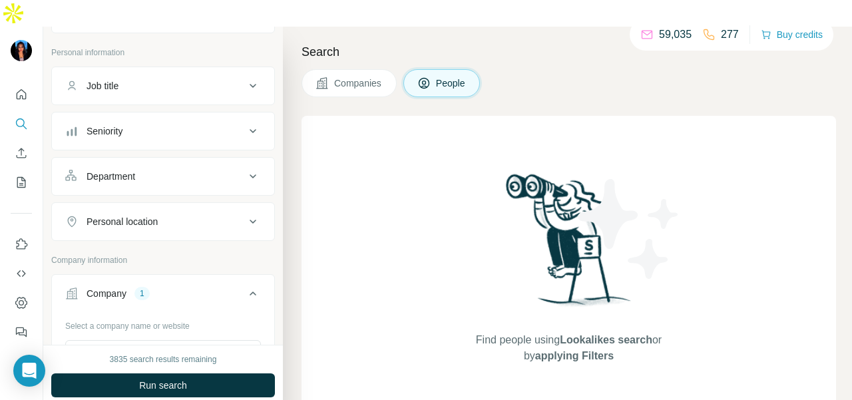
click at [190, 160] on button "Department" at bounding box center [163, 176] width 222 height 32
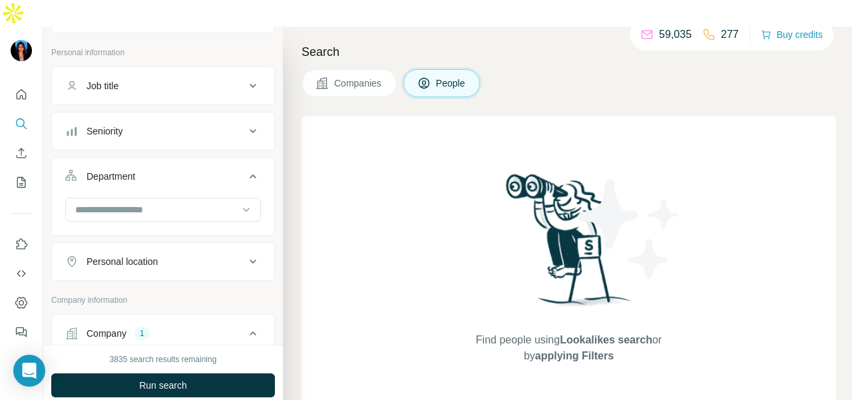
click at [188, 202] on input at bounding box center [156, 209] width 164 height 15
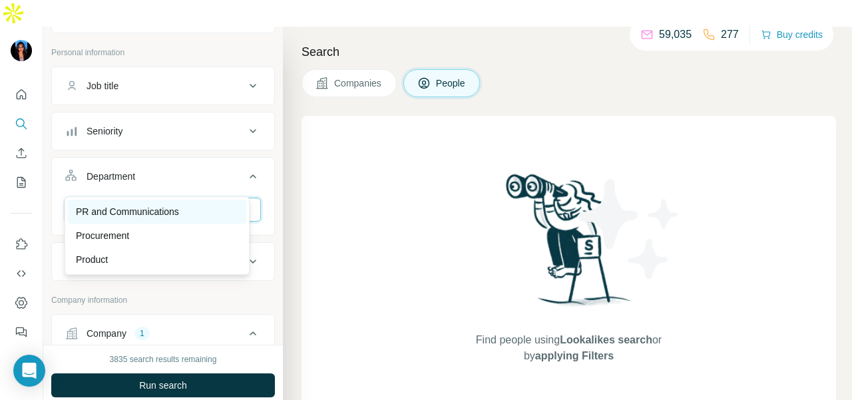
type input "**"
click at [191, 214] on div "PR and Communications" at bounding box center [157, 211] width 162 height 13
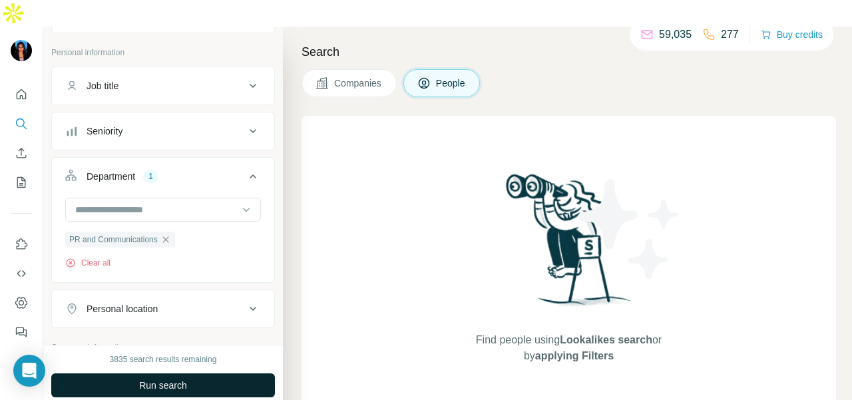
click at [188, 373] on button "Run search" at bounding box center [163, 385] width 224 height 24
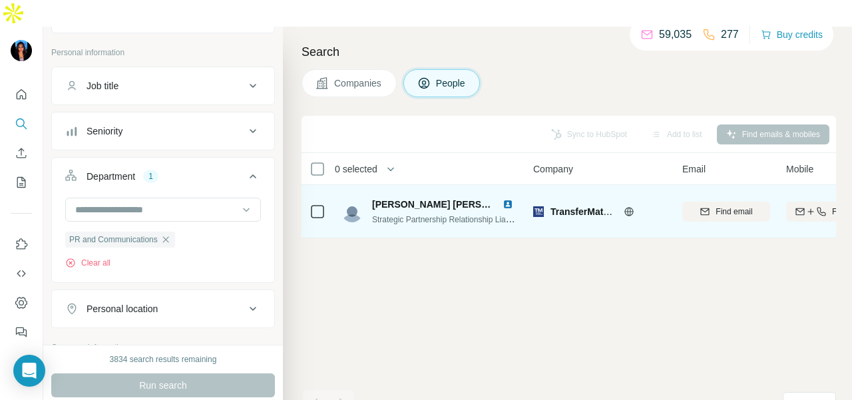
click at [509, 199] on img at bounding box center [507, 204] width 11 height 11
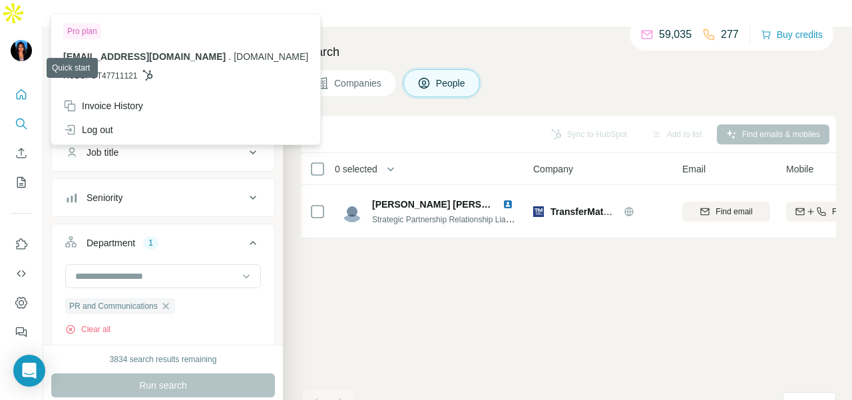
click at [21, 88] on icon "Quick start" at bounding box center [21, 94] width 13 height 13
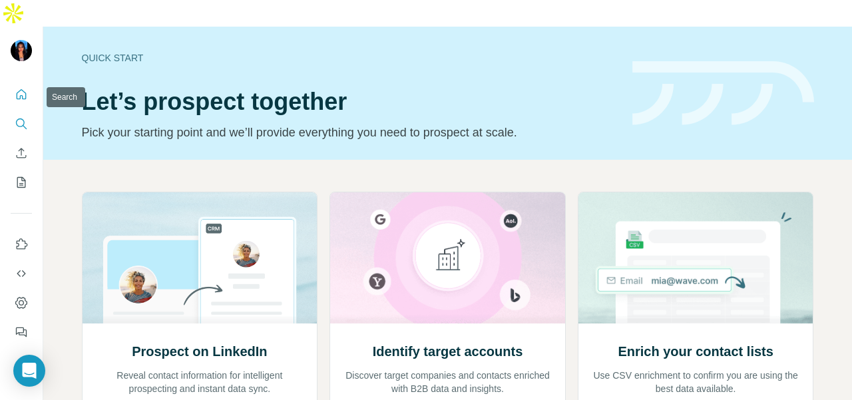
click at [23, 112] on button "Search" at bounding box center [21, 124] width 21 height 24
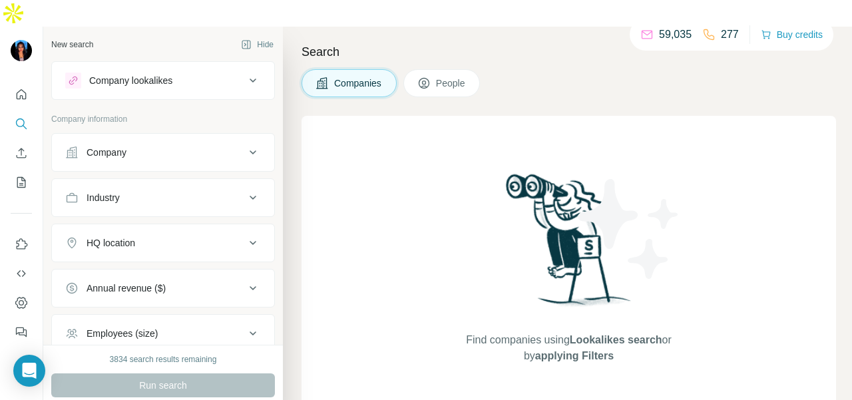
click at [107, 65] on button "Company lookalikes" at bounding box center [163, 81] width 222 height 32
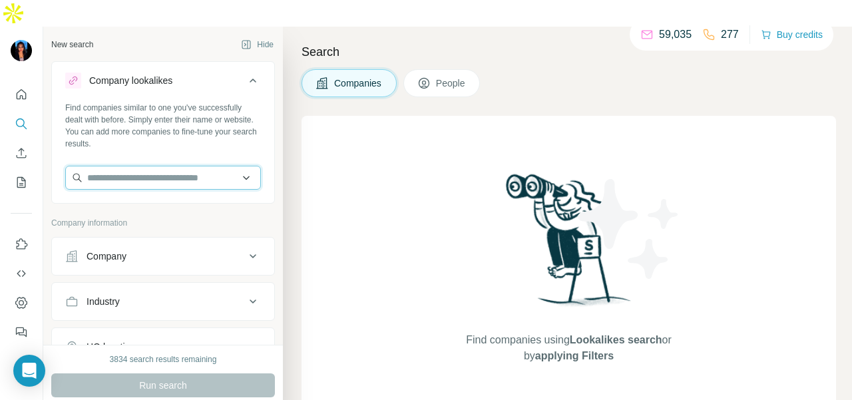
click at [104, 166] on input "text" at bounding box center [163, 178] width 196 height 24
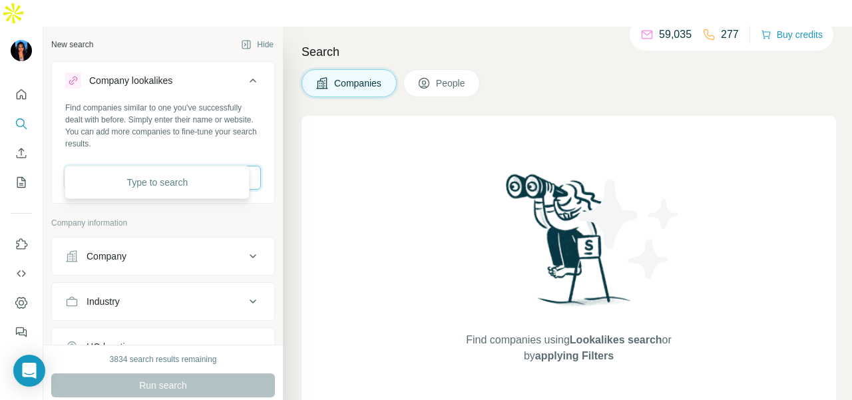
paste input "**********"
type input "**********"
click at [189, 195] on div "Type to search" at bounding box center [157, 182] width 185 height 33
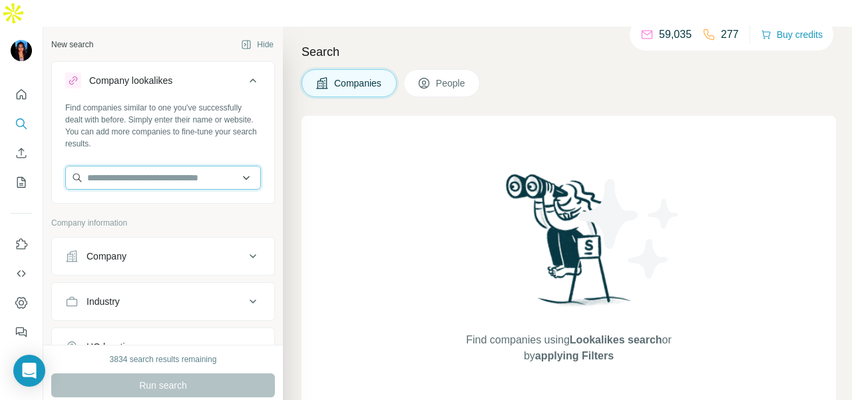
click at [194, 166] on input "text" at bounding box center [163, 178] width 196 height 24
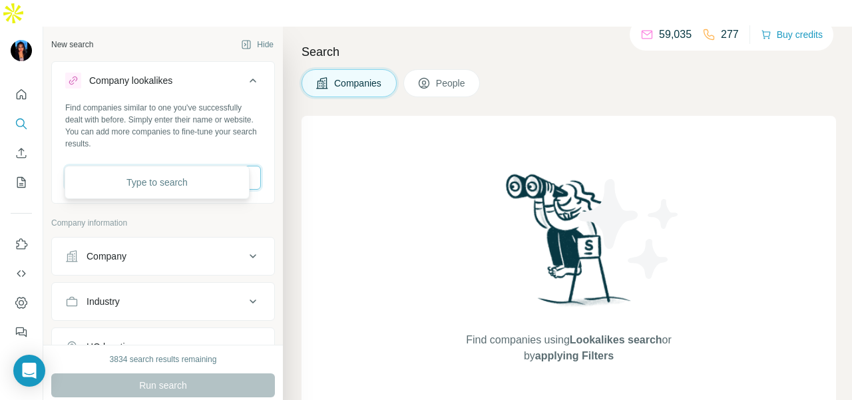
paste input "**********"
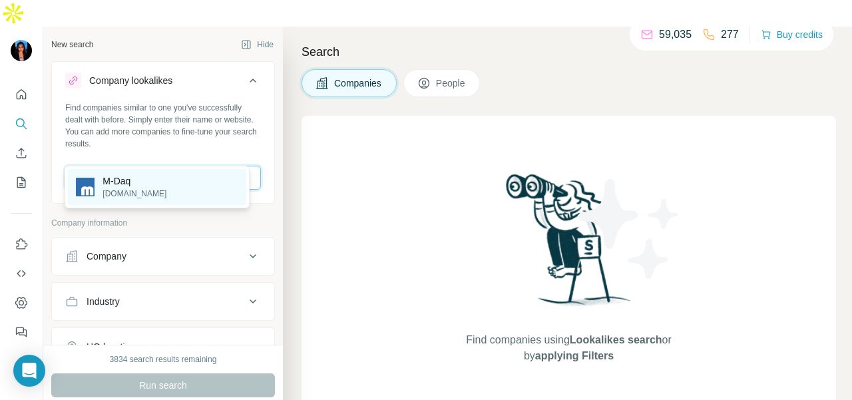
type input "**********"
click at [178, 176] on div "M-Daq [DOMAIN_NAME]" at bounding box center [157, 187] width 178 height 36
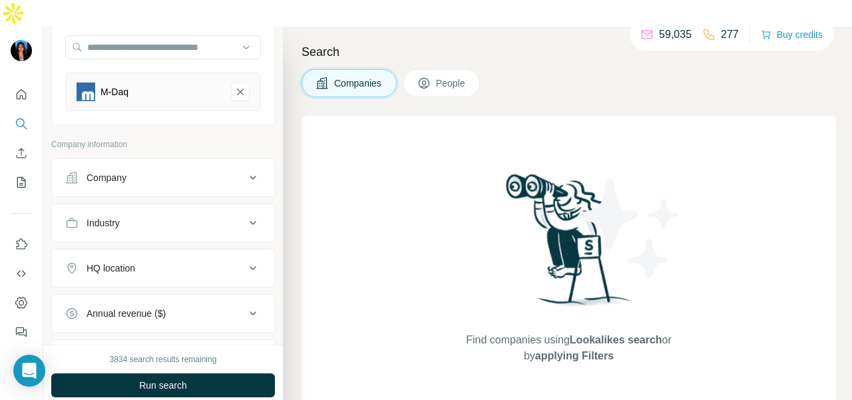
scroll to position [133, 0]
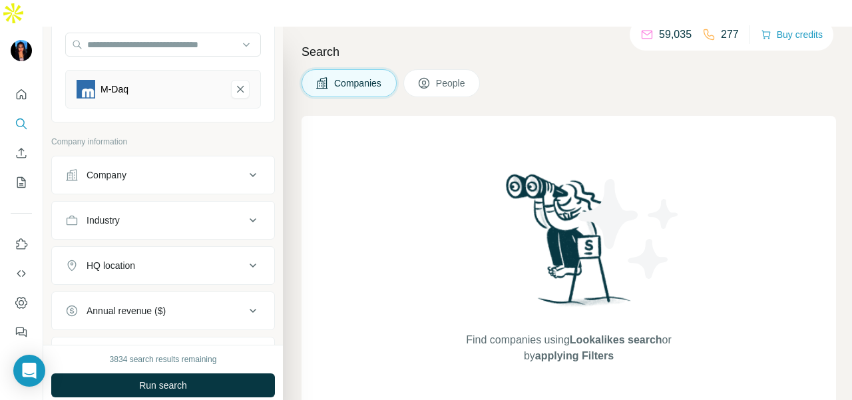
click at [182, 204] on button "Industry" at bounding box center [163, 220] width 222 height 32
click at [176, 246] on input at bounding box center [156, 253] width 164 height 15
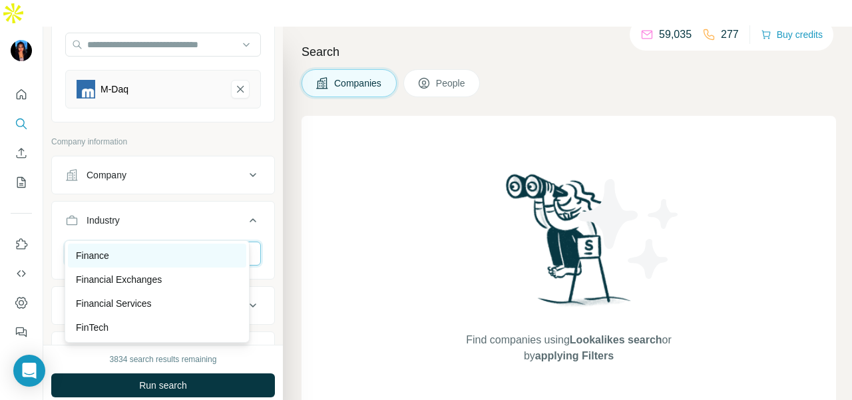
type input "***"
click at [168, 253] on div "Finance" at bounding box center [157, 255] width 162 height 13
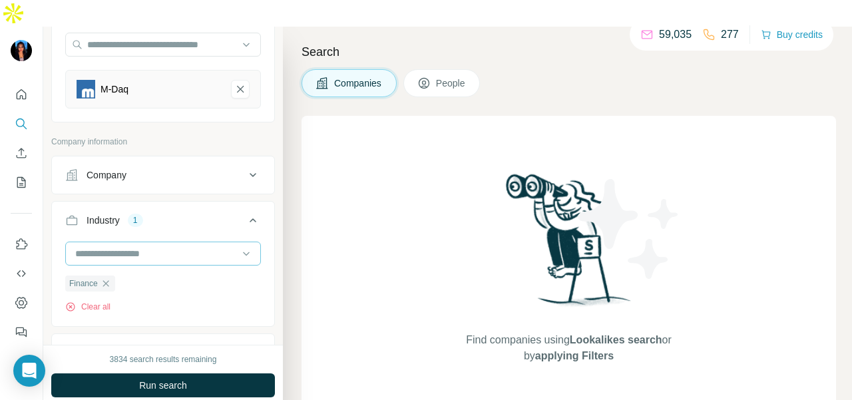
click at [178, 246] on input at bounding box center [156, 253] width 164 height 15
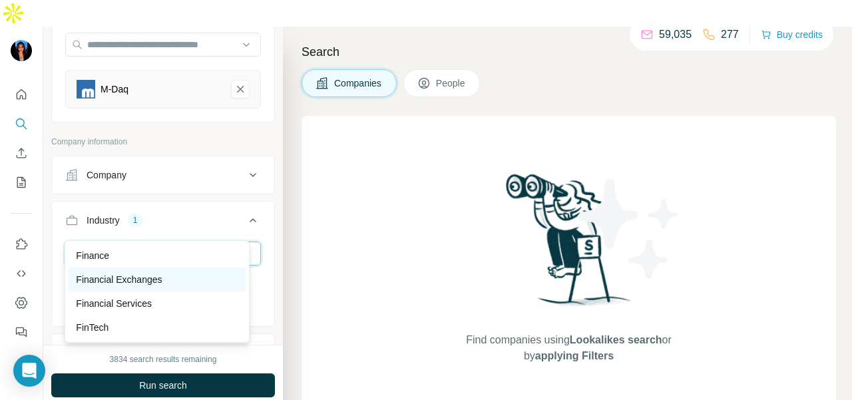
type input "***"
click at [178, 269] on div "Financial Exchanges" at bounding box center [157, 279] width 178 height 24
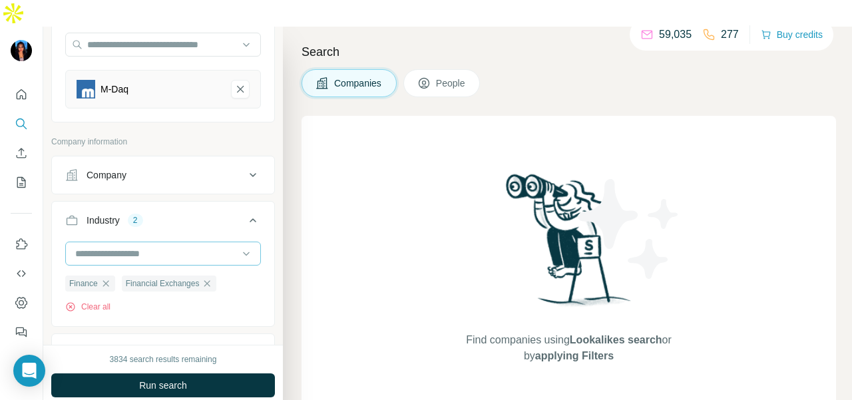
click at [173, 246] on input at bounding box center [156, 253] width 164 height 15
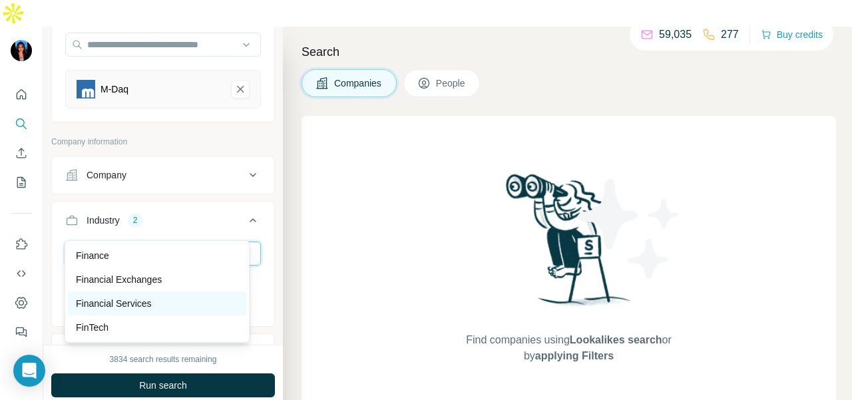
type input "***"
click at [158, 297] on div "Financial Services" at bounding box center [157, 303] width 162 height 13
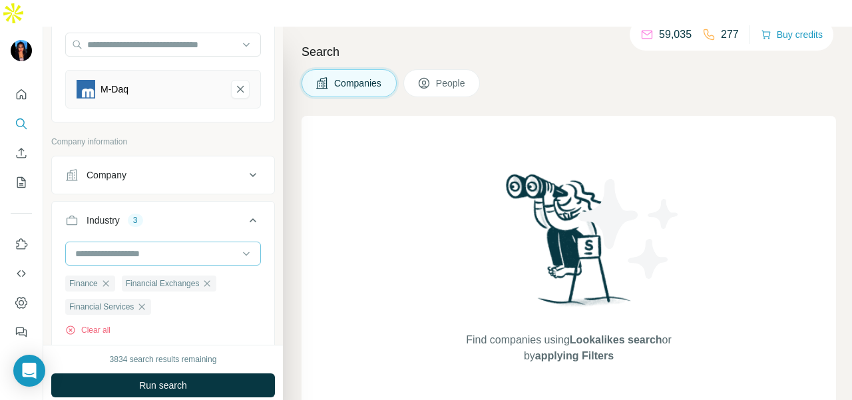
click at [196, 246] on input at bounding box center [156, 253] width 164 height 15
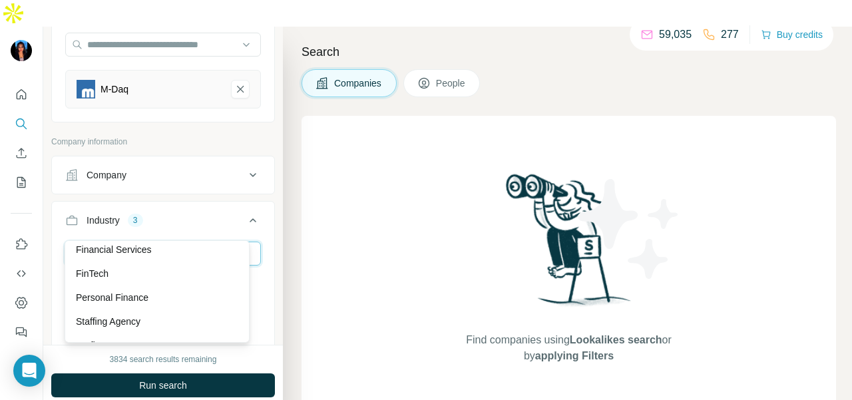
scroll to position [67, 0]
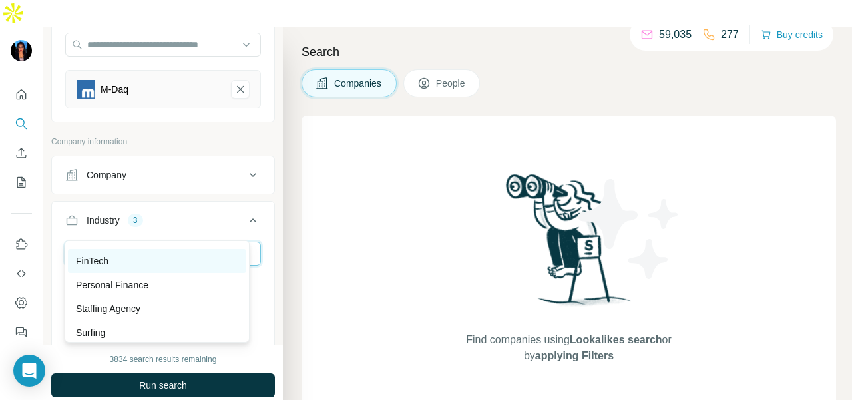
type input "***"
click at [178, 262] on div "FinTech" at bounding box center [157, 260] width 162 height 13
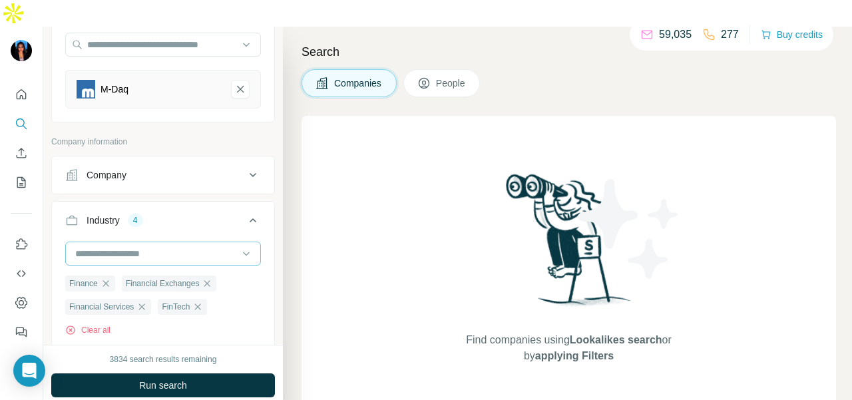
click at [200, 246] on input at bounding box center [156, 253] width 164 height 15
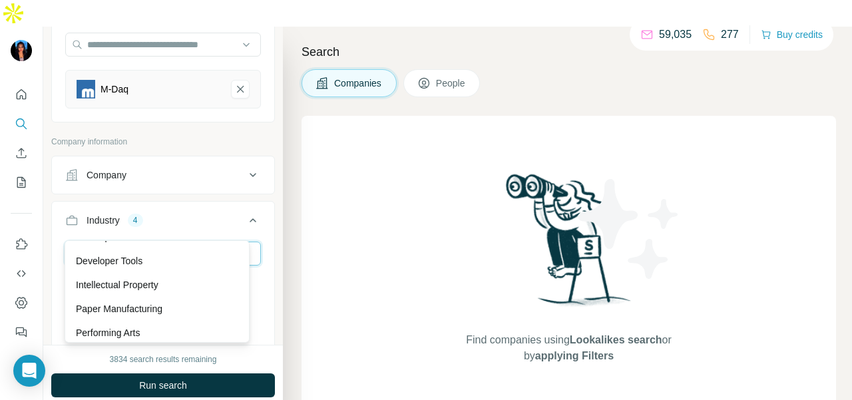
scroll to position [24, 0]
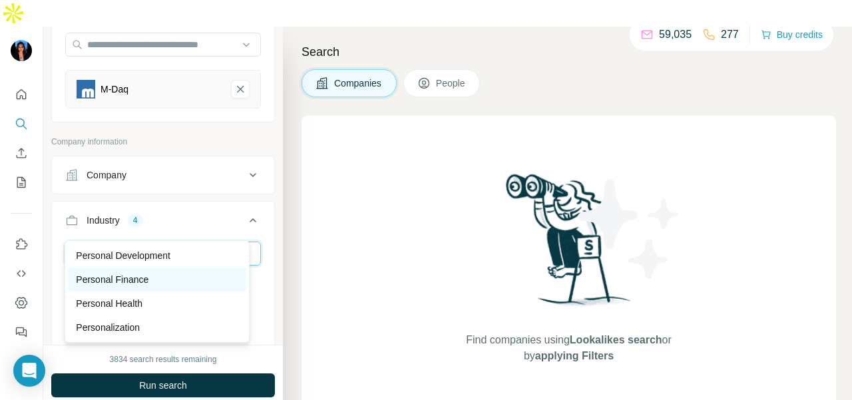
type input "****"
click at [148, 283] on p "Personal Finance" at bounding box center [112, 279] width 73 height 13
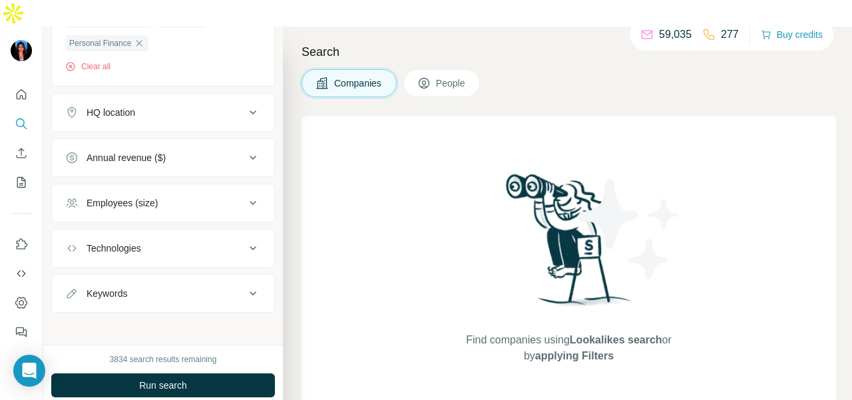
scroll to position [420, 0]
click at [442, 77] on span "People" at bounding box center [451, 83] width 31 height 13
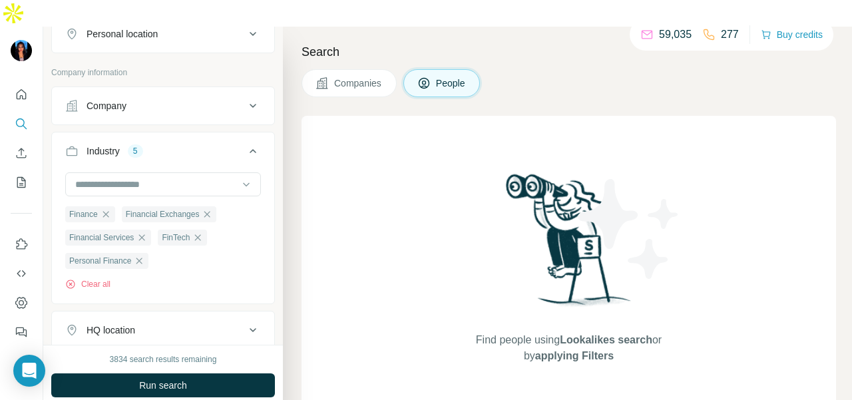
scroll to position [190, 0]
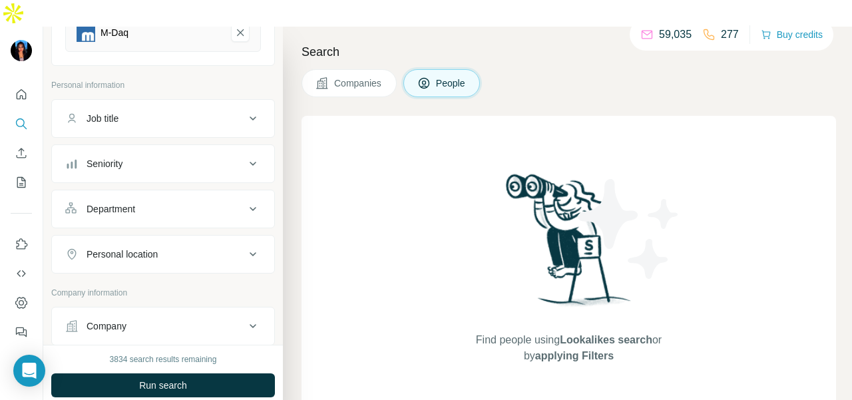
click at [182, 202] on div "Department" at bounding box center [155, 208] width 180 height 13
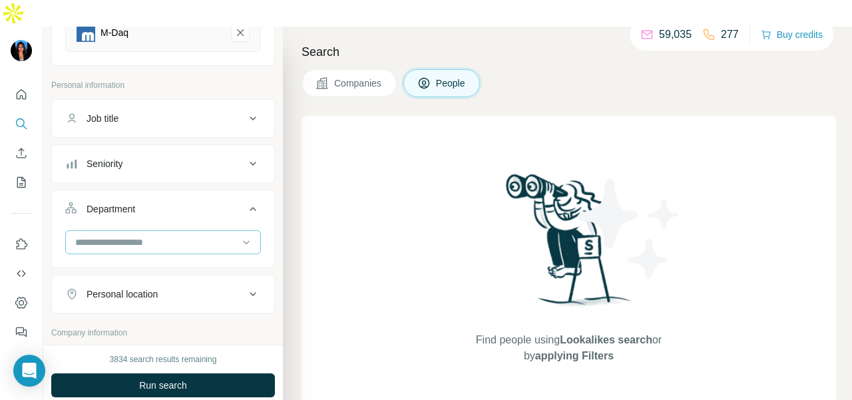
click at [178, 235] on input at bounding box center [156, 242] width 164 height 15
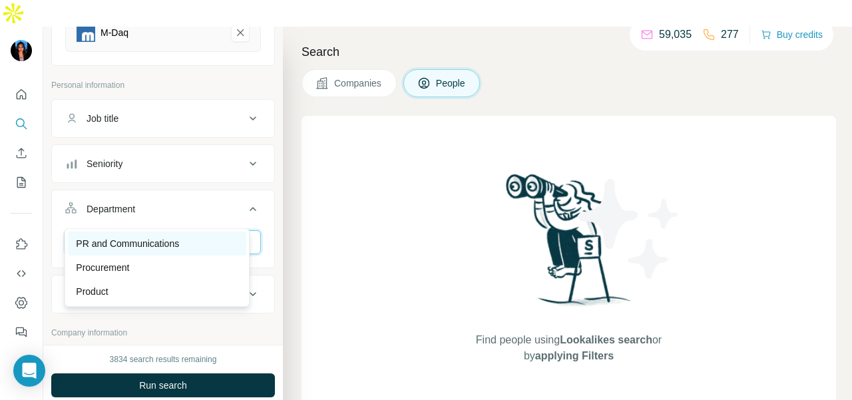
type input "**"
click at [178, 235] on div "PR and Communications" at bounding box center [157, 244] width 178 height 24
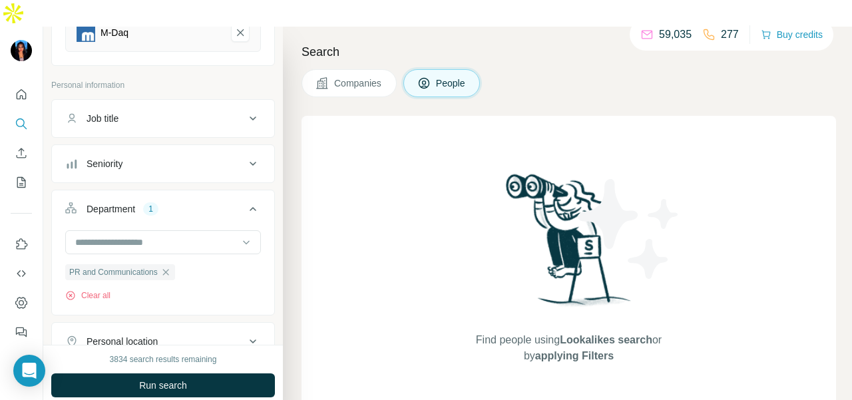
scroll to position [389, 0]
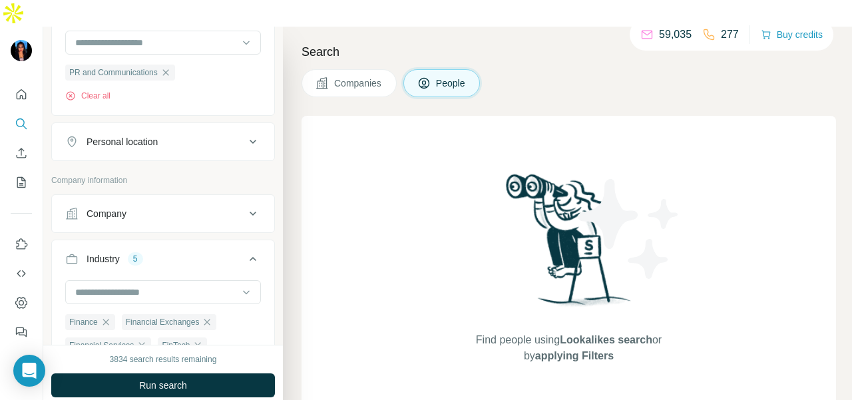
click at [226, 126] on button "Personal location" at bounding box center [163, 142] width 222 height 32
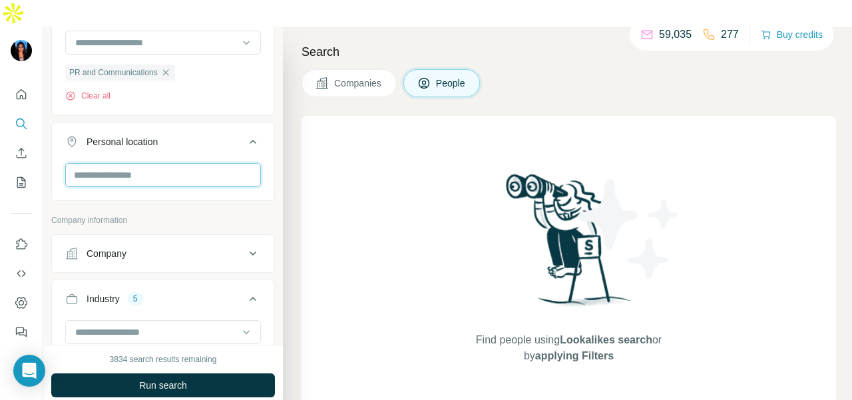
click at [216, 163] on input "text" at bounding box center [163, 175] width 196 height 24
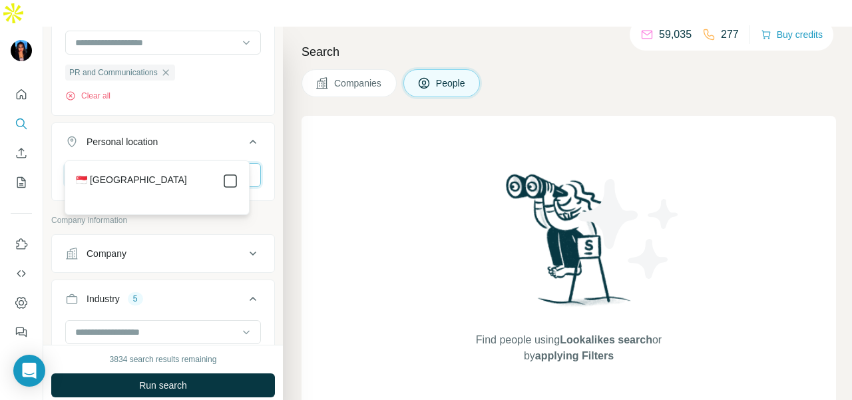
type input "****"
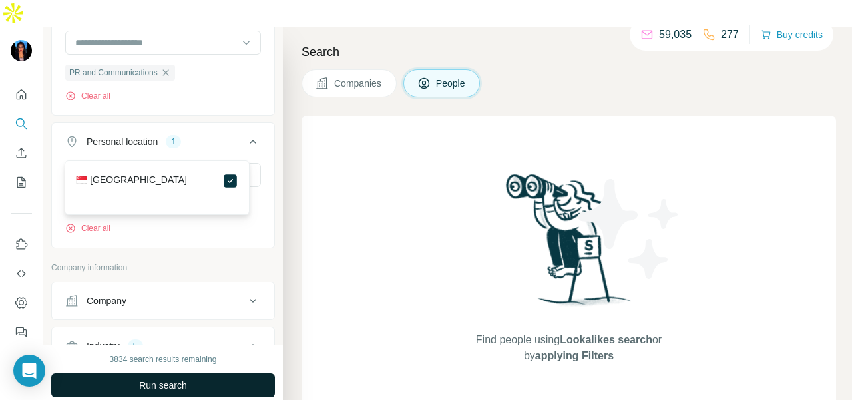
click at [210, 373] on button "Run search" at bounding box center [163, 385] width 224 height 24
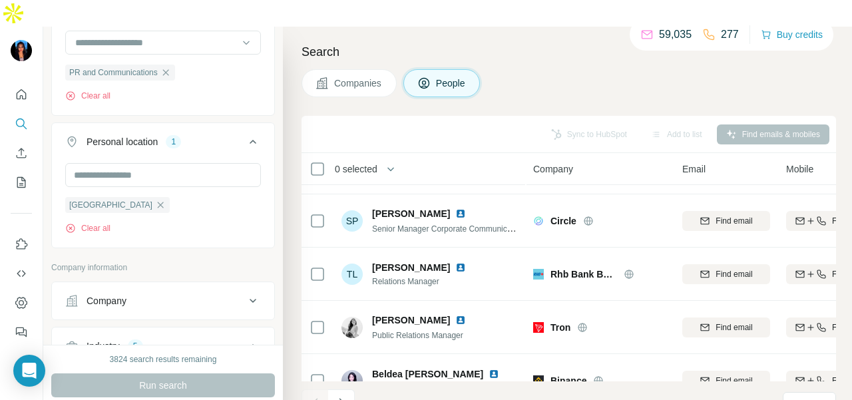
scroll to position [333, 0]
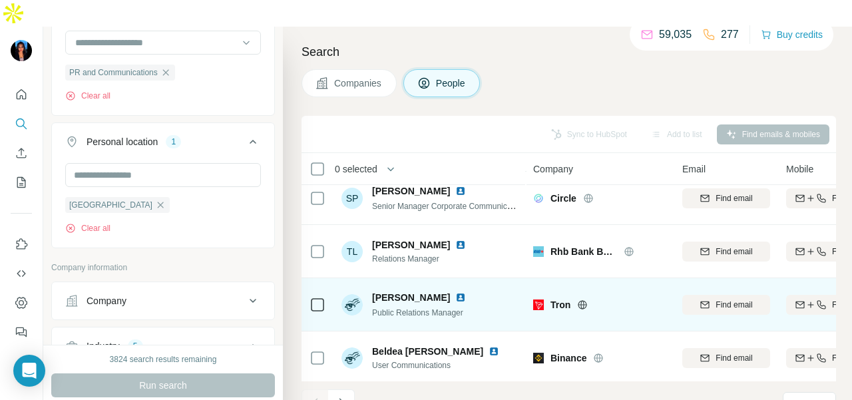
click at [455, 292] on img at bounding box center [460, 297] width 11 height 11
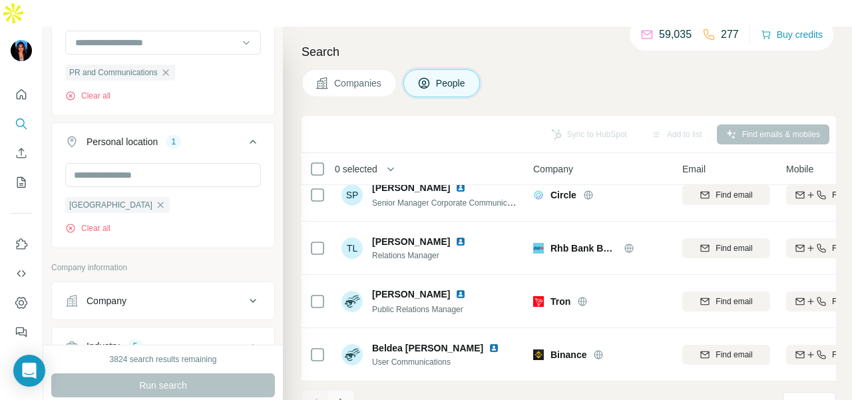
click at [342, 396] on icon "Navigate to next page" at bounding box center [341, 402] width 13 height 13
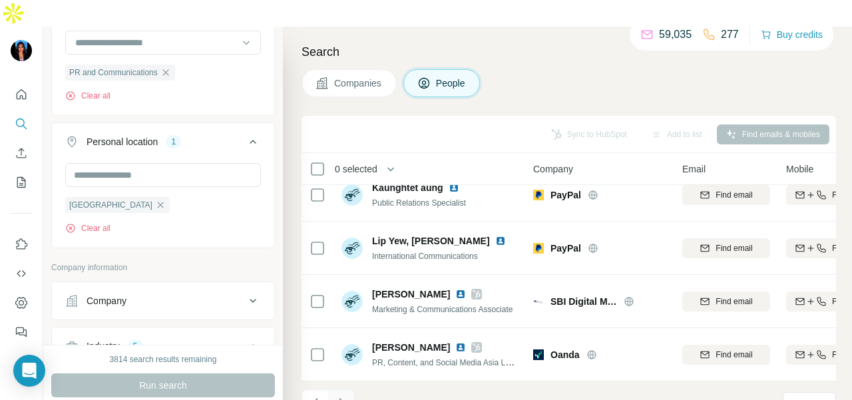
click at [349, 389] on button "Navigate to next page" at bounding box center [341, 402] width 27 height 27
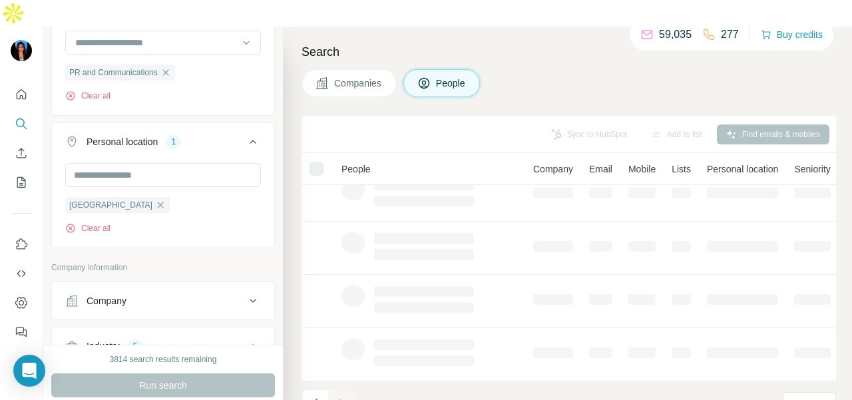
scroll to position [0, 0]
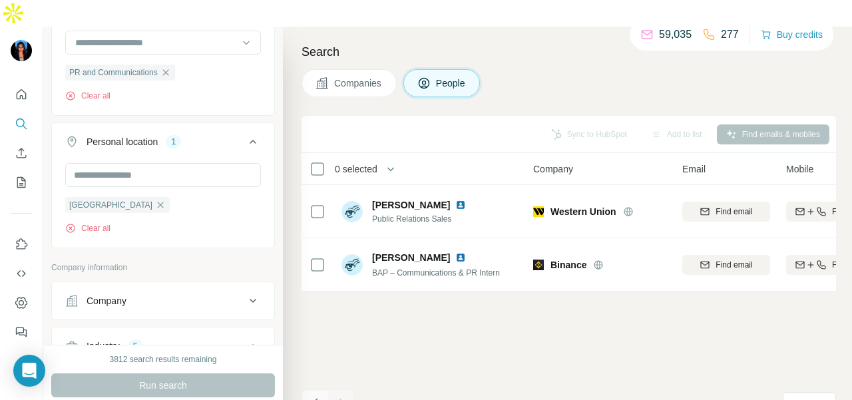
click at [311, 396] on icon "Navigate to previous page" at bounding box center [315, 402] width 13 height 13
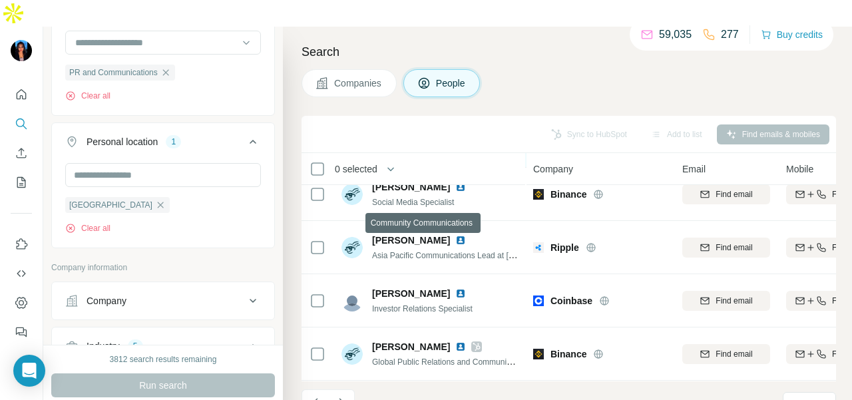
scroll to position [133, 0]
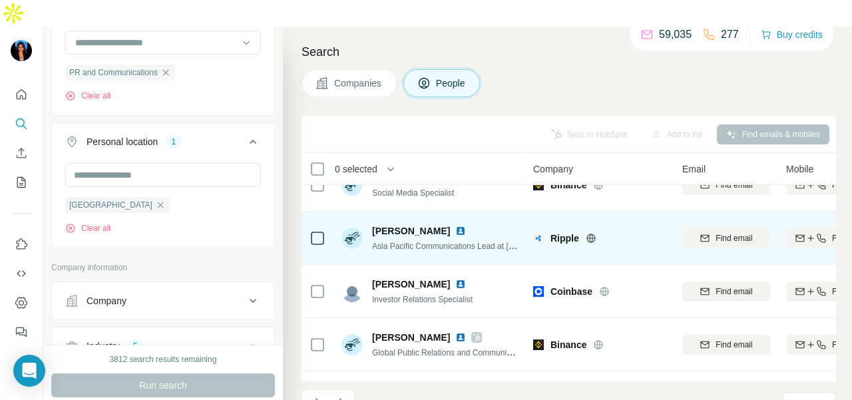
click at [455, 226] on img at bounding box center [460, 231] width 11 height 11
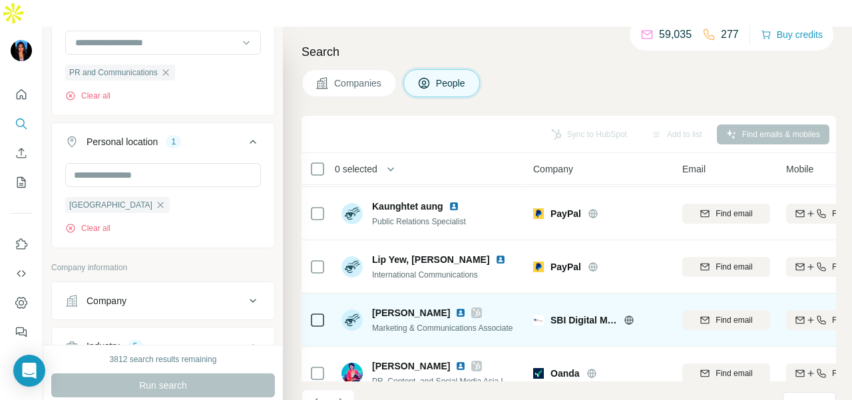
scroll to position [339, 0]
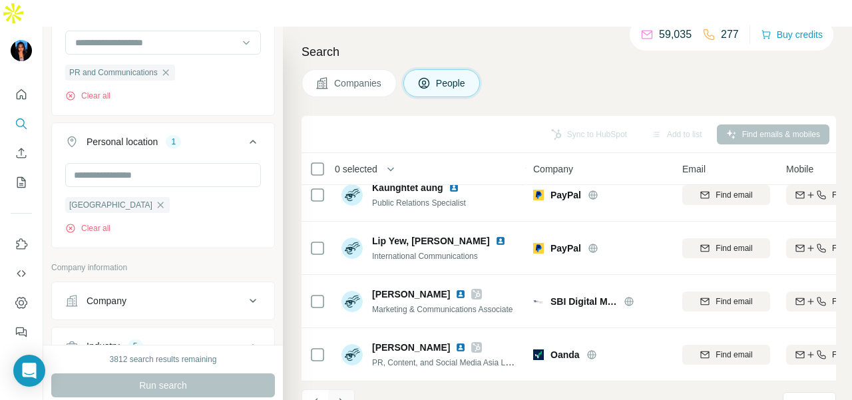
click at [338, 396] on icon "Navigate to next page" at bounding box center [341, 402] width 13 height 13
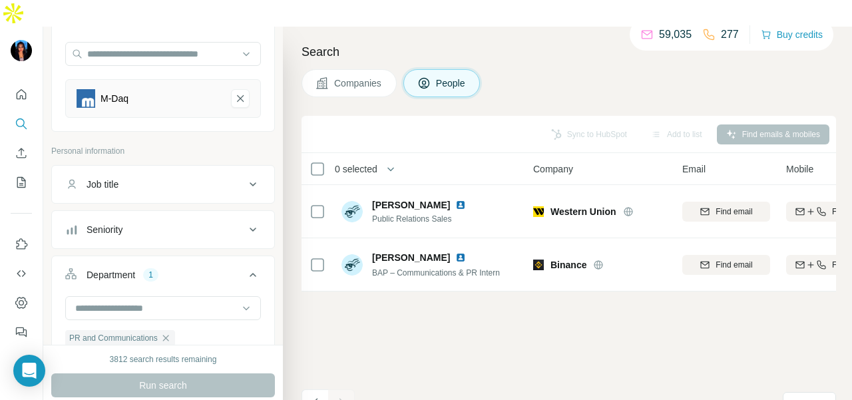
scroll to position [123, 0]
click at [17, 89] on icon "Quick start" at bounding box center [22, 94] width 10 height 10
